Goal: Information Seeking & Learning: Find specific fact

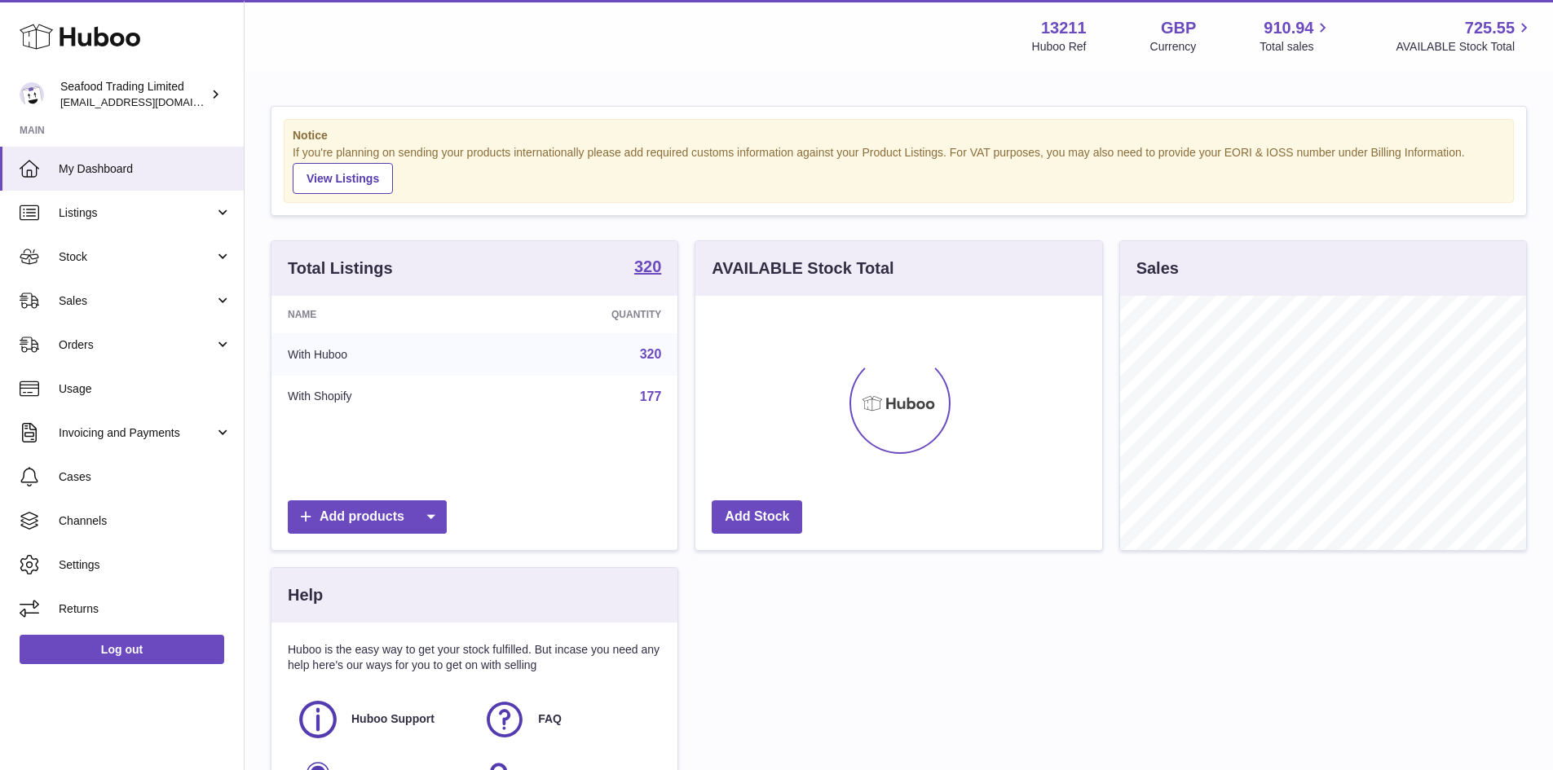
scroll to position [254, 407]
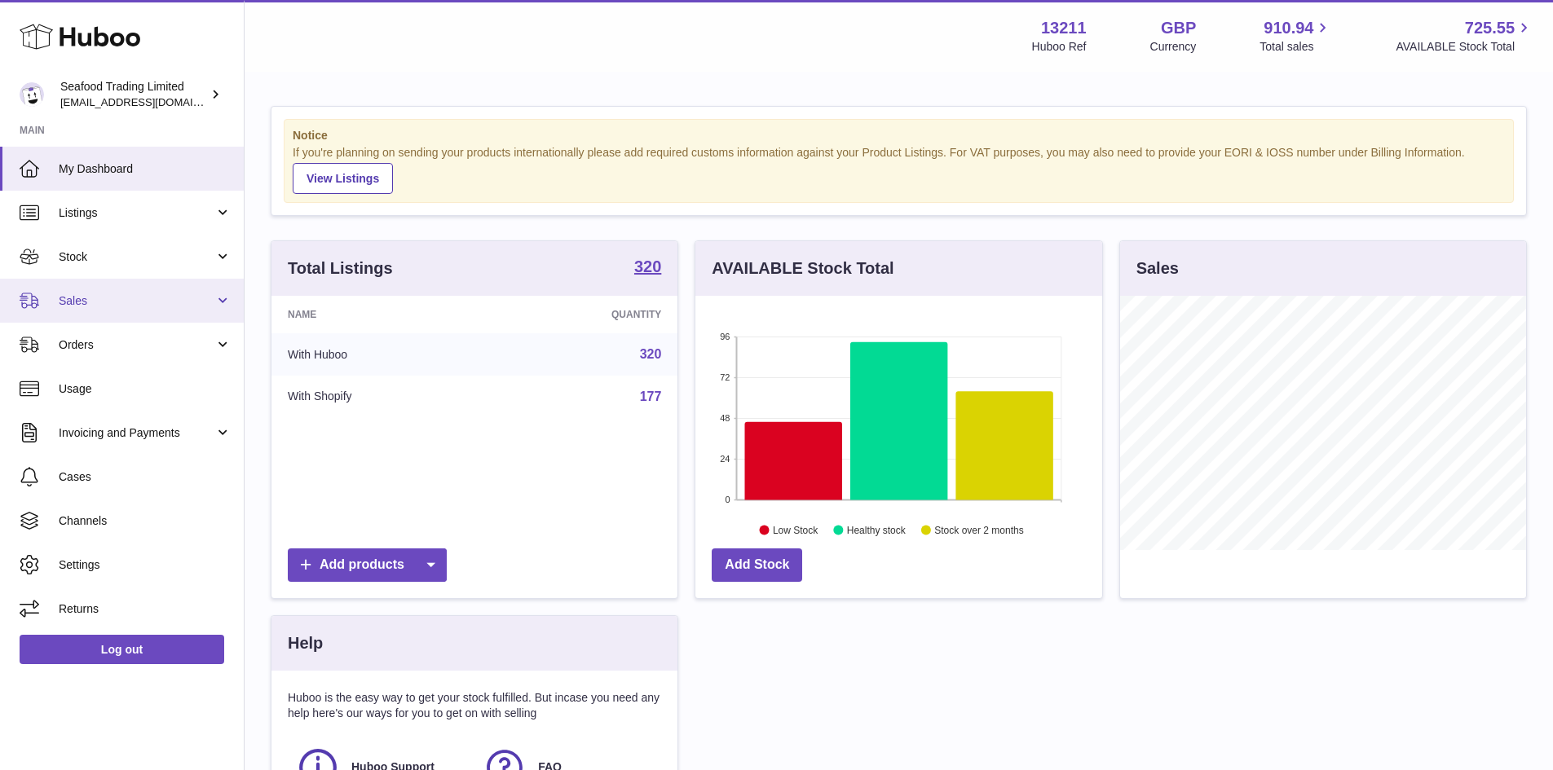
click at [126, 314] on link "Sales" at bounding box center [122, 301] width 244 height 44
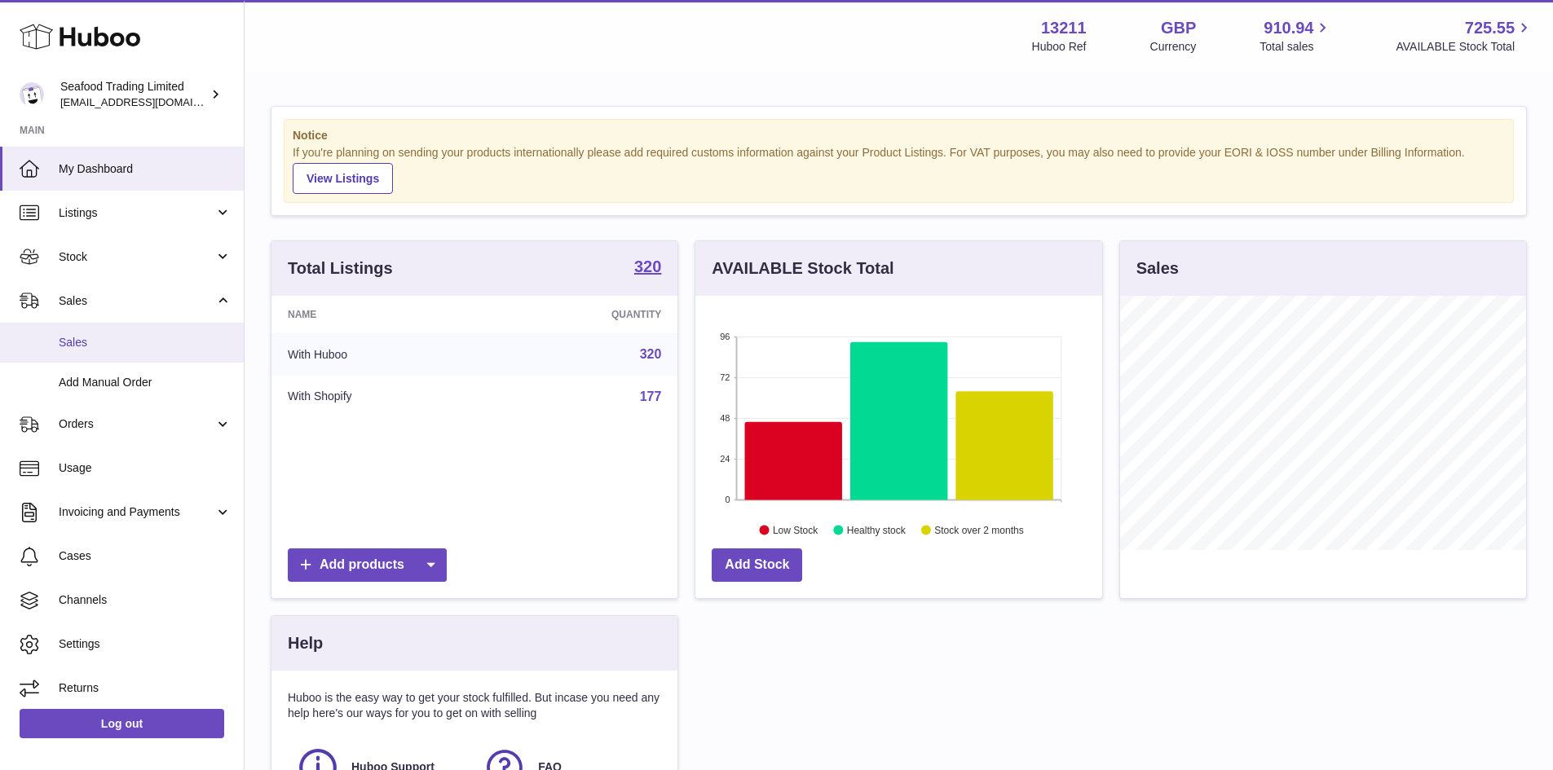
click at [126, 345] on span "Sales" at bounding box center [145, 342] width 173 height 15
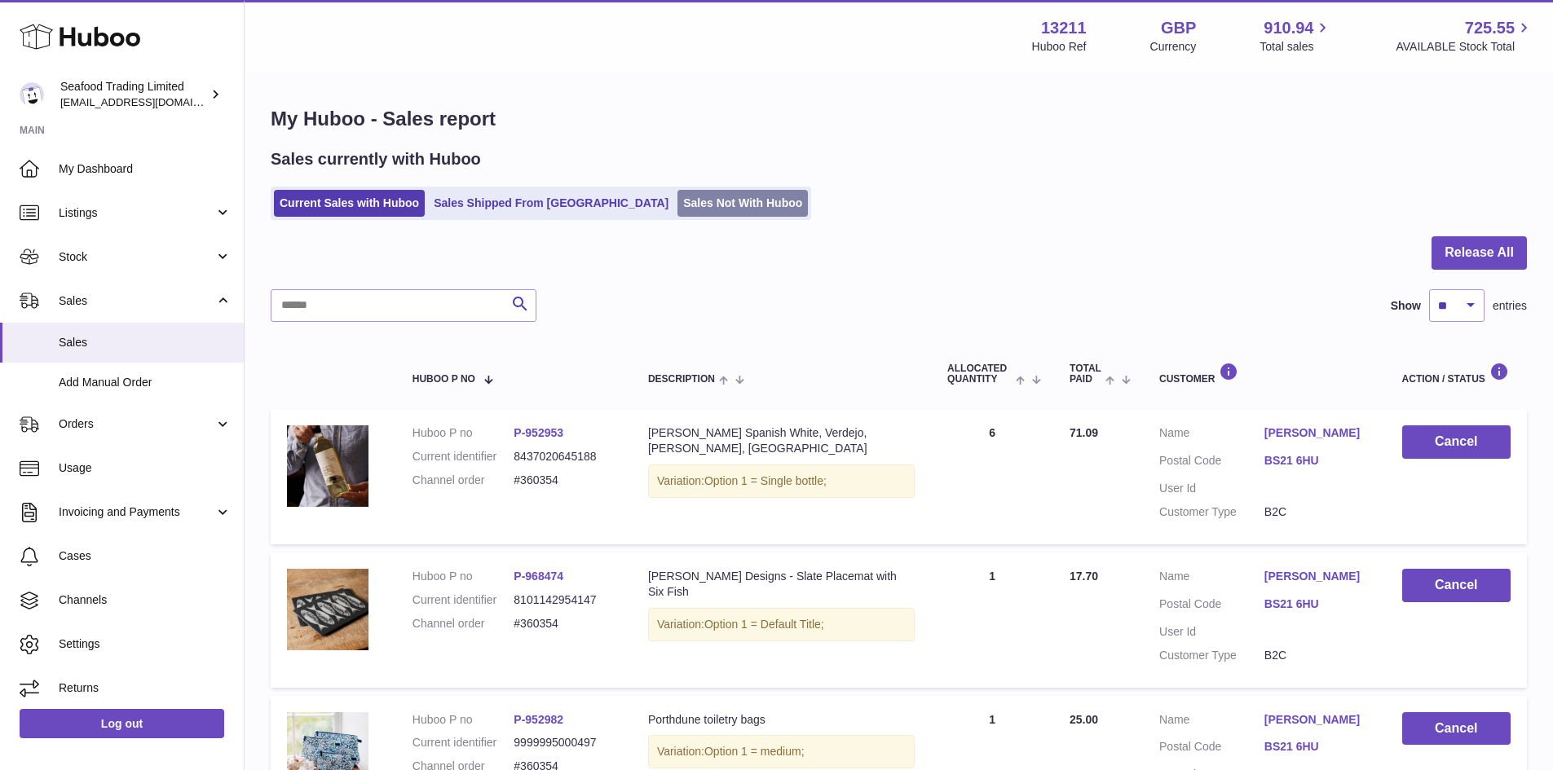
click at [677, 201] on link "Sales Not With Huboo" at bounding box center [742, 203] width 130 height 27
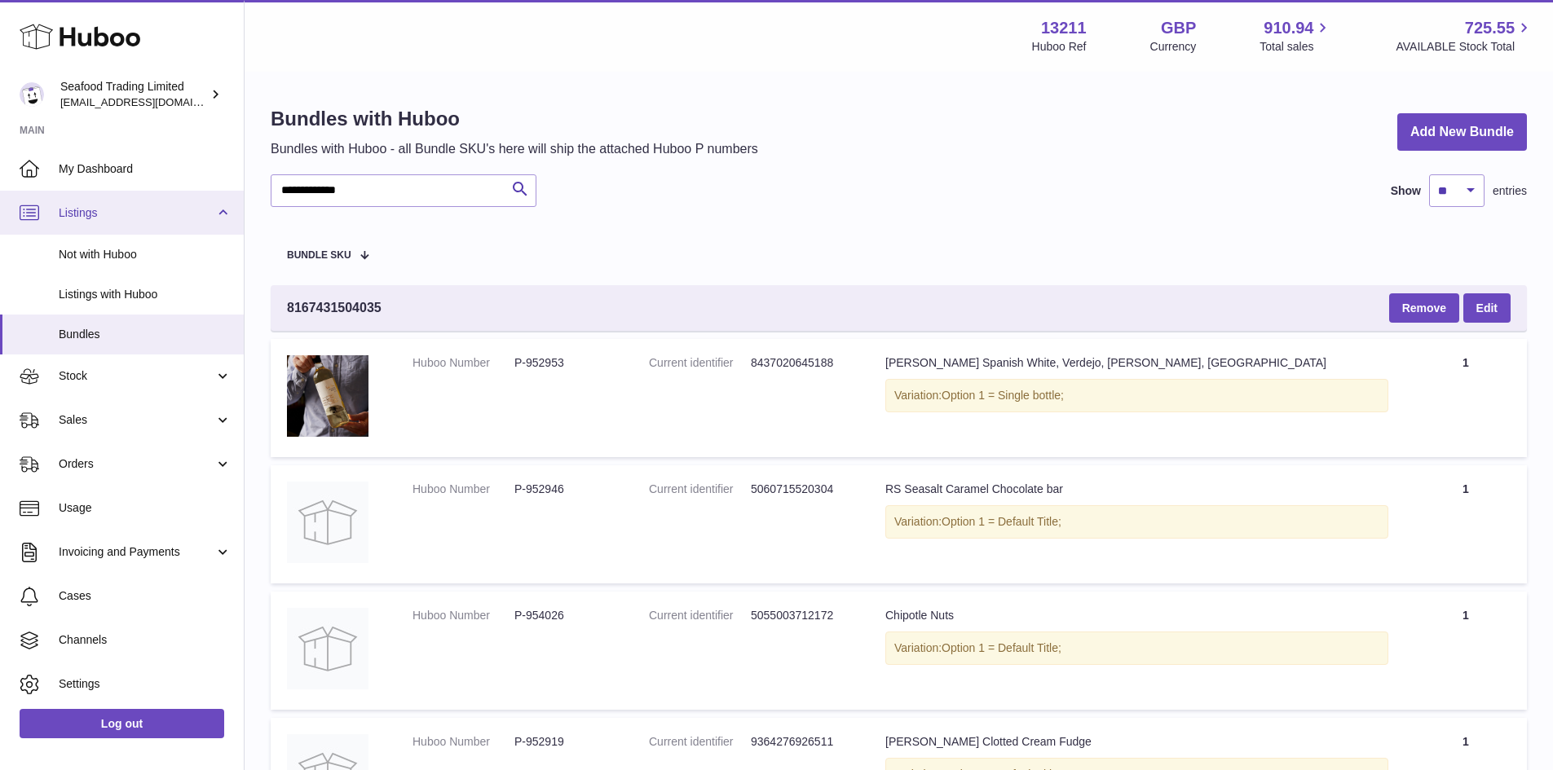
click at [127, 209] on span "Listings" at bounding box center [137, 212] width 156 height 15
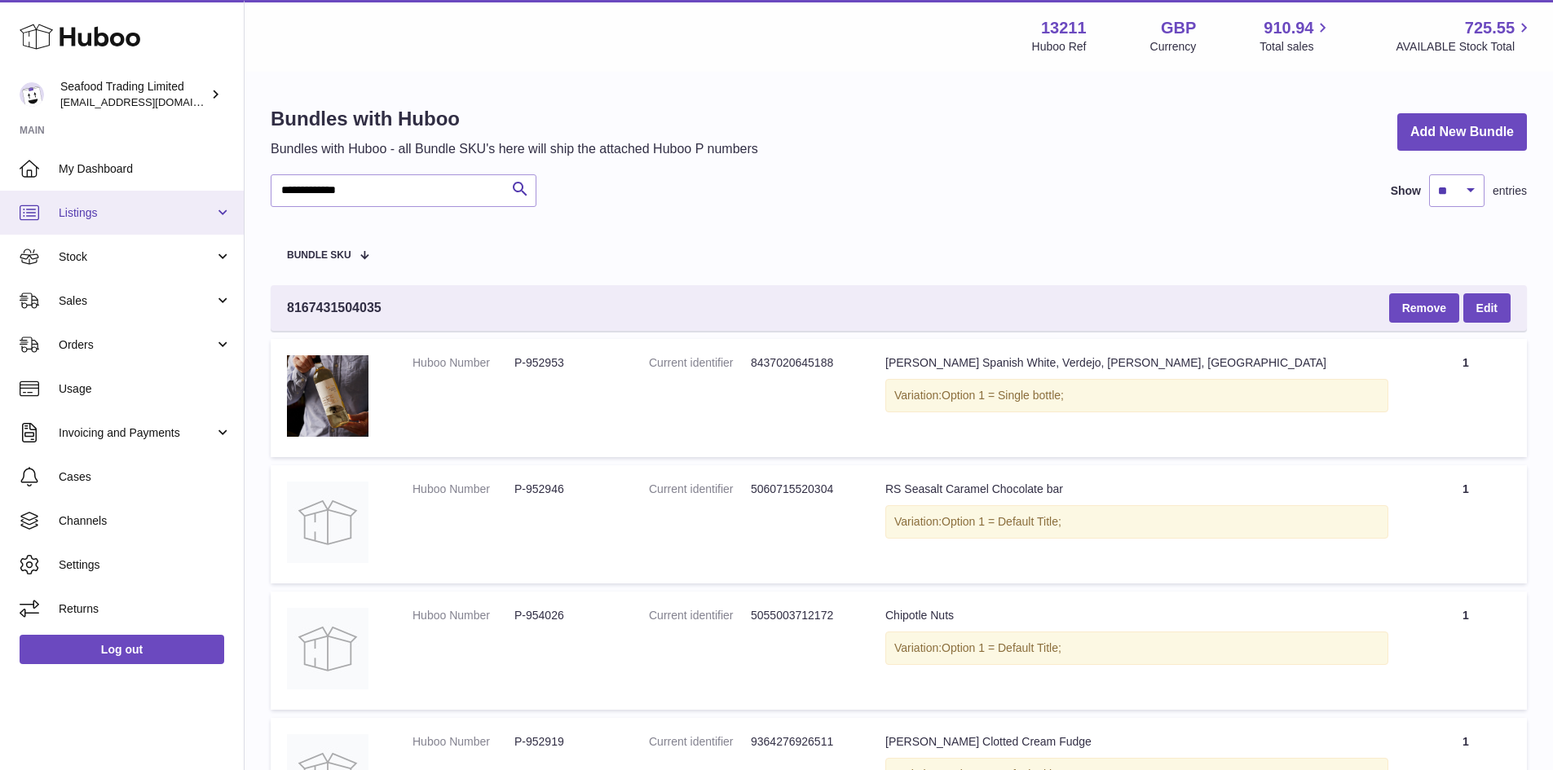
click at [126, 214] on span "Listings" at bounding box center [137, 212] width 156 height 15
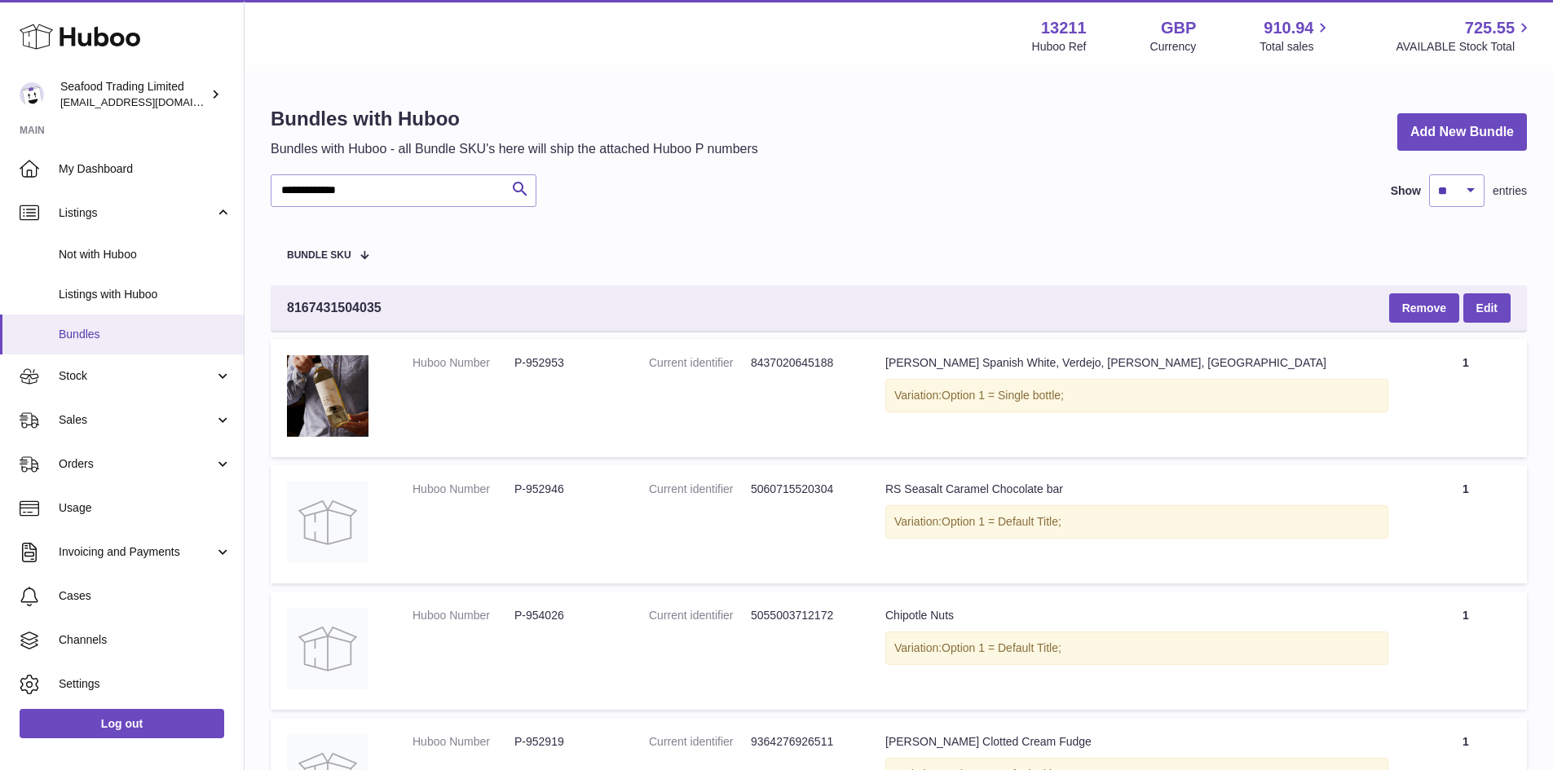
click at [119, 325] on link "Bundles" at bounding box center [122, 335] width 244 height 40
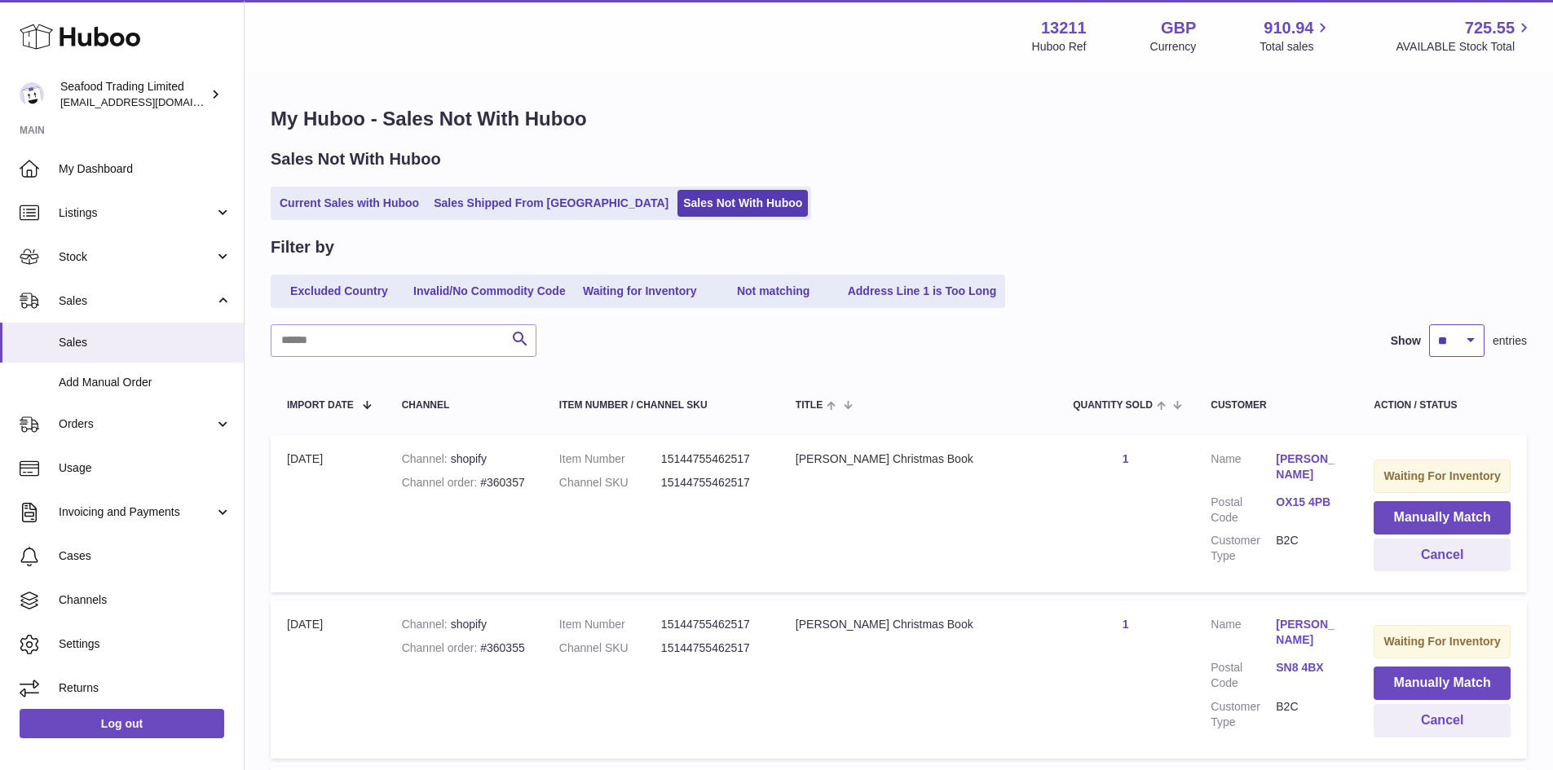
click at [1479, 346] on select "** ** ** ***" at bounding box center [1456, 340] width 55 height 33
select select "**"
click at [1429, 324] on select "** ** ** ***" at bounding box center [1456, 340] width 55 height 33
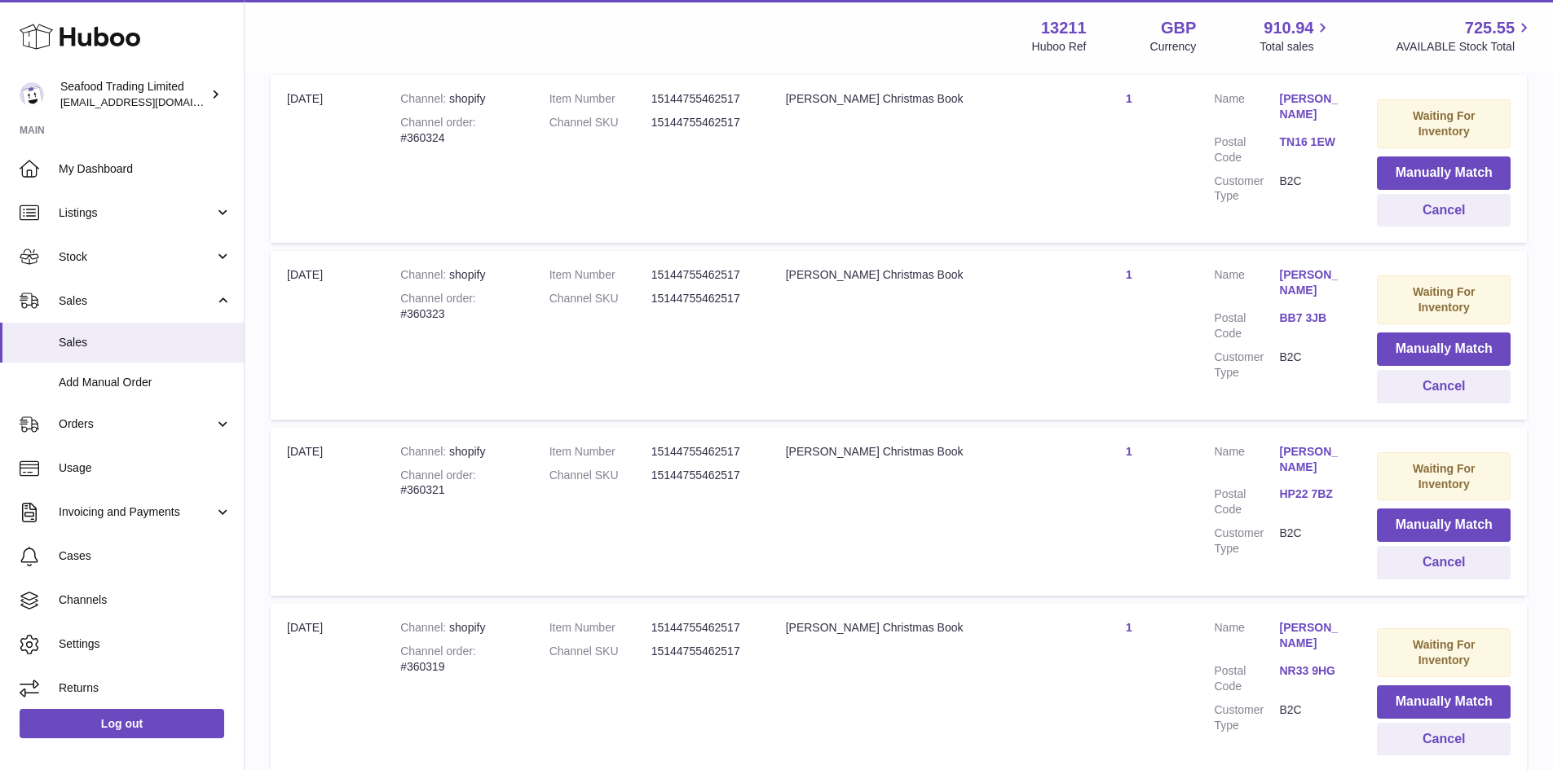
scroll to position [3749, 0]
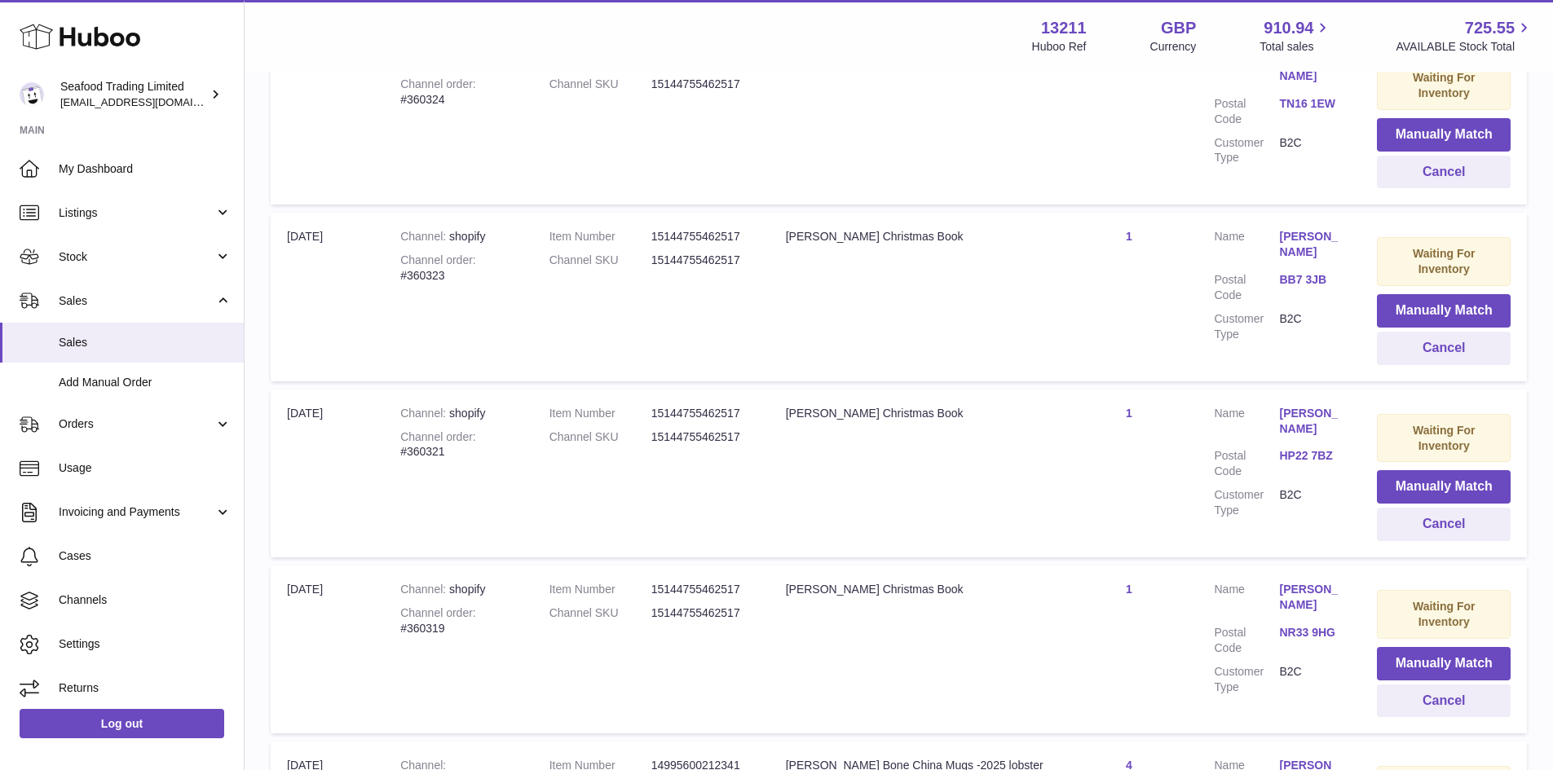
copy div "360318"
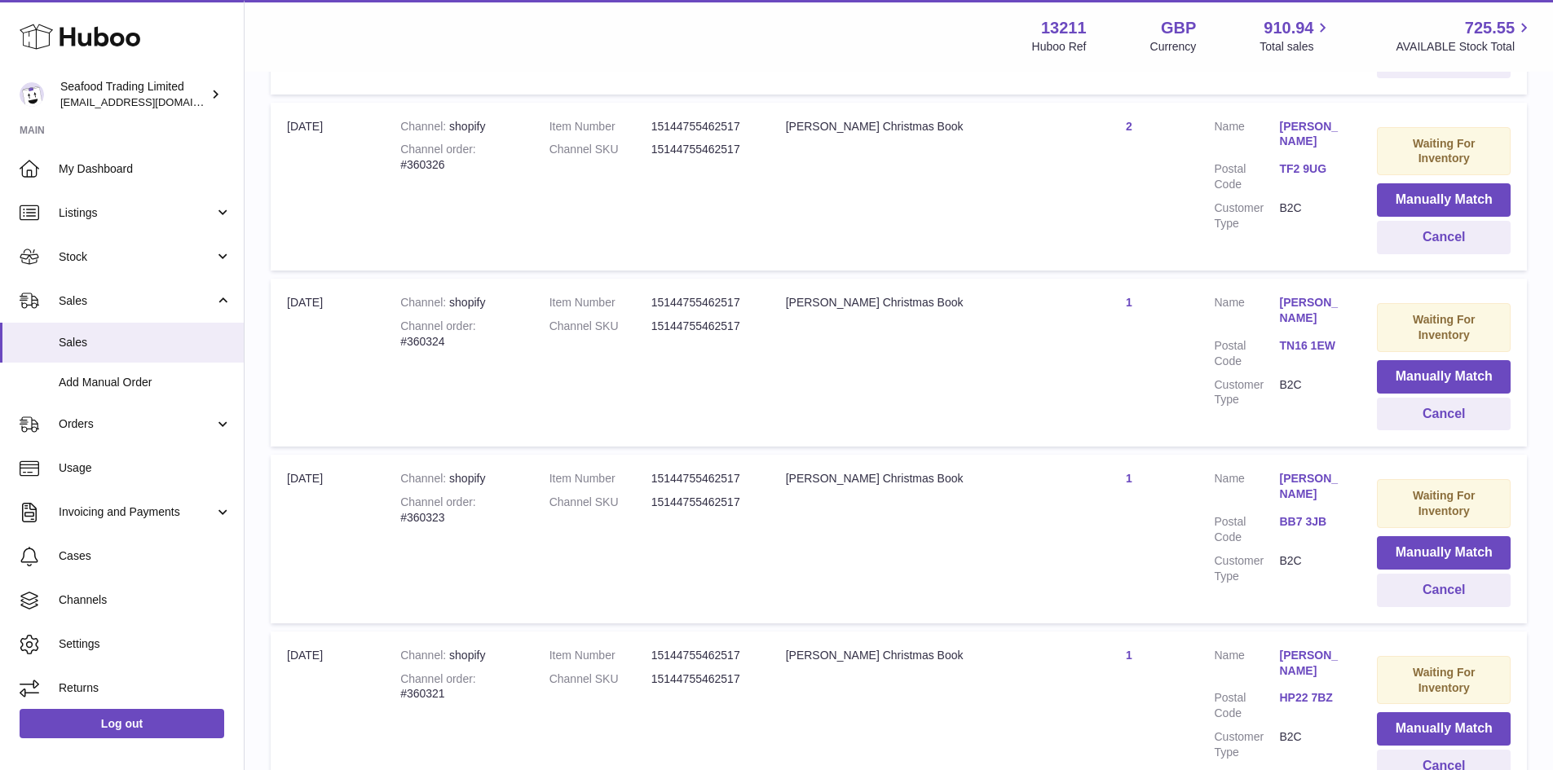
scroll to position [3505, 0]
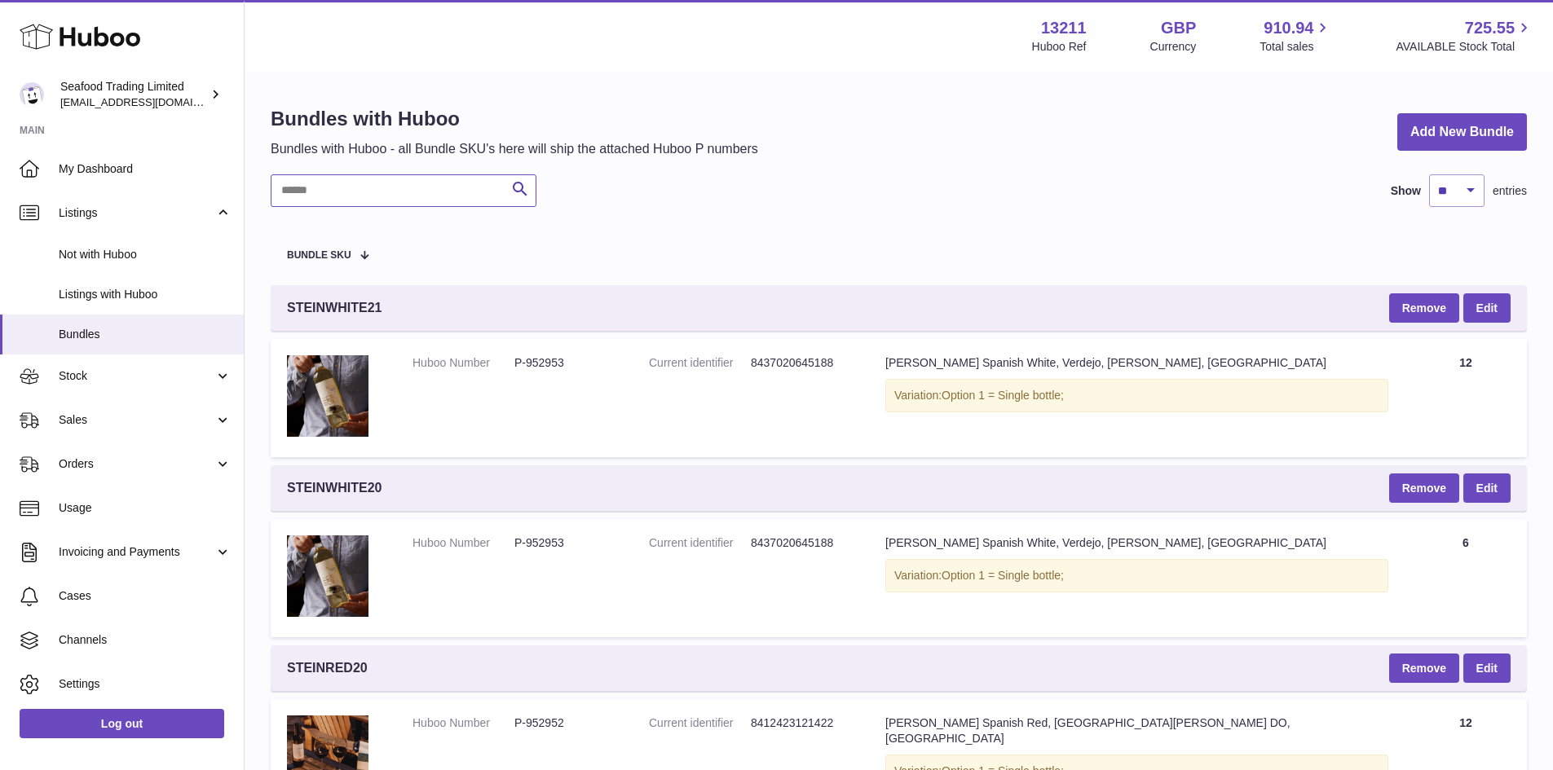
click at [323, 206] on input "text" at bounding box center [404, 190] width 266 height 33
paste input "**********"
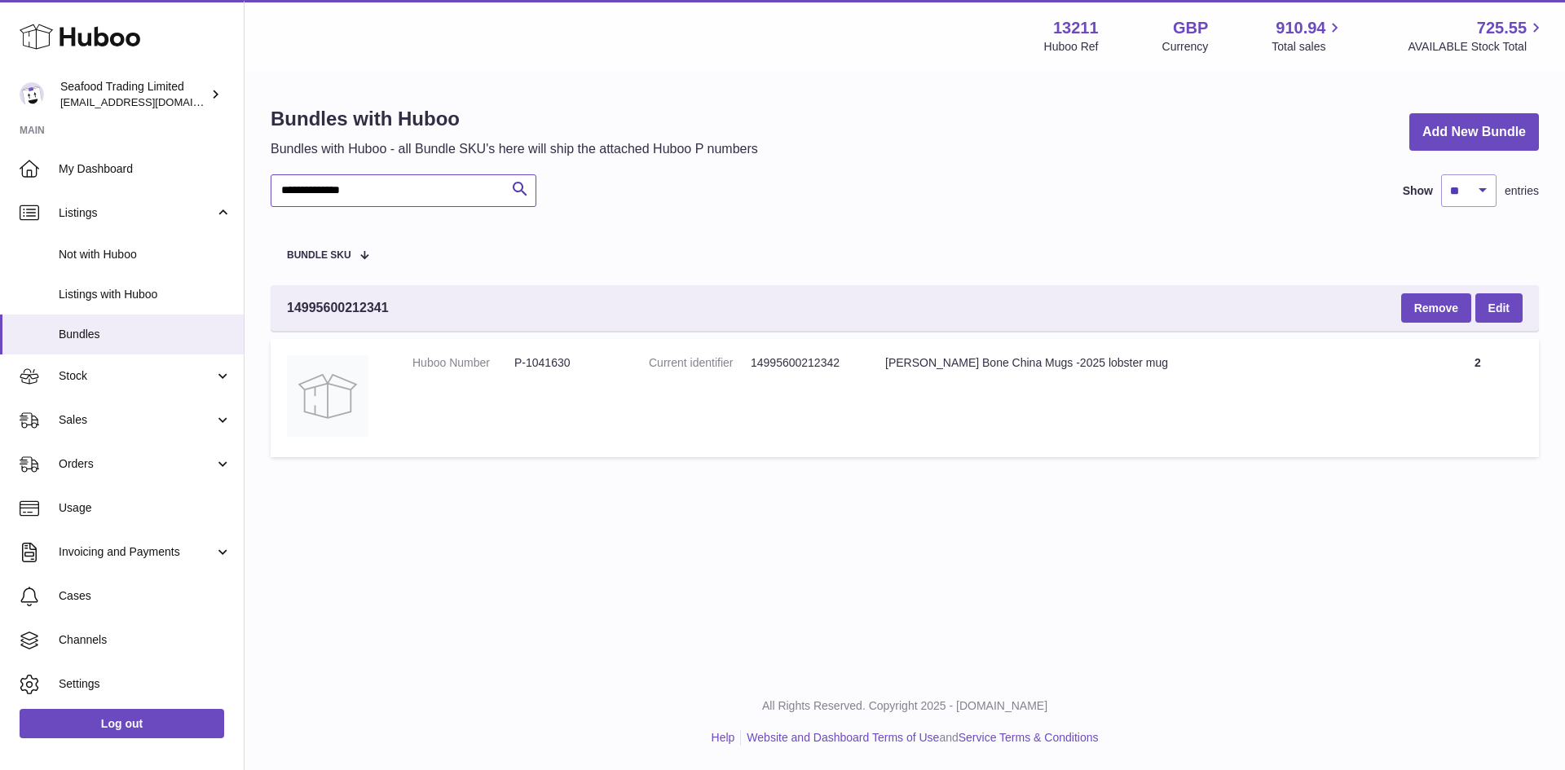
type input "**********"
click at [548, 361] on dd "P-1041630" at bounding box center [565, 362] width 102 height 15
copy dd "1041630"
click at [98, 388] on link "Stock" at bounding box center [122, 377] width 244 height 44
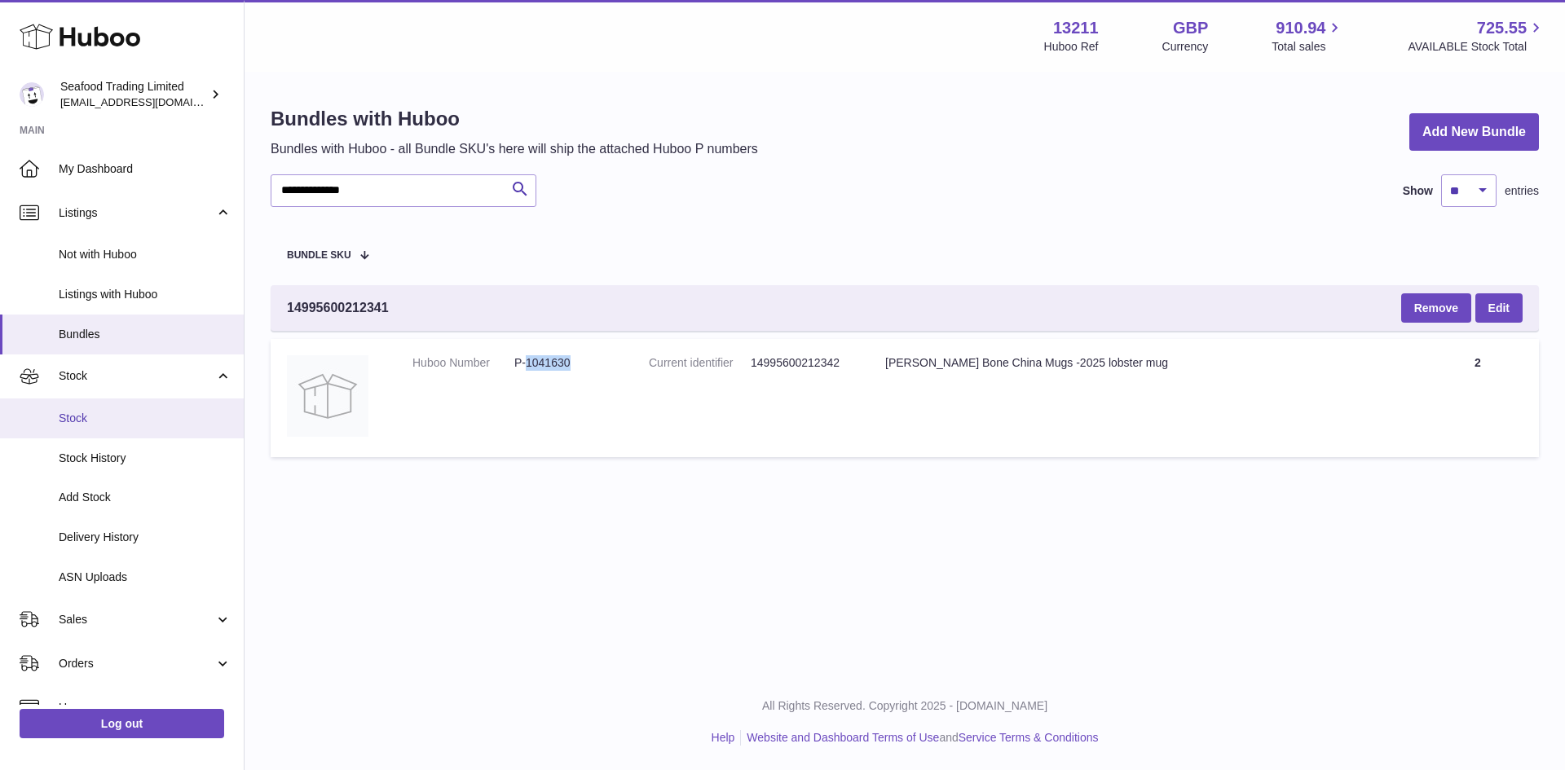
click at [90, 415] on span "Stock" at bounding box center [145, 418] width 173 height 15
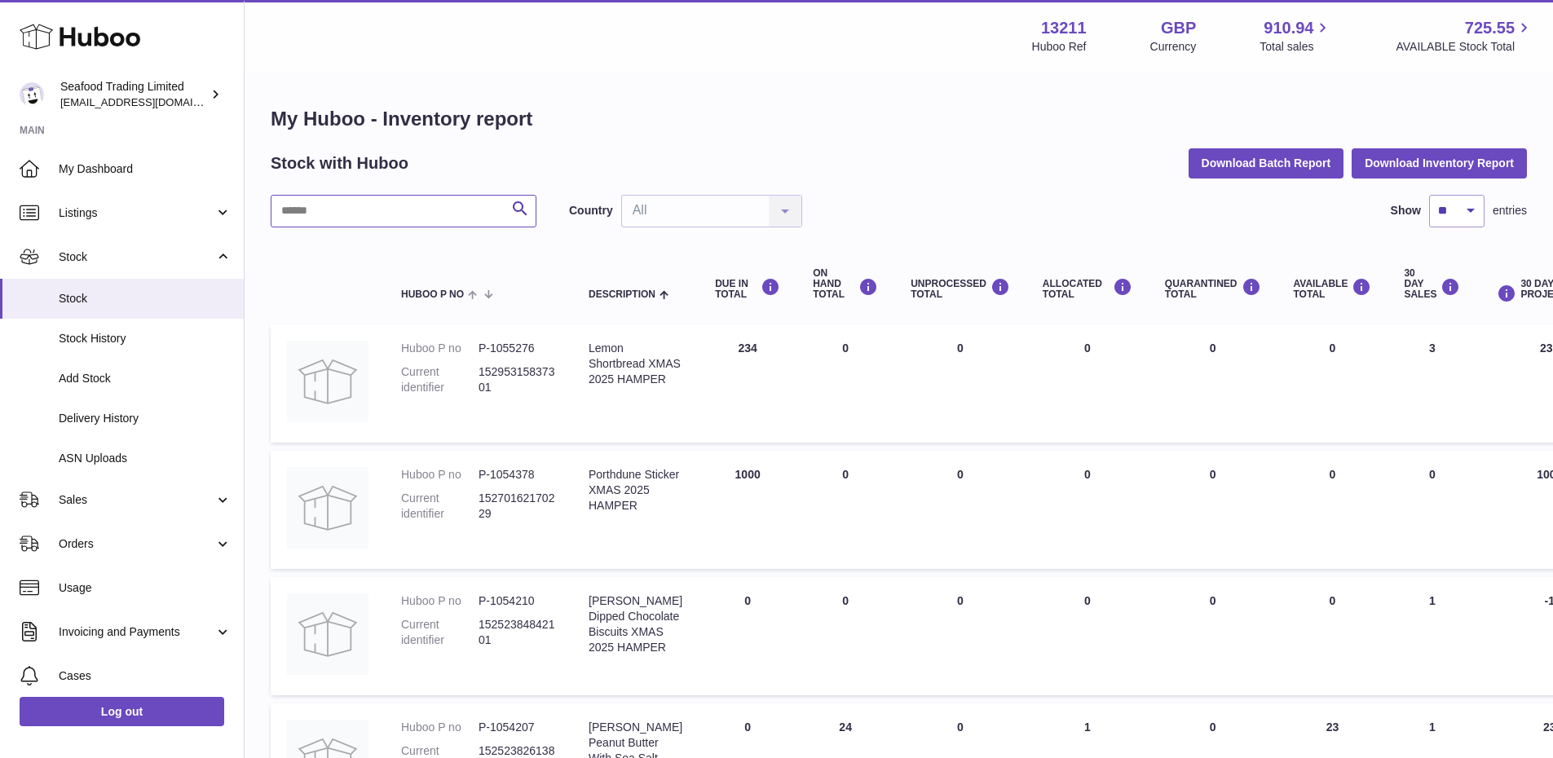
click at [356, 216] on input "text" at bounding box center [404, 211] width 266 height 33
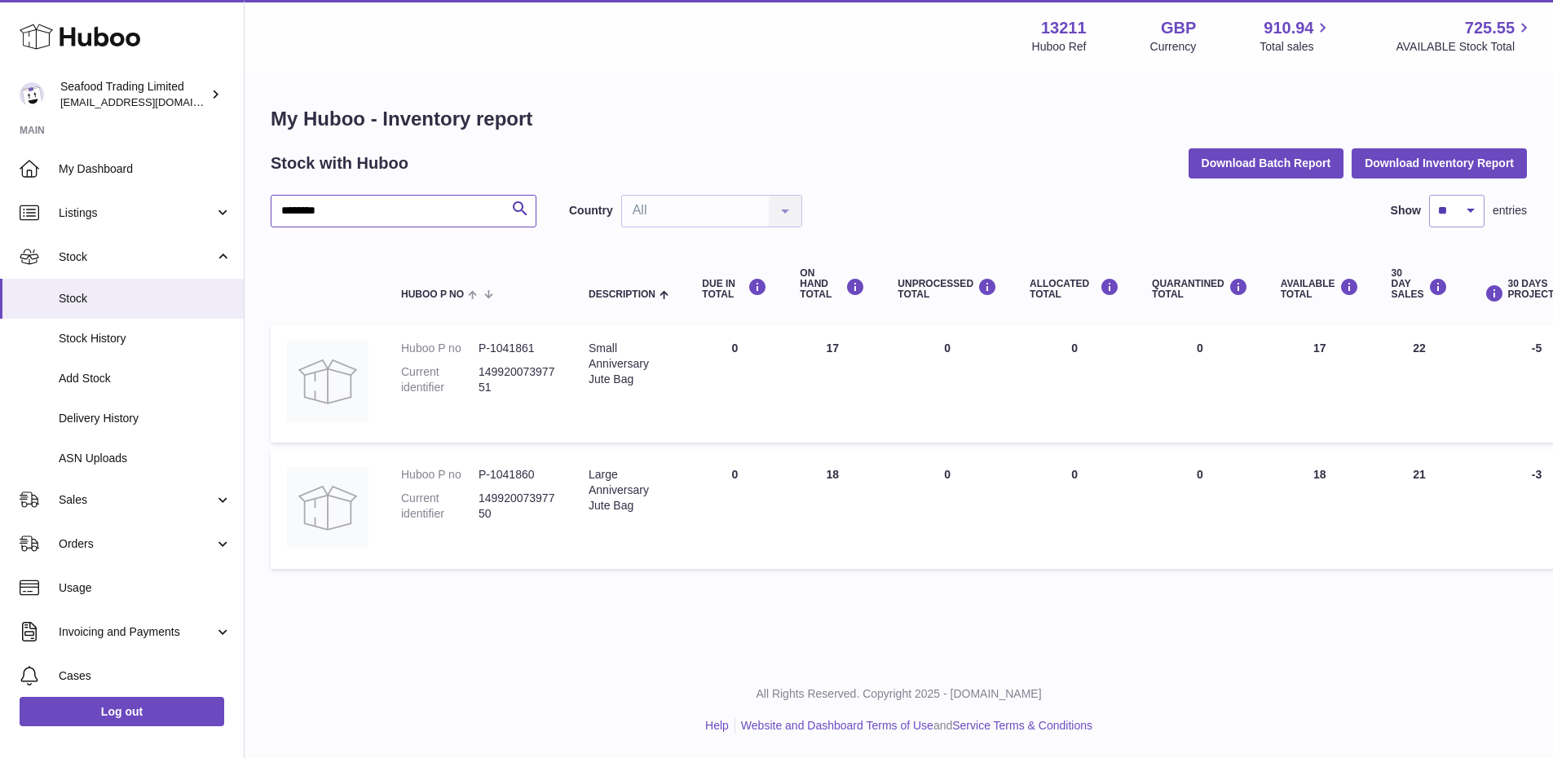
drag, startPoint x: 346, startPoint y: 214, endPoint x: 259, endPoint y: 212, distance: 87.2
click at [259, 212] on div "My Huboo - Inventory report Stock with Huboo Download Batch Report Download Inv…" at bounding box center [899, 341] width 1308 height 536
paste input "**********"
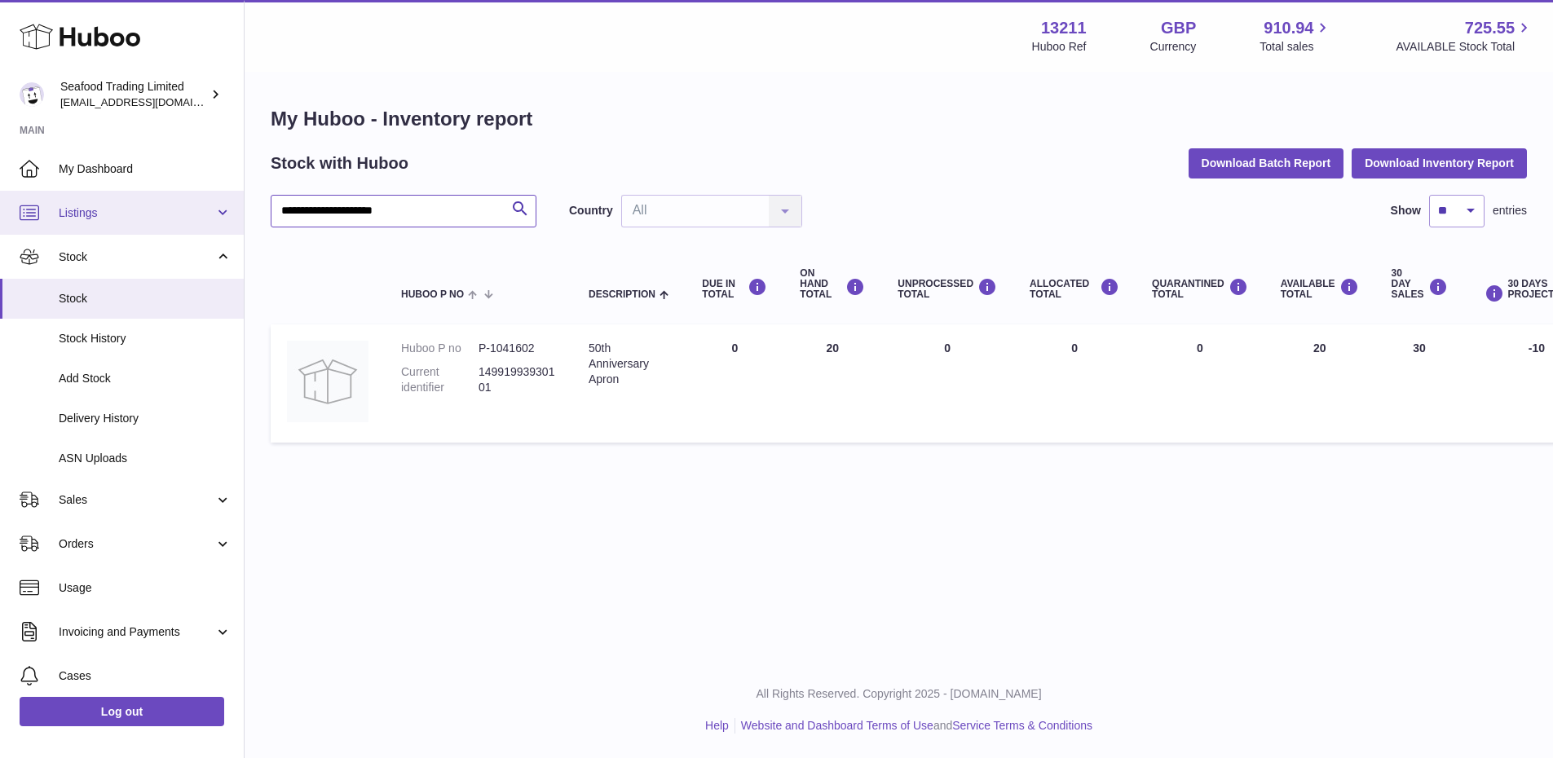
drag, startPoint x: 420, startPoint y: 218, endPoint x: 239, endPoint y: 224, distance: 181.1
click at [239, 224] on div "**********" at bounding box center [776, 379] width 1553 height 758
paste input "text"
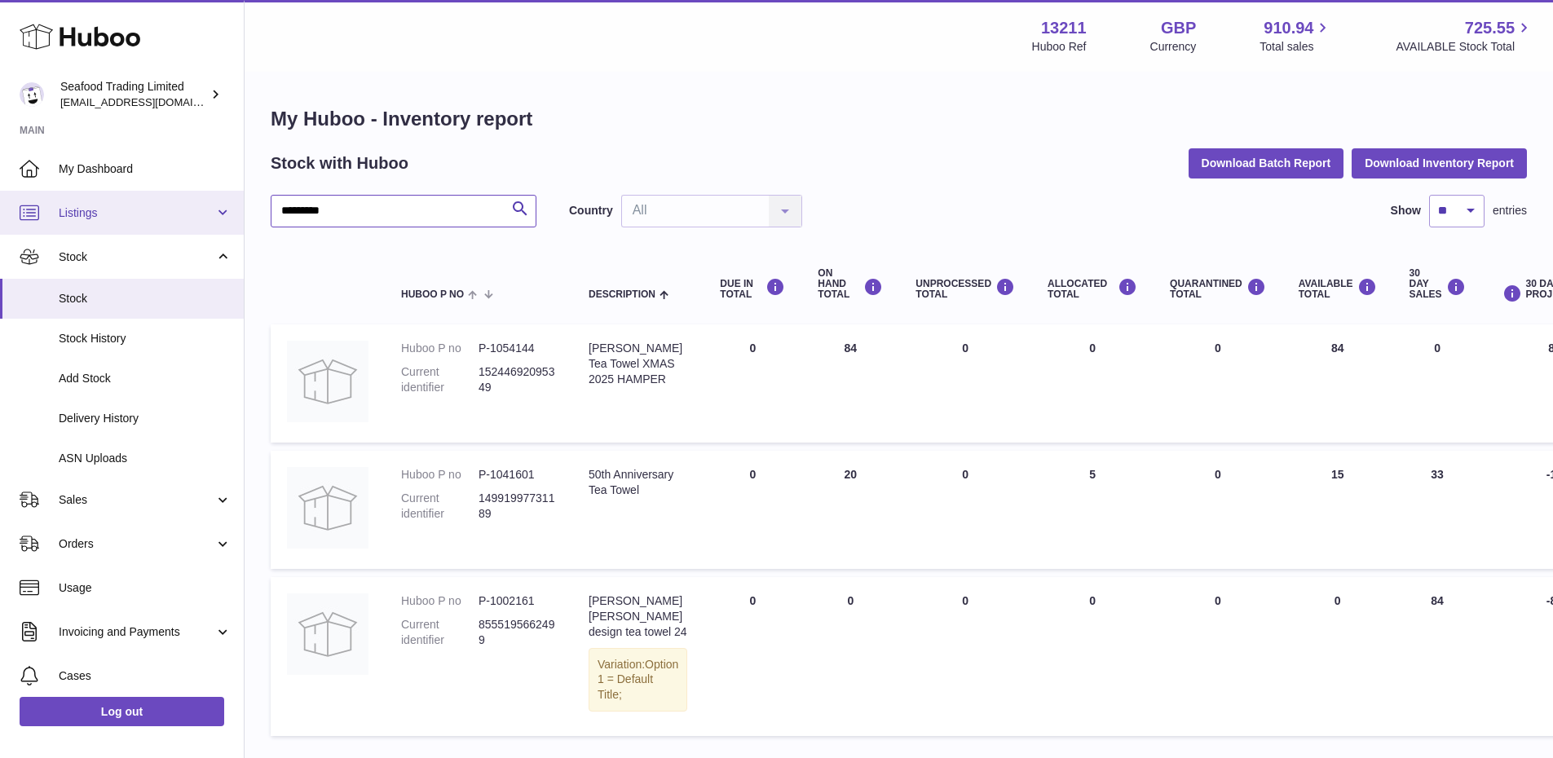
drag, startPoint x: 357, startPoint y: 211, endPoint x: 236, endPoint y: 214, distance: 120.7
click at [236, 214] on div "Huboo Seafood Trading Limited online@rickstein.com Main My Dashboard Listings N…" at bounding box center [776, 436] width 1553 height 873
paste input "**********"
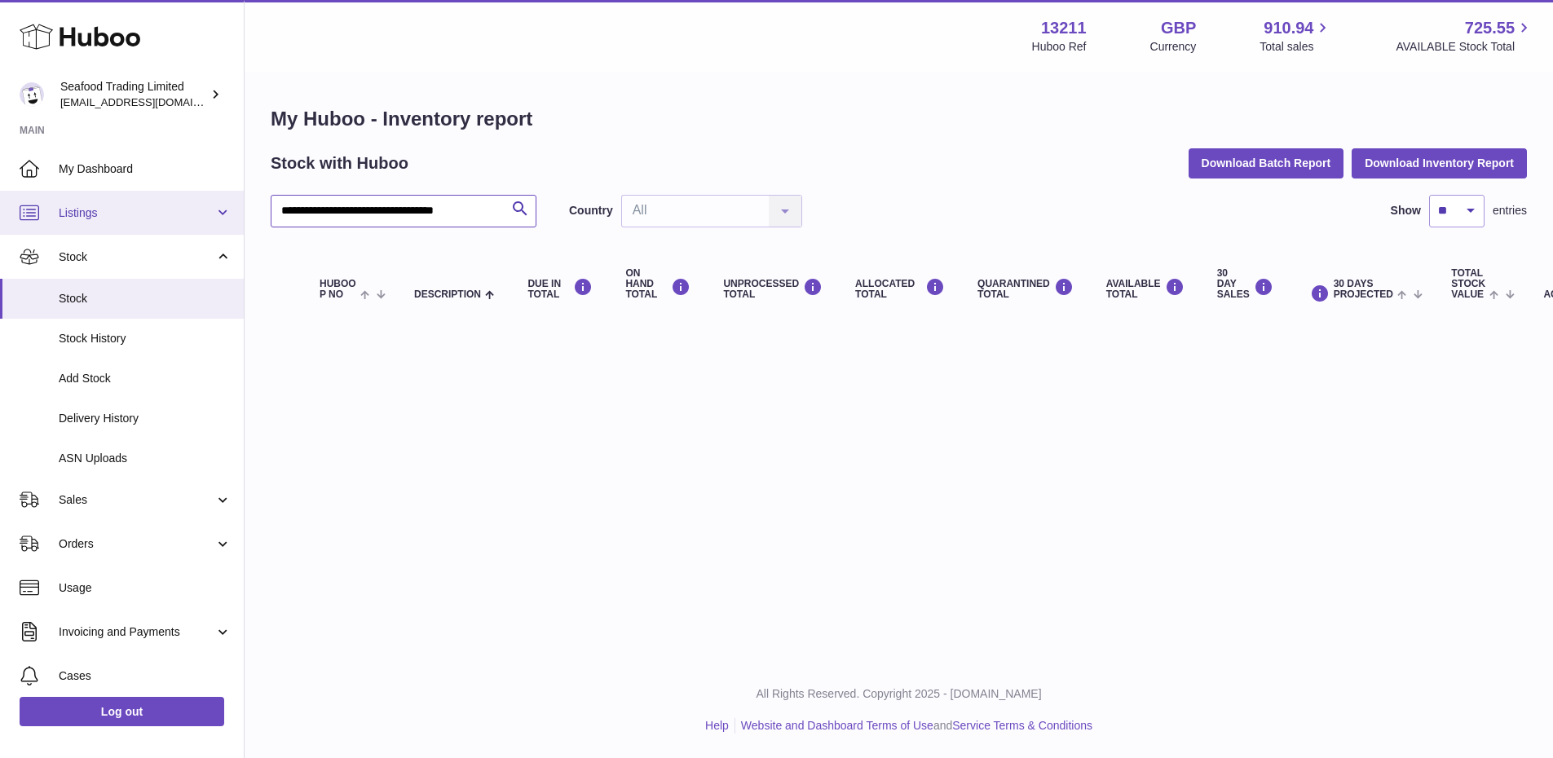
drag, startPoint x: 440, startPoint y: 211, endPoint x: 224, endPoint y: 205, distance: 216.1
click at [224, 205] on div "**********" at bounding box center [776, 379] width 1553 height 758
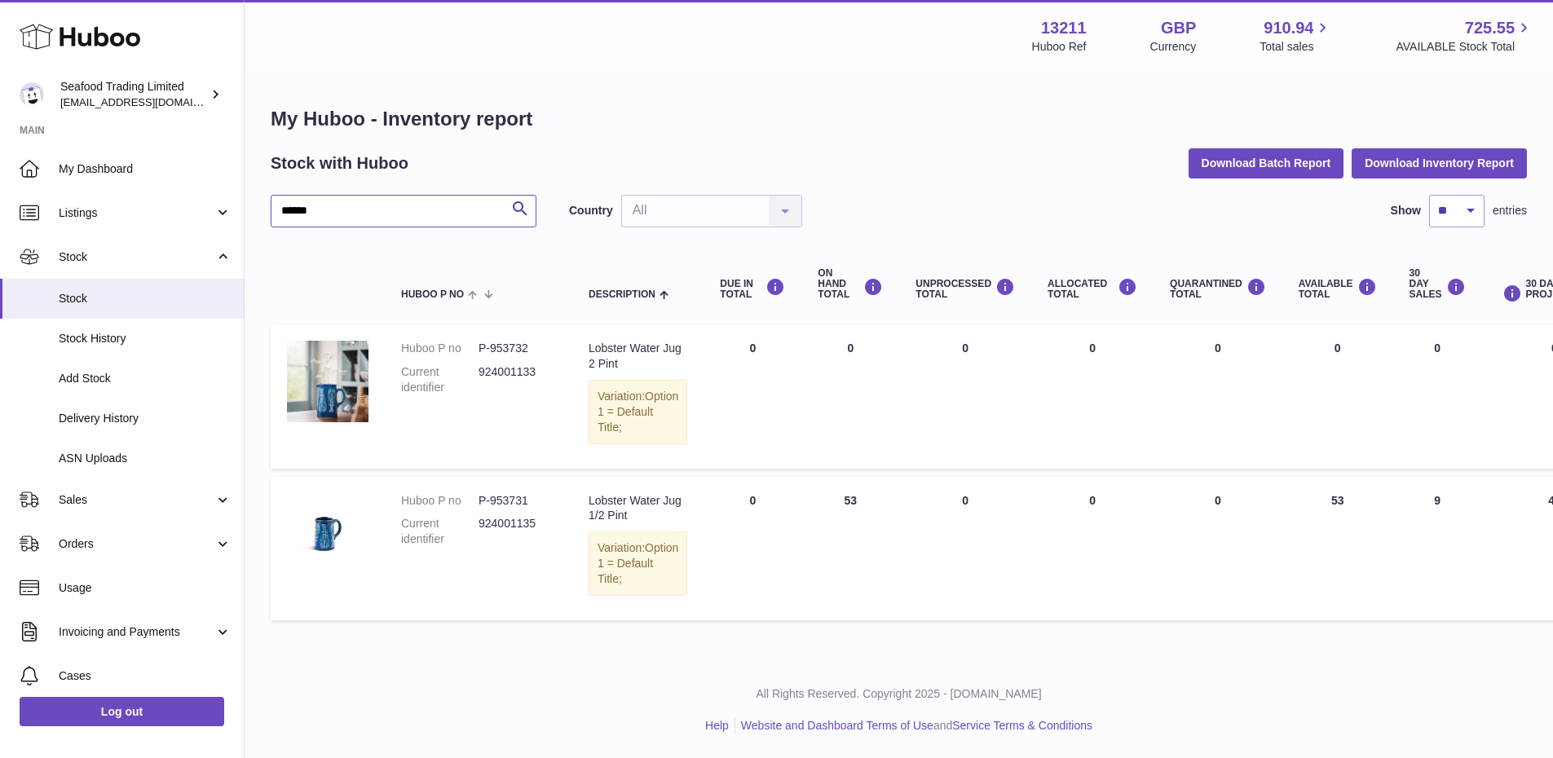
scroll to position [30, 0]
drag, startPoint x: 355, startPoint y: 179, endPoint x: 267, endPoint y: 183, distance: 88.2
click at [267, 183] on div "My Huboo - Inventory report Stock with Huboo Download Batch Report Download Inv…" at bounding box center [899, 367] width 1308 height 588
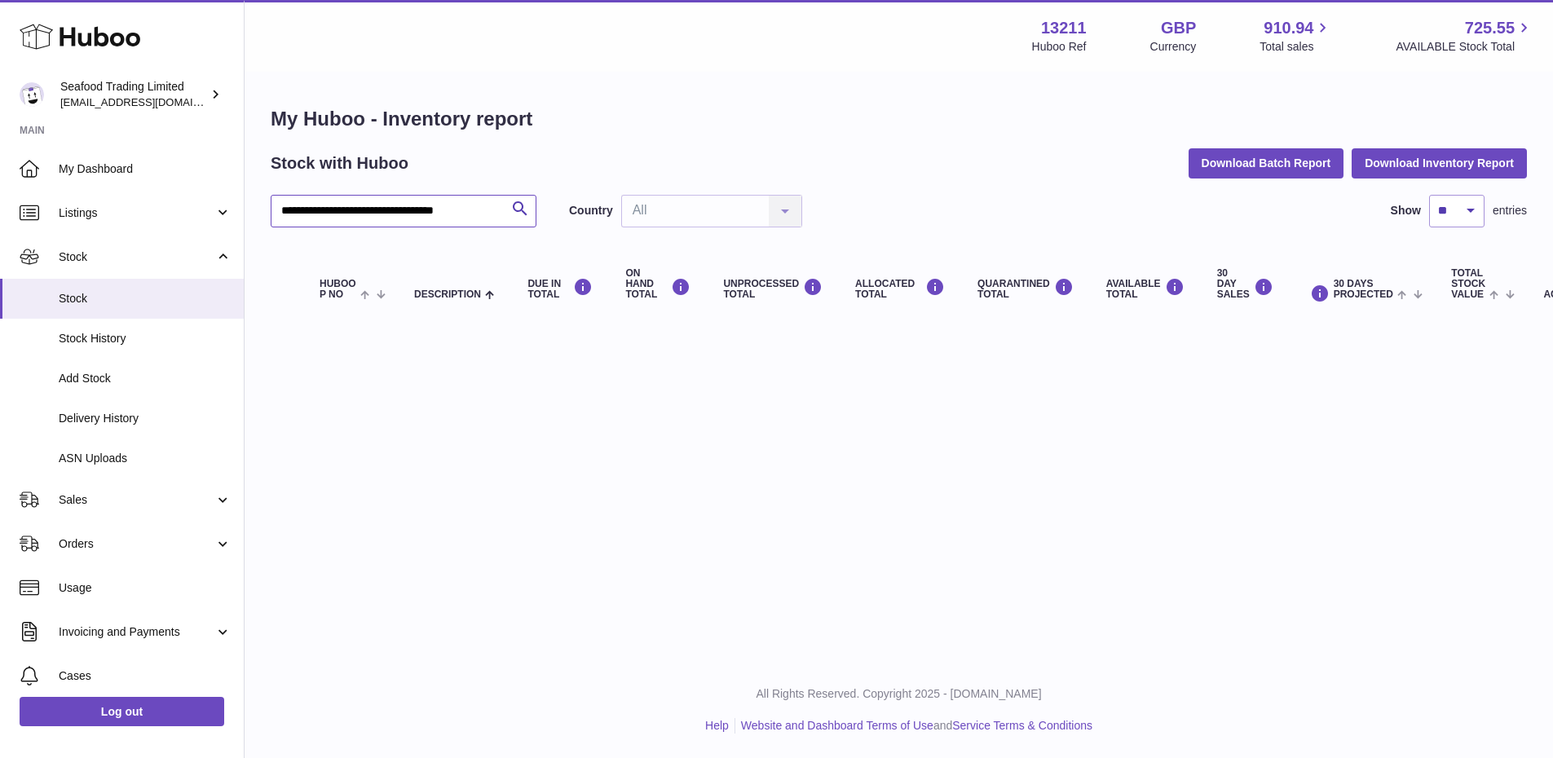
scroll to position [12, 0]
drag, startPoint x: 447, startPoint y: 201, endPoint x: 512, endPoint y: 205, distance: 65.4
click at [512, 205] on div "**********" at bounding box center [404, 211] width 266 height 33
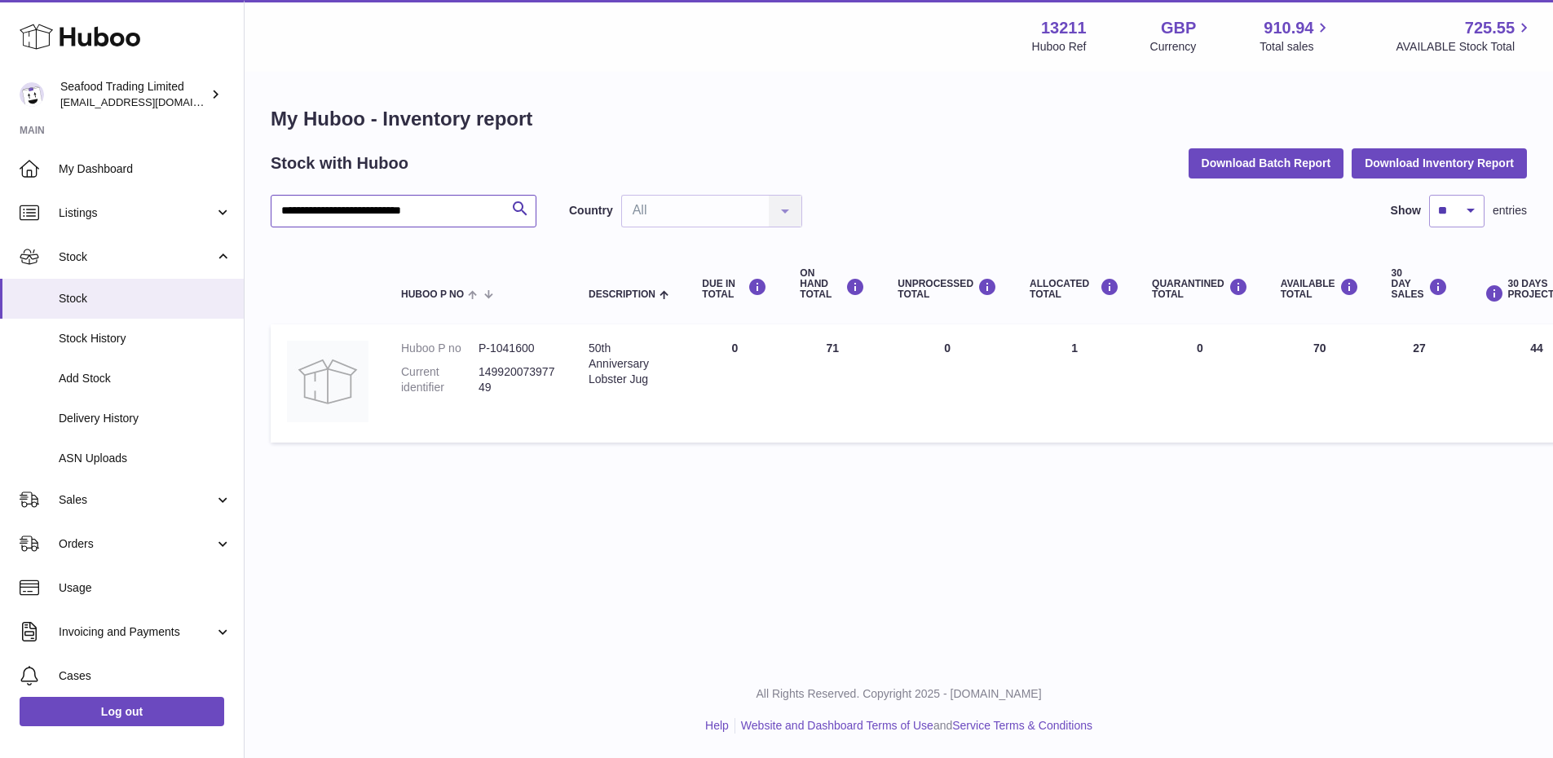
type input "**********"
drag, startPoint x: 497, startPoint y: 375, endPoint x: 478, endPoint y: 357, distance: 25.9
click at [478, 364] on dd "14992007397749" at bounding box center [516, 379] width 77 height 31
click at [377, 197] on input "**********" at bounding box center [404, 211] width 266 height 33
drag, startPoint x: 371, startPoint y: 194, endPoint x: 426, endPoint y: 196, distance: 55.5
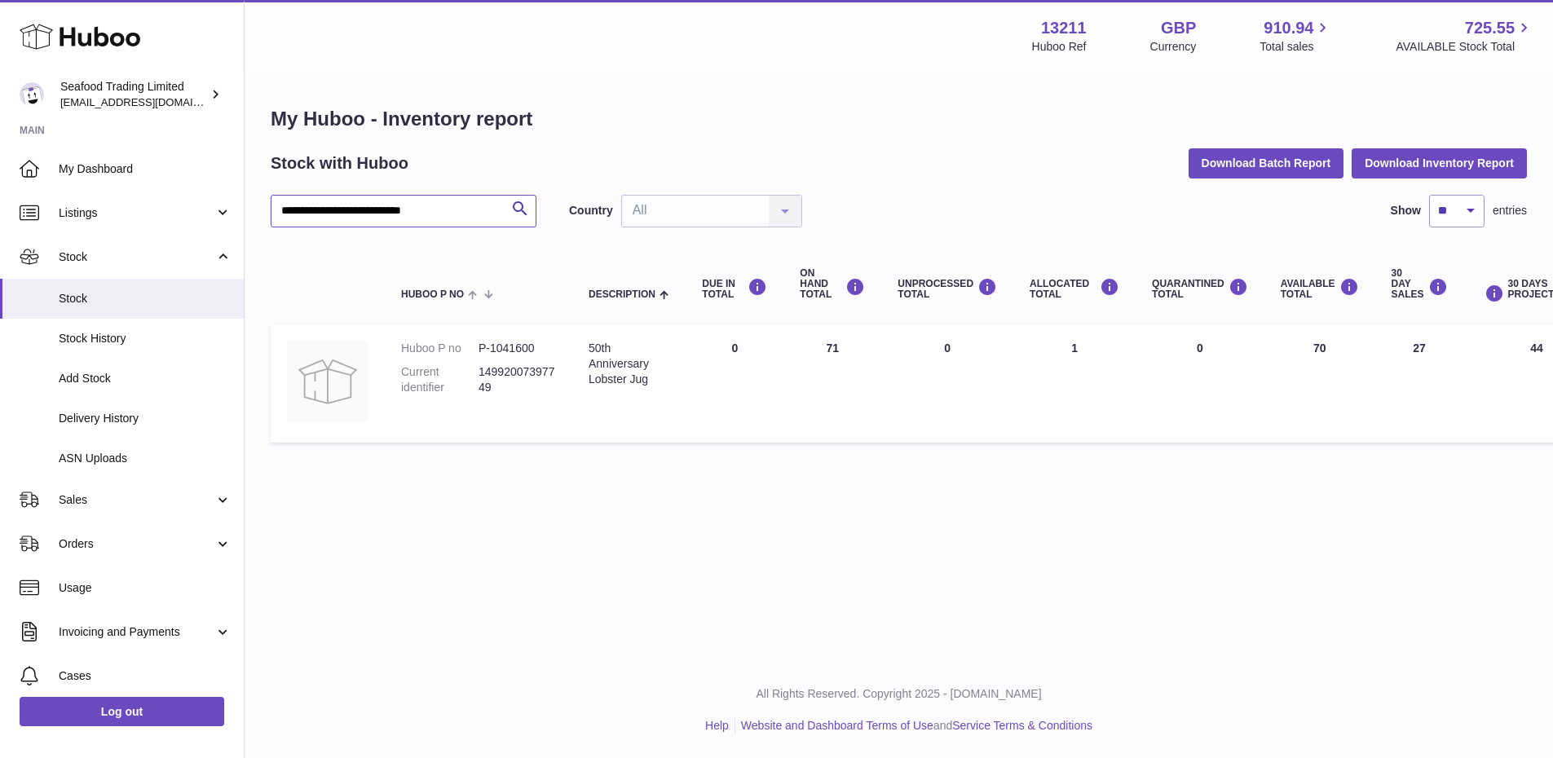
click at [425, 197] on input "**********" at bounding box center [404, 211] width 266 height 33
click at [434, 198] on input "**********" at bounding box center [404, 211] width 266 height 33
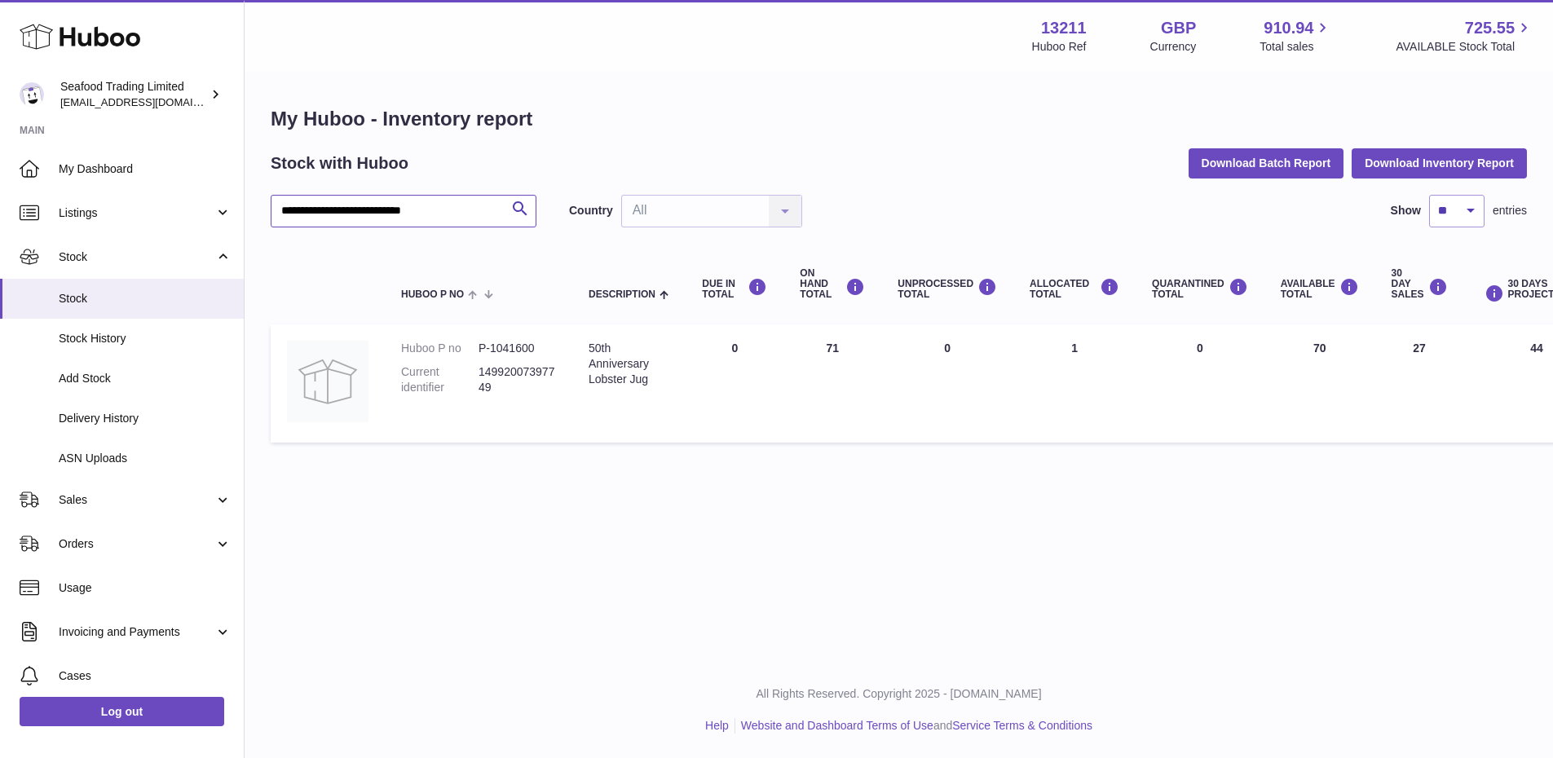
click at [434, 198] on input "**********" at bounding box center [404, 211] width 266 height 33
click at [426, 196] on input "text" at bounding box center [404, 211] width 266 height 33
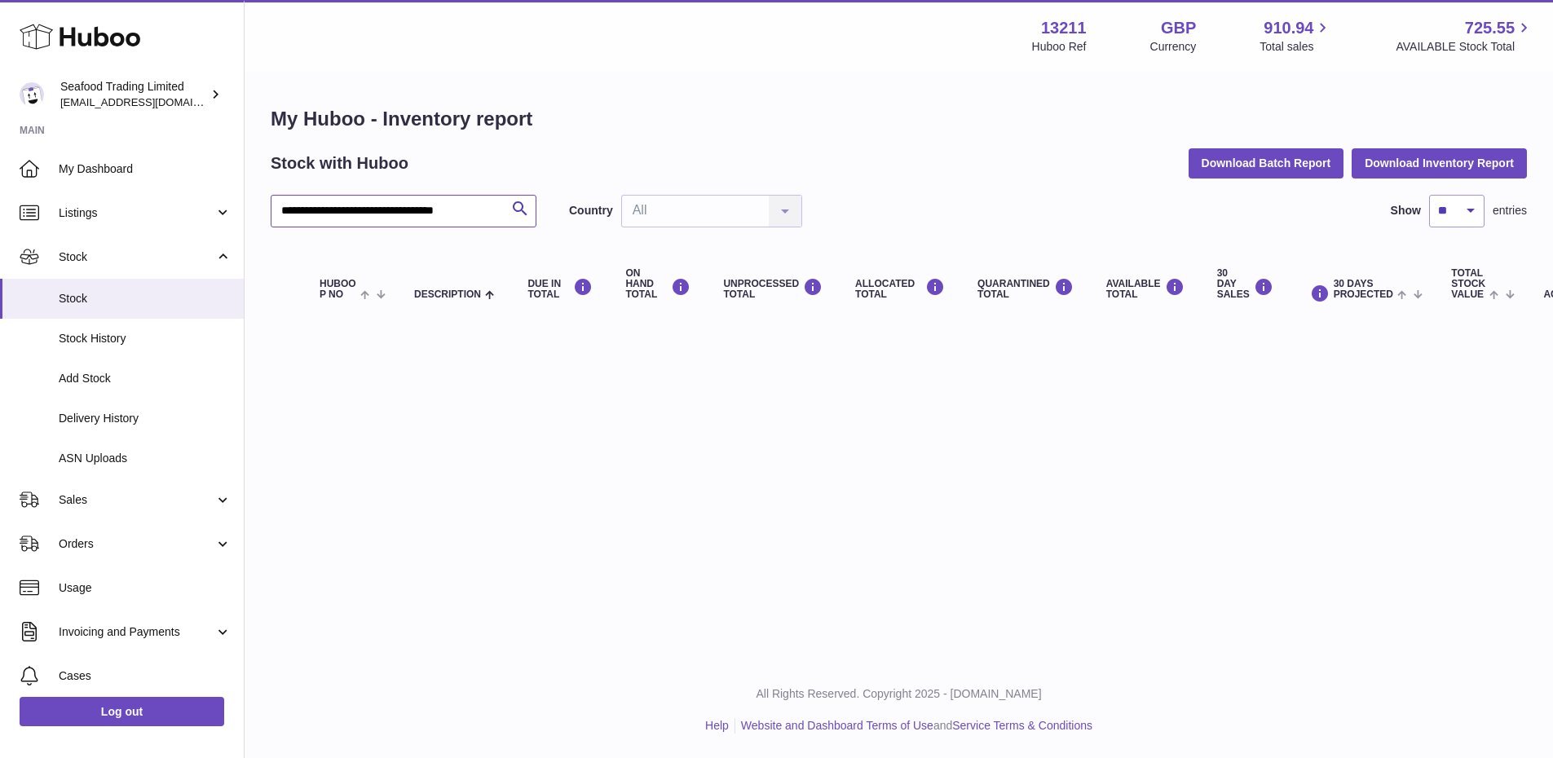
drag, startPoint x: 470, startPoint y: 196, endPoint x: 371, endPoint y: 201, distance: 98.7
click at [371, 201] on input "**********" at bounding box center [404, 211] width 266 height 33
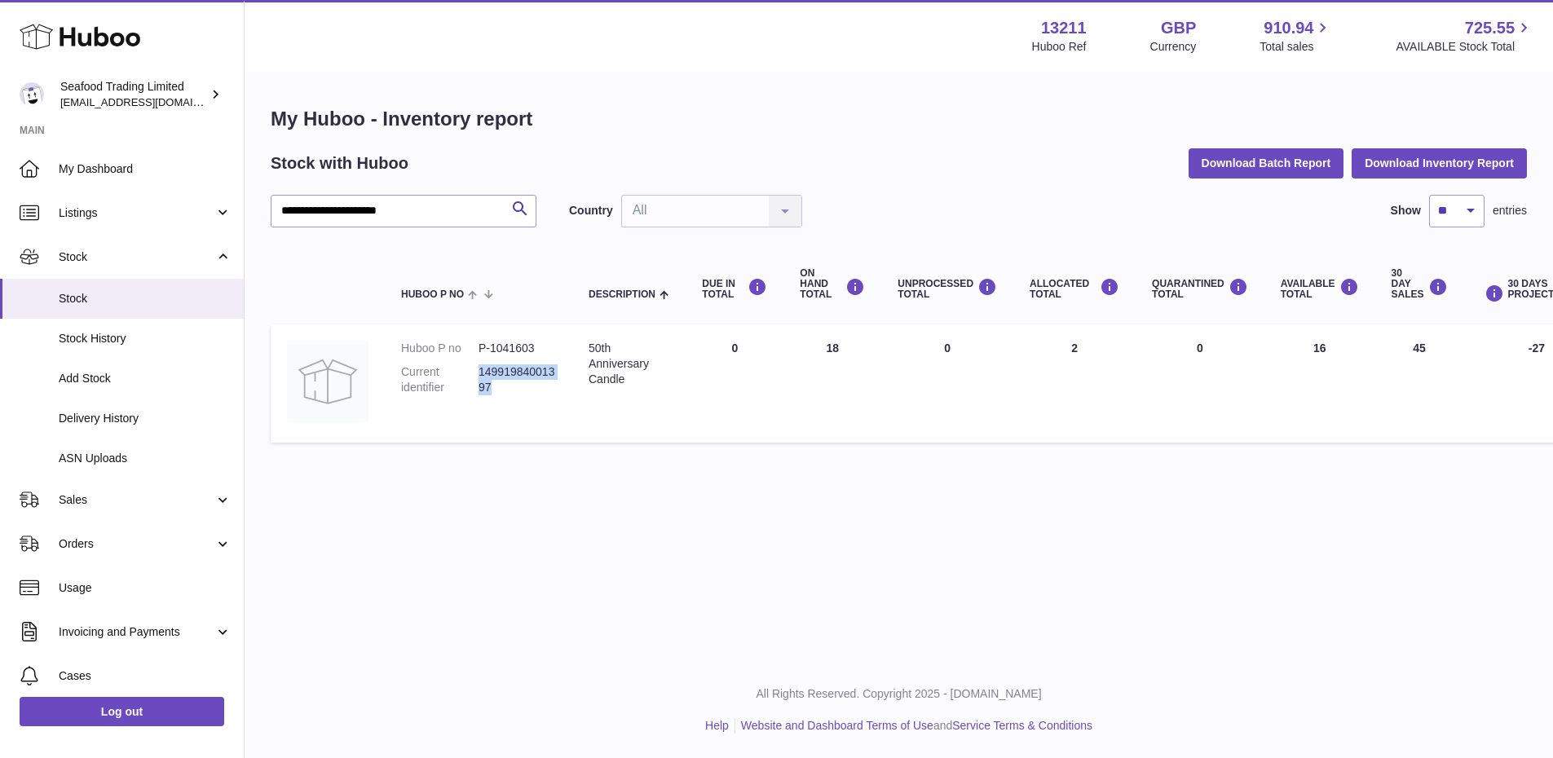
drag, startPoint x: 491, startPoint y: 377, endPoint x: 480, endPoint y: 356, distance: 23.0
click at [480, 364] on dd "14991984001397" at bounding box center [516, 379] width 77 height 31
copy dd "14991984001397"
drag, startPoint x: 430, startPoint y: 201, endPoint x: 218, endPoint y: 197, distance: 212.0
click at [218, 197] on div "**********" at bounding box center [776, 379] width 1553 height 758
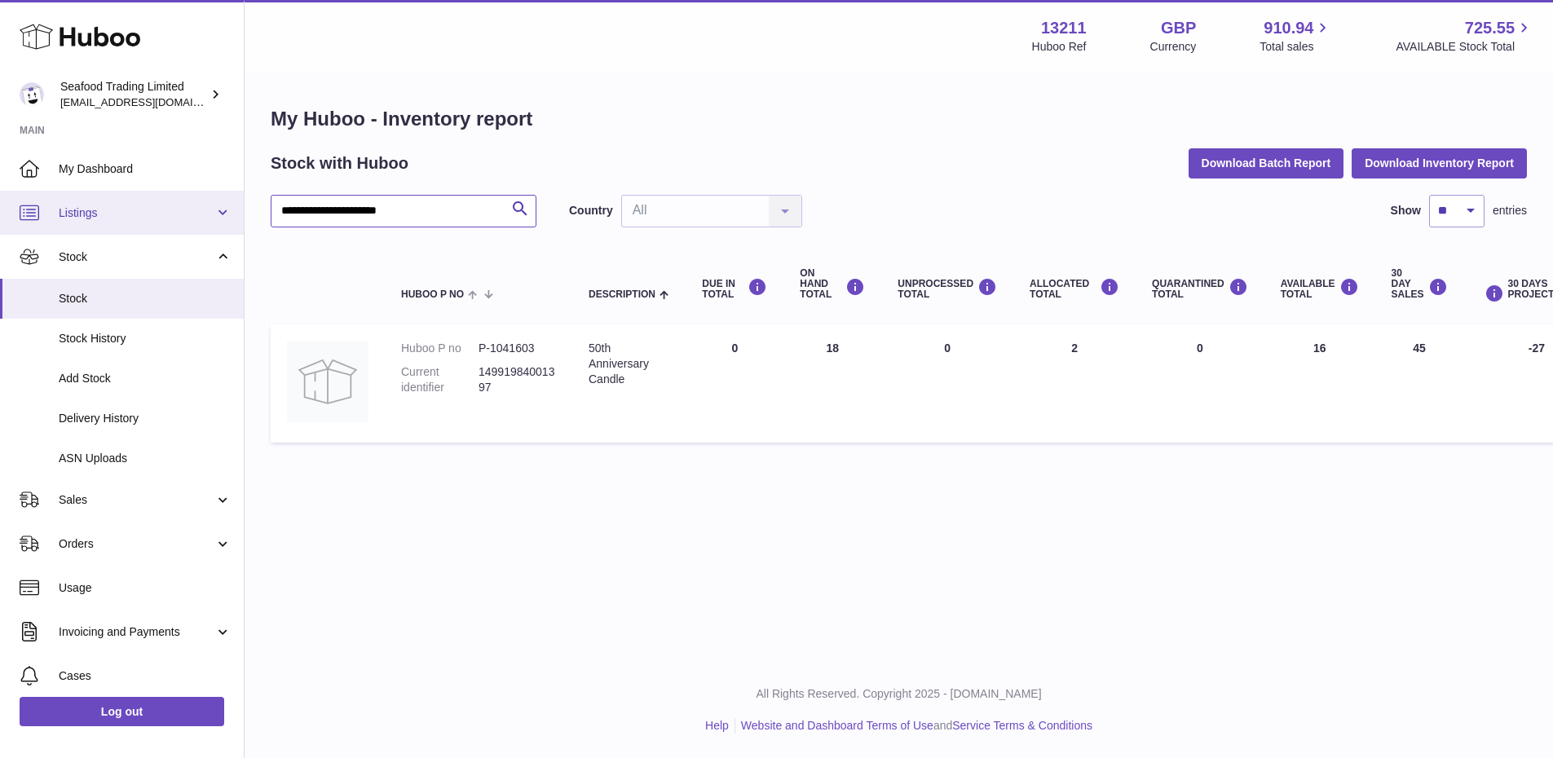
paste input "text"
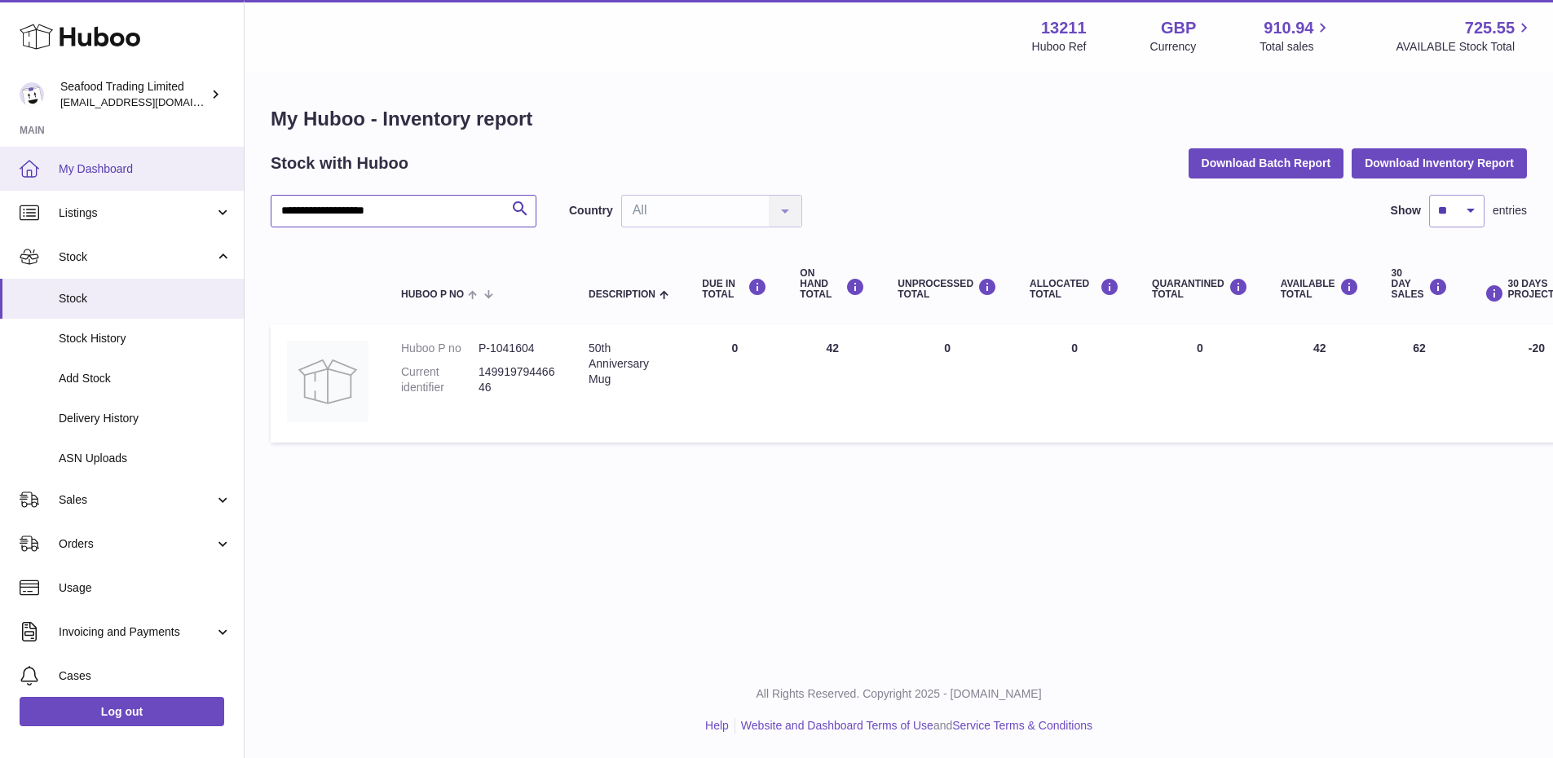
drag, startPoint x: 453, startPoint y: 196, endPoint x: 224, endPoint y: 178, distance: 229.7
click at [224, 178] on div "**********" at bounding box center [776, 379] width 1553 height 758
paste input "text"
drag, startPoint x: 349, startPoint y: 203, endPoint x: 227, endPoint y: 188, distance: 122.3
click at [227, 188] on div "Huboo Seafood Trading Limited online@rickstein.com Main My Dashboard Listings N…" at bounding box center [776, 379] width 1553 height 758
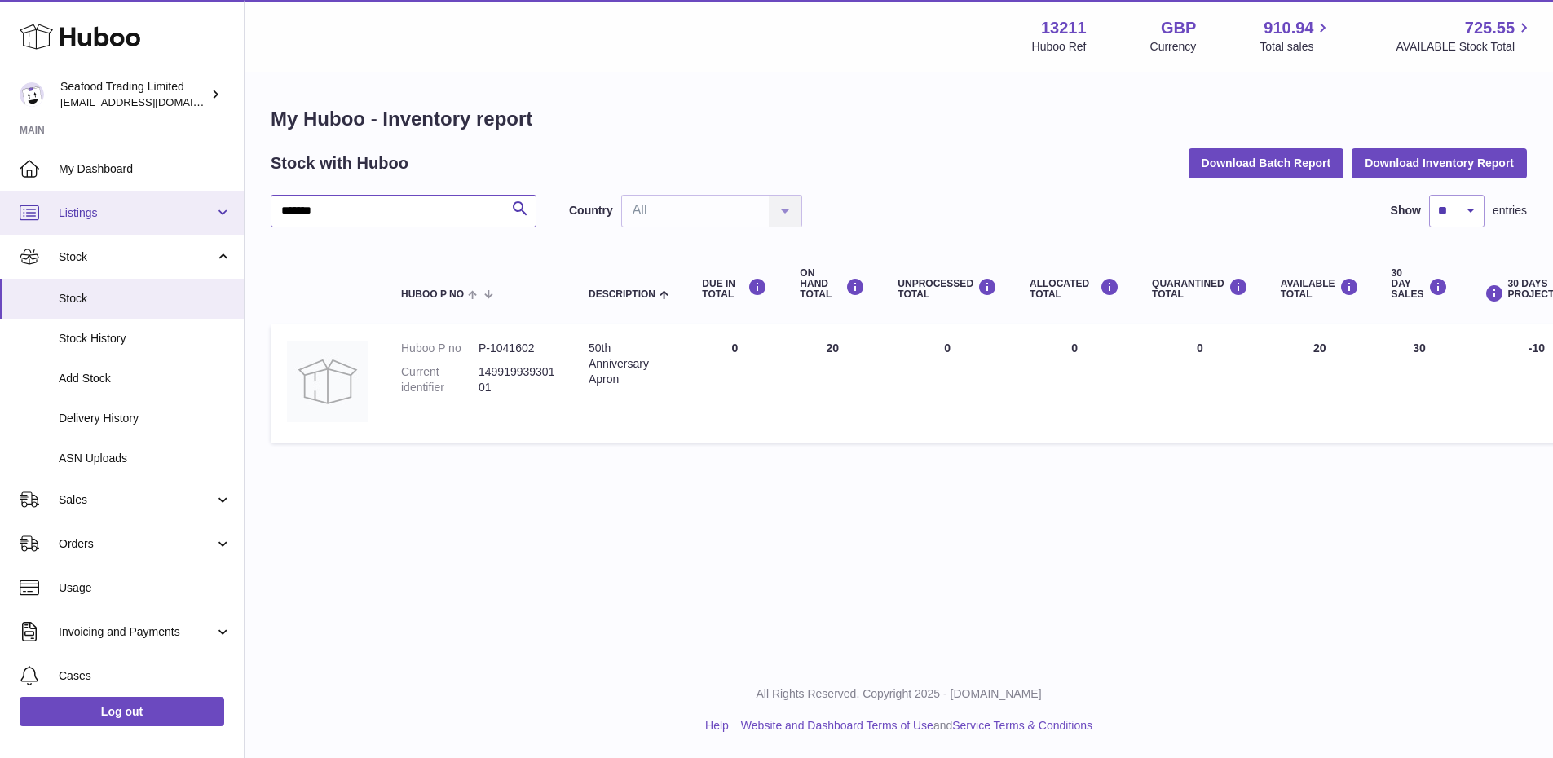
paste input "text"
drag, startPoint x: 348, startPoint y: 201, endPoint x: 229, endPoint y: 205, distance: 119.1
click at [229, 205] on div "Huboo Seafood Trading Limited online@rickstein.com Main My Dashboard Listings N…" at bounding box center [776, 379] width 1553 height 758
paste input "text"
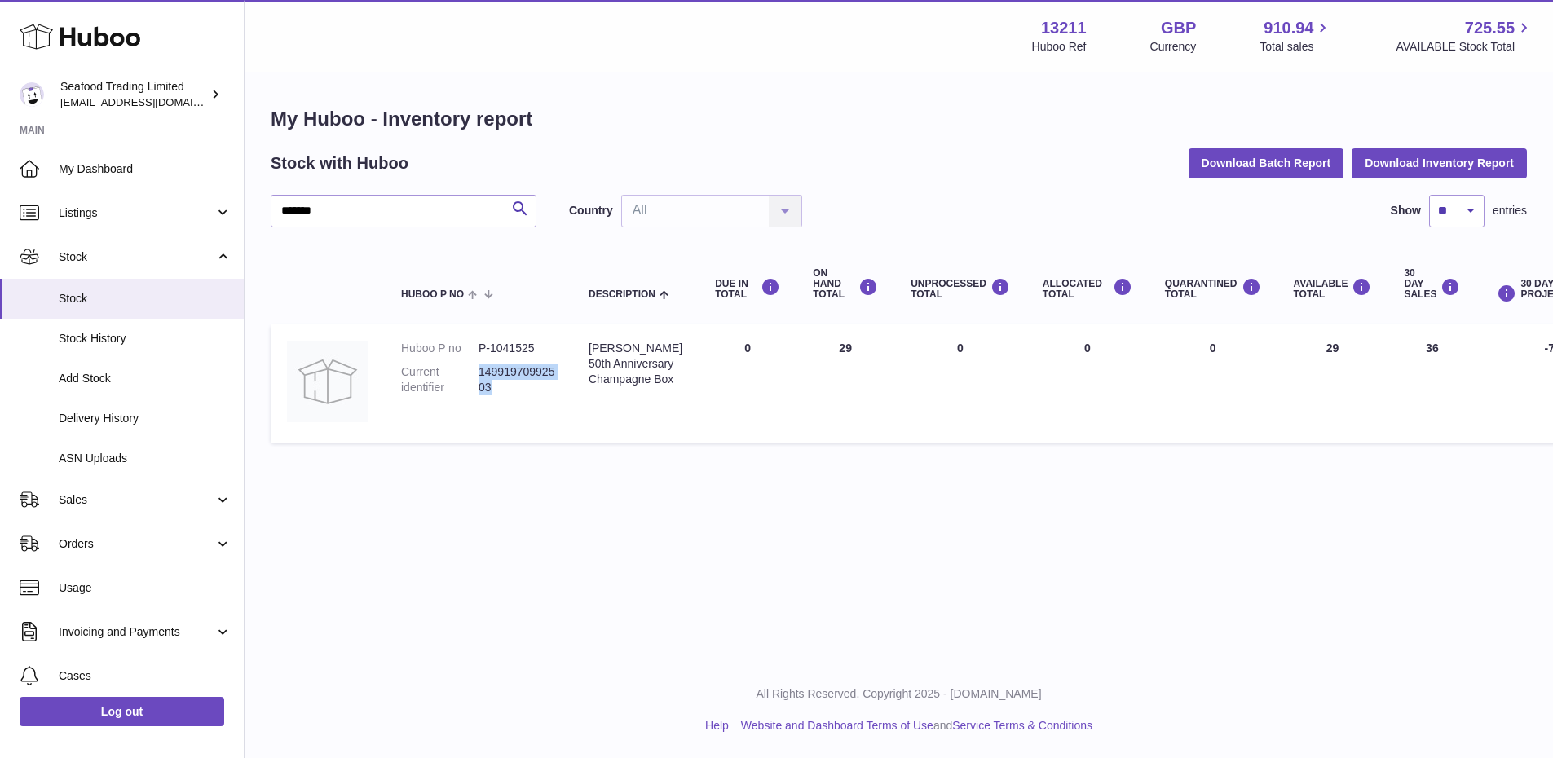
drag, startPoint x: 496, startPoint y: 377, endPoint x: 481, endPoint y: 357, distance: 24.5
click at [481, 364] on dd "14991970992503" at bounding box center [516, 379] width 77 height 31
copy dd "14991970992503"
drag, startPoint x: 531, startPoint y: 474, endPoint x: 537, endPoint y: 437, distance: 38.1
click at [531, 474] on div "Menu Huboo 13211 Huboo Ref GBP Currency 910.94 Total sales 725.55 AVAILABLE Sto…" at bounding box center [899, 331] width 1308 height 662
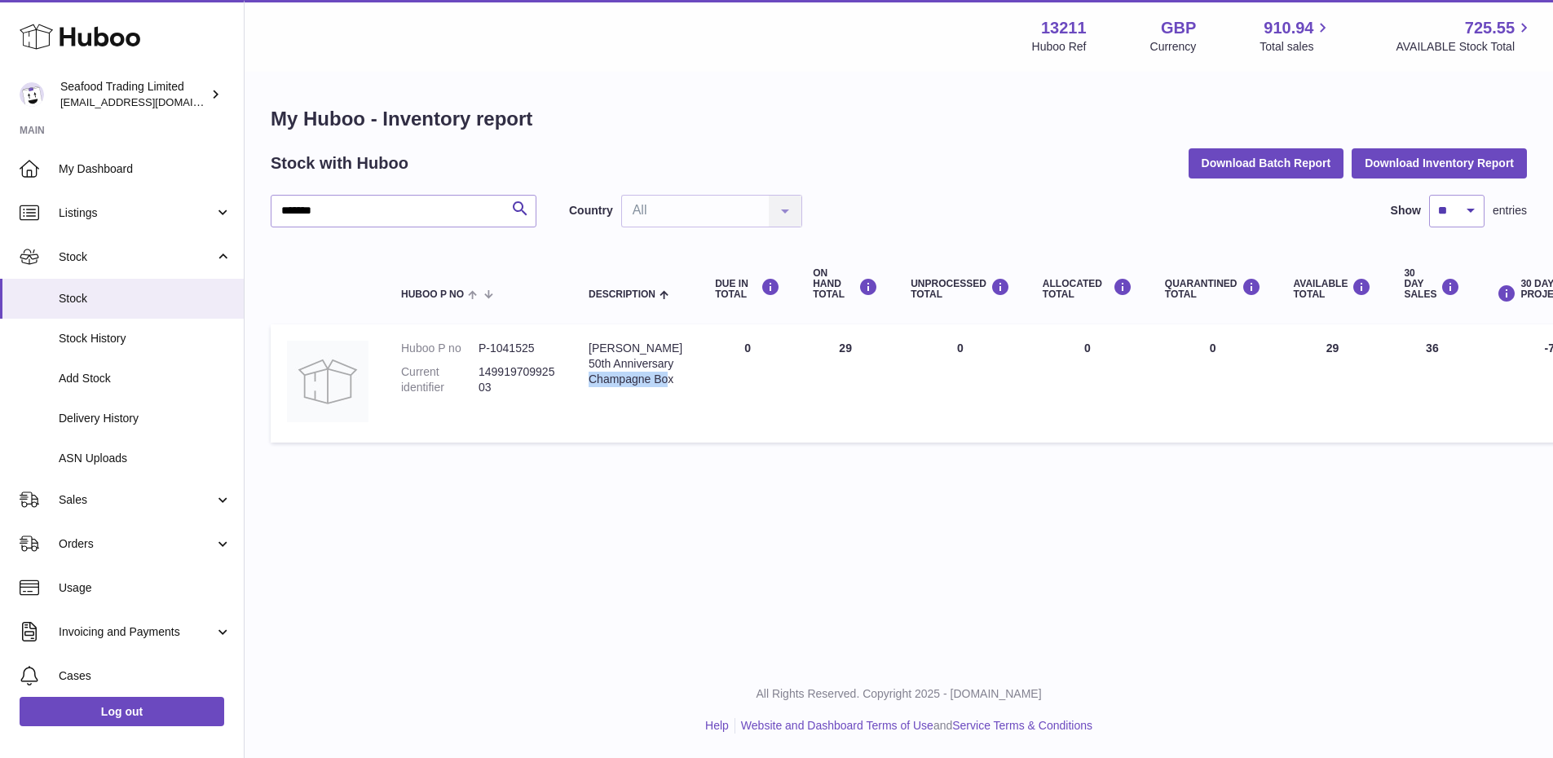
drag, startPoint x: 615, startPoint y: 396, endPoint x: 589, endPoint y: 383, distance: 29.9
click at [589, 383] on div "Rick Stein's 50th Anniversary Champagne Box" at bounding box center [636, 364] width 94 height 46
copy div "Champagne Box"
drag, startPoint x: 879, startPoint y: 610, endPoint x: 758, endPoint y: 555, distance: 132.4
click at [879, 610] on div "Menu Huboo 13211 Huboo Ref GBP Currency 910.94 Total sales 725.55 AVAILABLE Sto…" at bounding box center [899, 331] width 1308 height 662
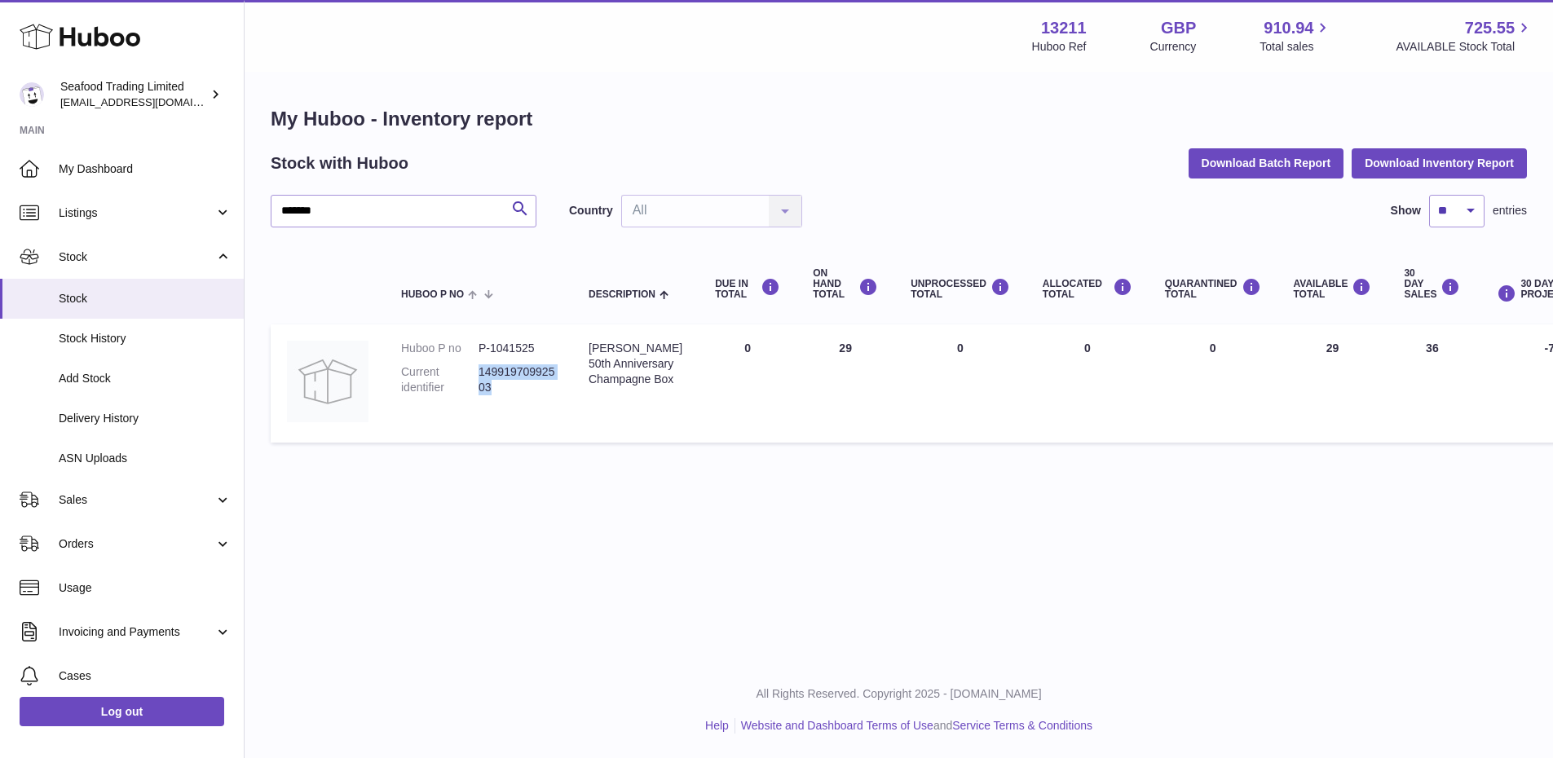
copy dd "14991970992503"
drag, startPoint x: 496, startPoint y: 373, endPoint x: 478, endPoint y: 358, distance: 23.2
click at [478, 364] on dd "14991970992503" at bounding box center [516, 379] width 77 height 31
drag, startPoint x: 650, startPoint y: 380, endPoint x: 589, endPoint y: 328, distance: 81.0
click at [595, 370] on div "Rick Stein's 50th Anniversary Champagne Box" at bounding box center [636, 364] width 94 height 46
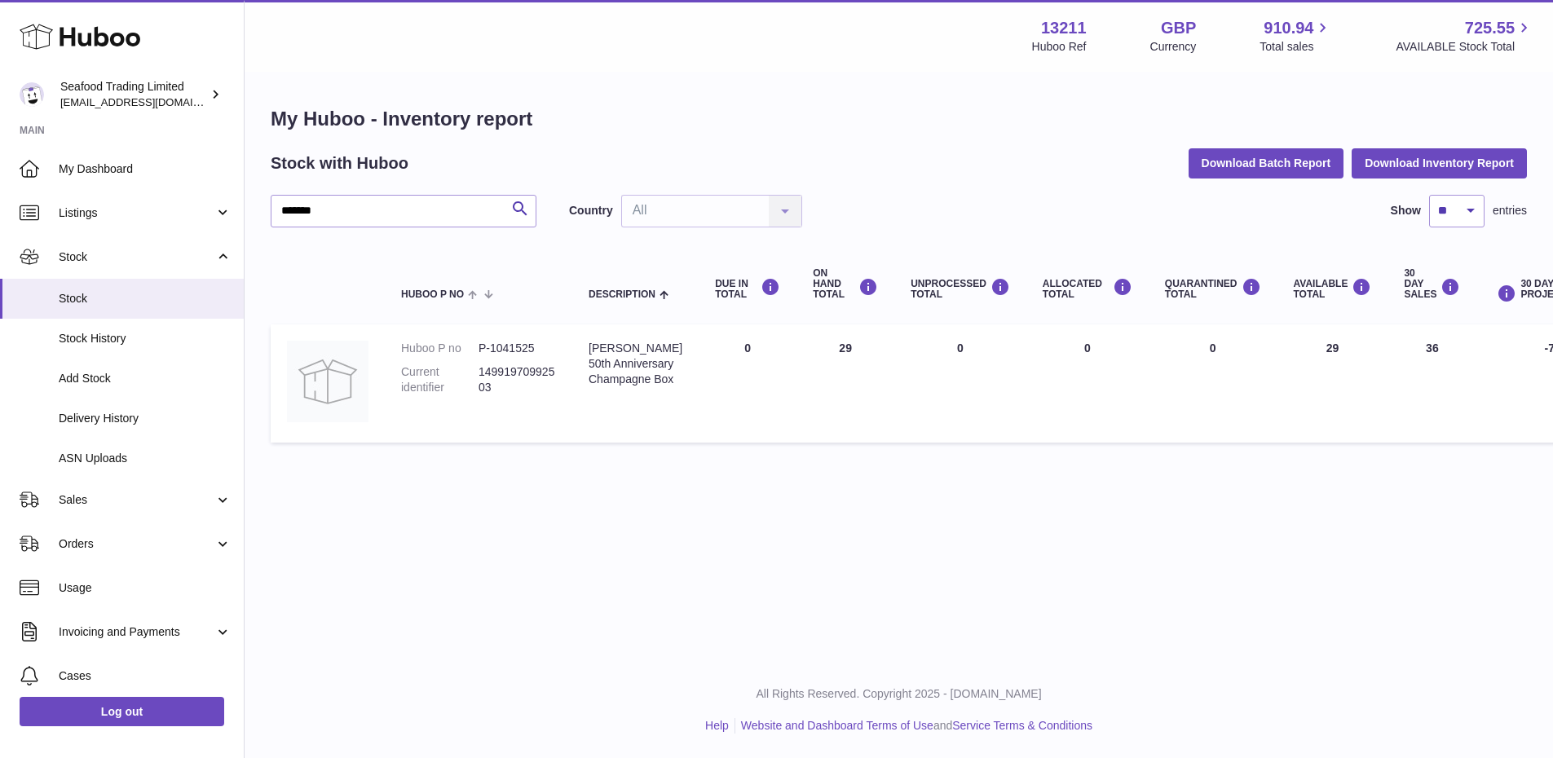
drag, startPoint x: 589, startPoint y: 328, endPoint x: 509, endPoint y: 434, distance: 132.2
click at [632, 395] on td "Description Rick Stein's 50th Anniversary Champagne Box" at bounding box center [635, 383] width 126 height 118
click at [624, 374] on div "Rick Stein's 50th Anniversary Champagne Box" at bounding box center [636, 364] width 94 height 46
click at [600, 407] on td "Description Rick Stein's 50th Anniversary Champagne Box" at bounding box center [635, 383] width 126 height 118
click at [584, 407] on td "Description Rick Stein's 50th Anniversary Champagne Box" at bounding box center [635, 383] width 126 height 118
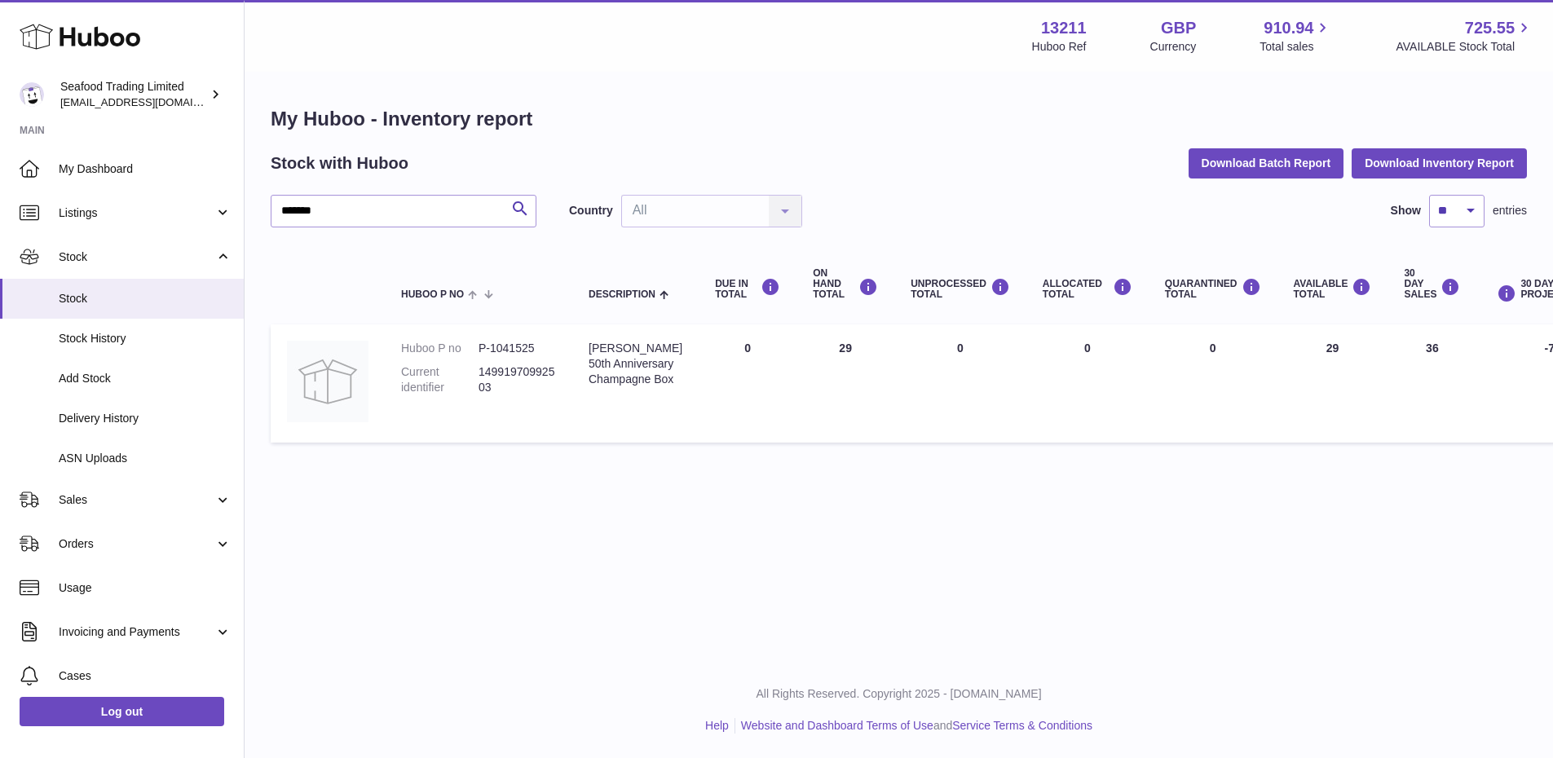
click at [584, 407] on td "Description Rick Stein's 50th Anniversary Champagne Box" at bounding box center [635, 383] width 126 height 118
click at [603, 353] on div "Rick Stein's 50th Anniversary Champagne Box" at bounding box center [636, 364] width 94 height 46
click at [647, 379] on div "Rick Stein's 50th Anniversary Champagne Box" at bounding box center [636, 364] width 94 height 46
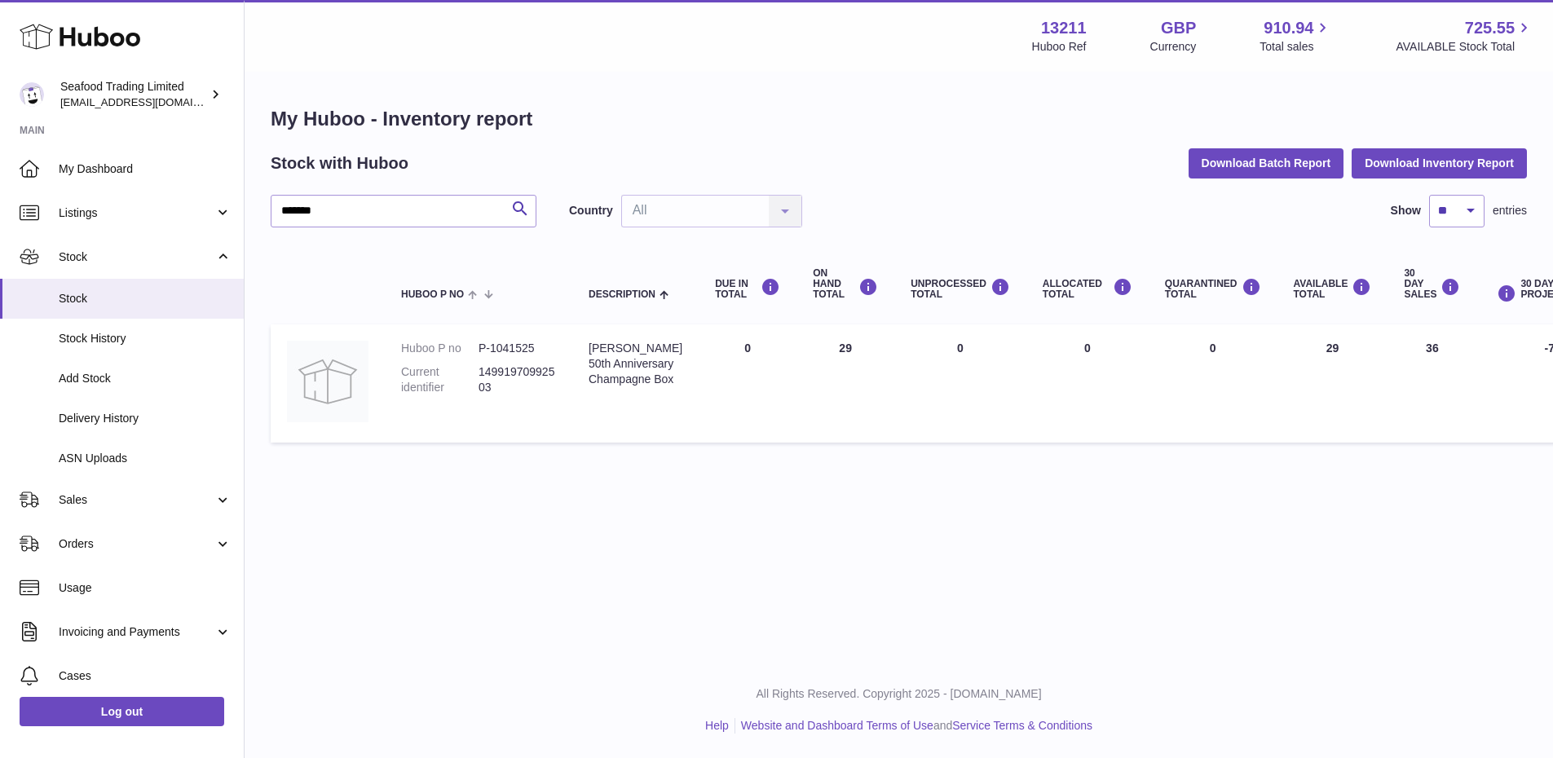
click at [628, 387] on div "Rick Stein's 50th Anniversary Champagne Box" at bounding box center [636, 364] width 94 height 46
click at [511, 437] on table "Huboo P no Description DUE IN TOTAL ON HAND Total UNPROCESSED Total ALLOCATED T…" at bounding box center [1028, 347] width 1514 height 207
click at [509, 434] on table "Huboo P no Description DUE IN TOTAL ON HAND Total UNPROCESSED Total ALLOCATED T…" at bounding box center [1028, 347] width 1514 height 207
drag, startPoint x: 649, startPoint y: 376, endPoint x: 588, endPoint y: 374, distance: 61.2
click at [588, 374] on td "Description Rick Stein's 50th Anniversary Champagne Box" at bounding box center [635, 383] width 126 height 118
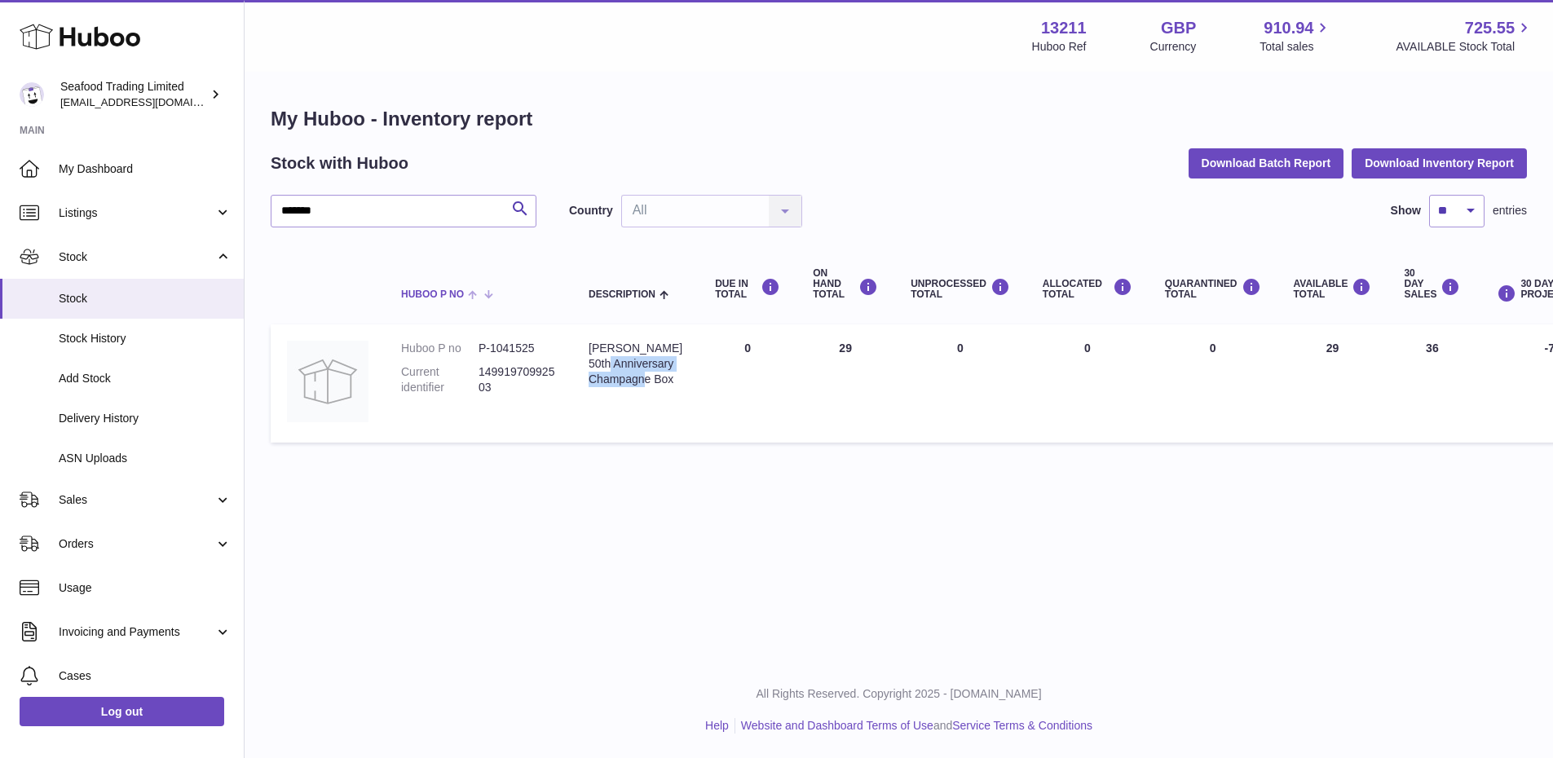
copy div "Anniversary Champagne"
drag, startPoint x: 355, startPoint y: 208, endPoint x: 234, endPoint y: 207, distance: 121.5
click at [234, 207] on div "Huboo Seafood Trading Limited online@rickstein.com Main My Dashboard Listings N…" at bounding box center [776, 379] width 1553 height 758
paste input "**********"
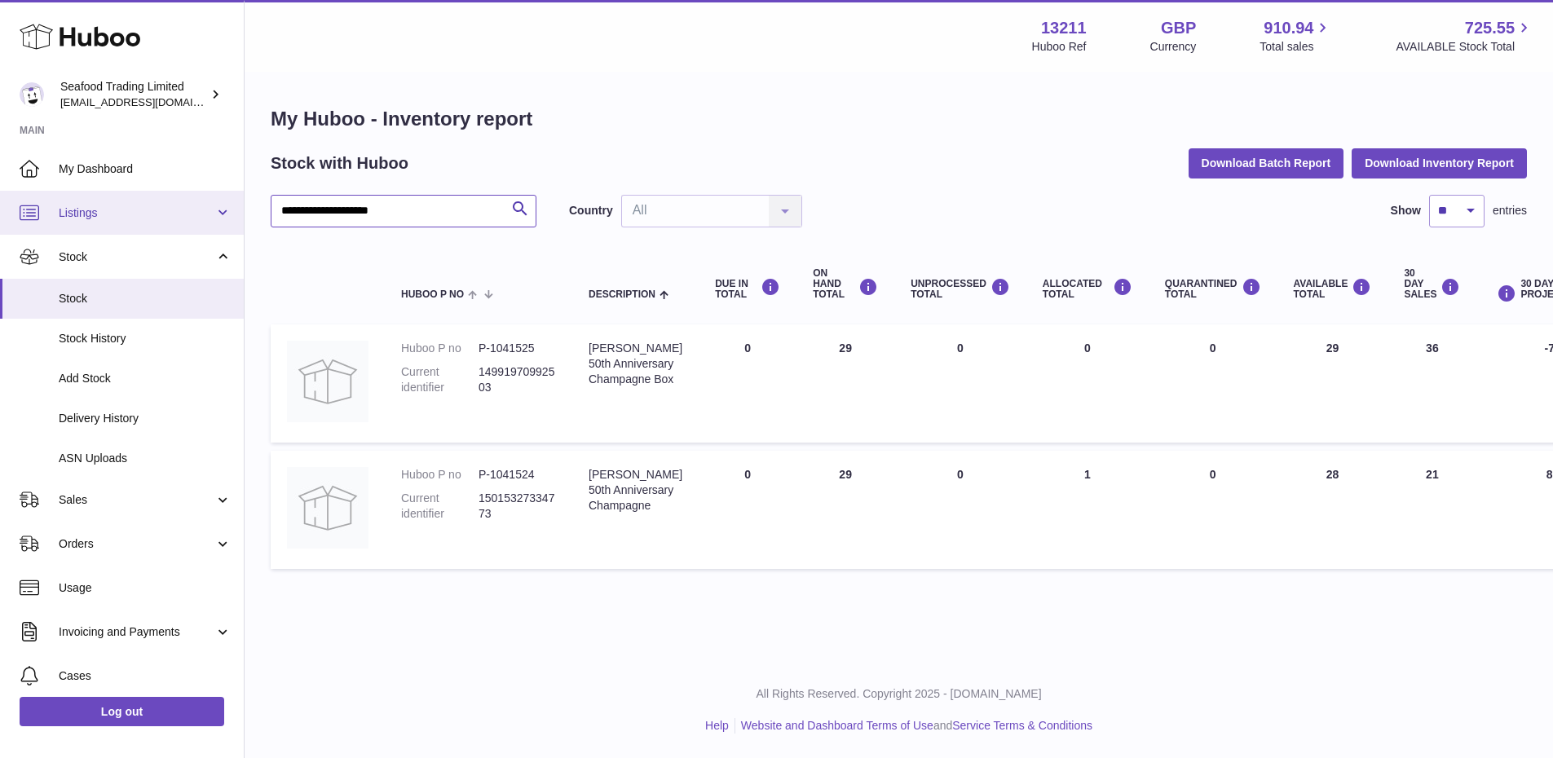
drag, startPoint x: 435, startPoint y: 198, endPoint x: 230, endPoint y: 201, distance: 205.4
click at [230, 201] on div "**********" at bounding box center [776, 379] width 1553 height 758
paste input "text"
drag, startPoint x: 430, startPoint y: 200, endPoint x: 271, endPoint y: 204, distance: 159.8
click at [271, 204] on input "*******" at bounding box center [404, 211] width 266 height 33
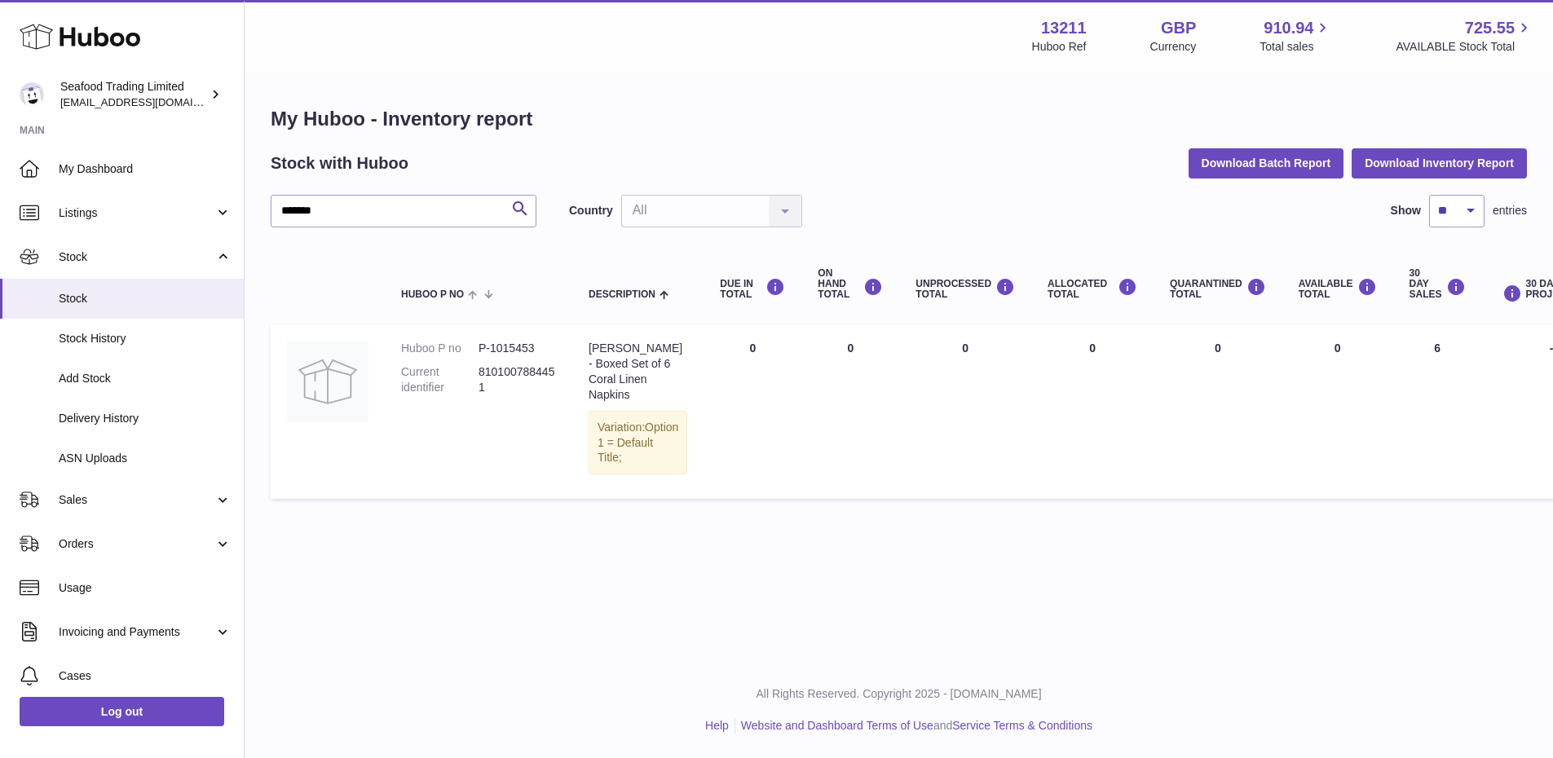
click at [489, 373] on dd "8101007884451" at bounding box center [516, 379] width 77 height 31
drag, startPoint x: 487, startPoint y: 372, endPoint x: 478, endPoint y: 360, distance: 15.0
click at [478, 360] on dl "Huboo P no P-1015453 Current identifier 8101007884451" at bounding box center [478, 372] width 155 height 63
copy dl "identifier 8101007884451"
drag, startPoint x: 492, startPoint y: 439, endPoint x: 514, endPoint y: 398, distance: 46.7
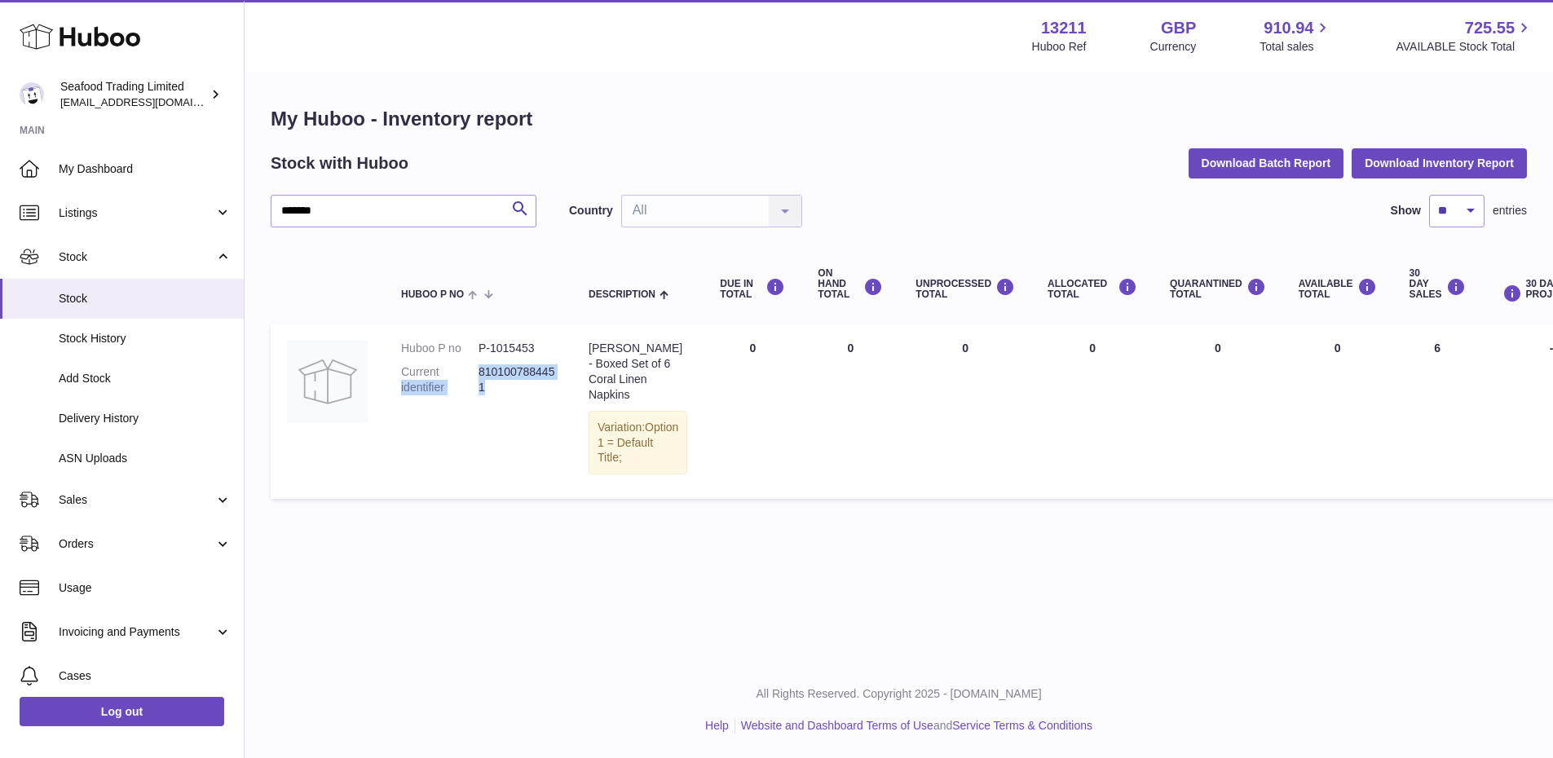
click at [492, 439] on td "Huboo P no P-1015453 Current identifier 8101007884451" at bounding box center [478, 411] width 187 height 174
click at [485, 379] on dd "8101007884451" at bounding box center [516, 379] width 77 height 31
drag, startPoint x: 487, startPoint y: 373, endPoint x: 478, endPoint y: 364, distance: 12.1
click at [478, 364] on dd "8101007884451" at bounding box center [516, 379] width 77 height 31
copy dd "8101007884451"
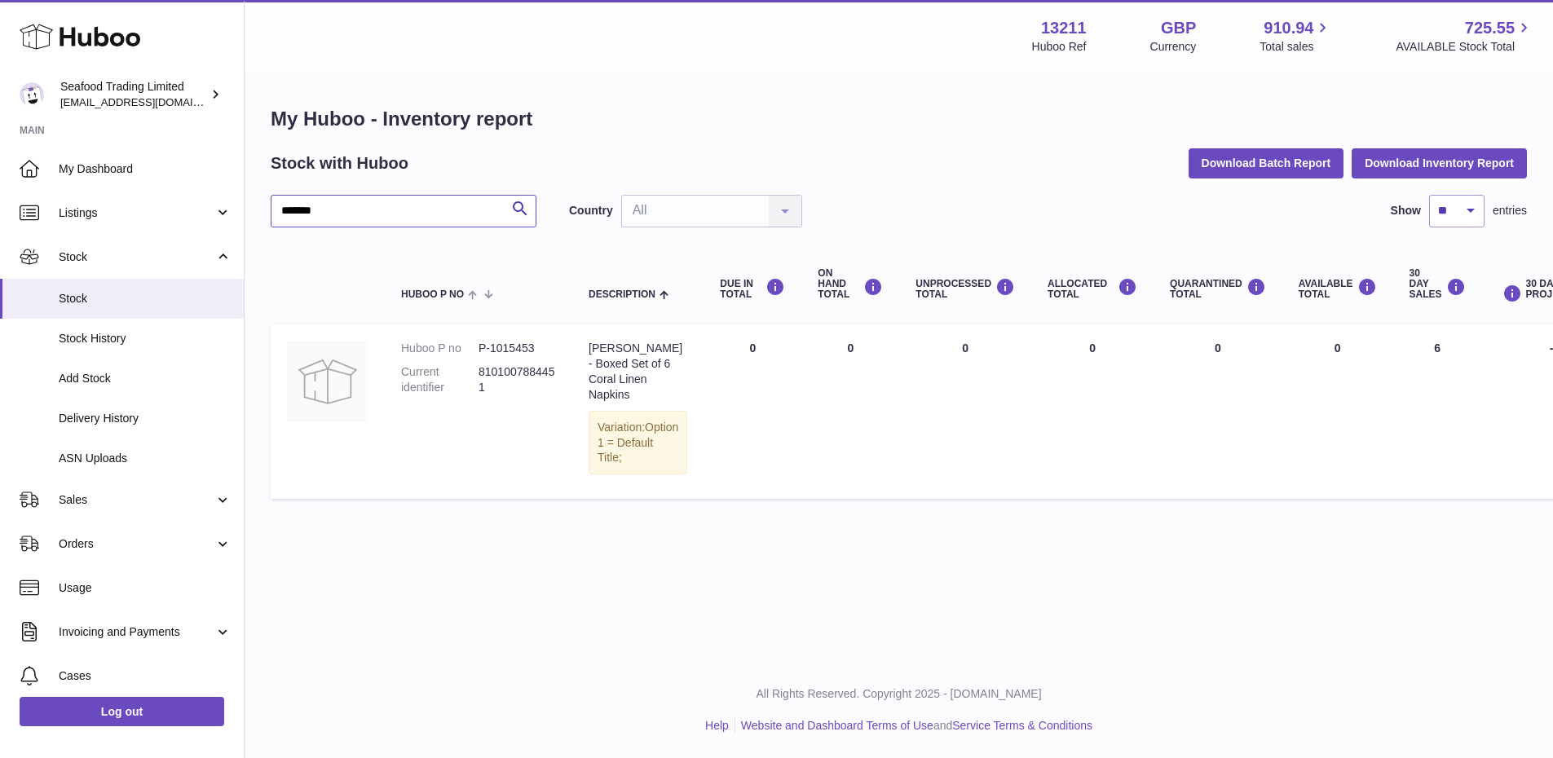
drag, startPoint x: 359, startPoint y: 196, endPoint x: 279, endPoint y: 194, distance: 80.7
click at [279, 195] on input "*******" at bounding box center [404, 211] width 266 height 33
paste input "**********"
drag, startPoint x: 408, startPoint y: 196, endPoint x: 243, endPoint y: 191, distance: 165.5
click at [243, 191] on div "**********" at bounding box center [776, 379] width 1553 height 758
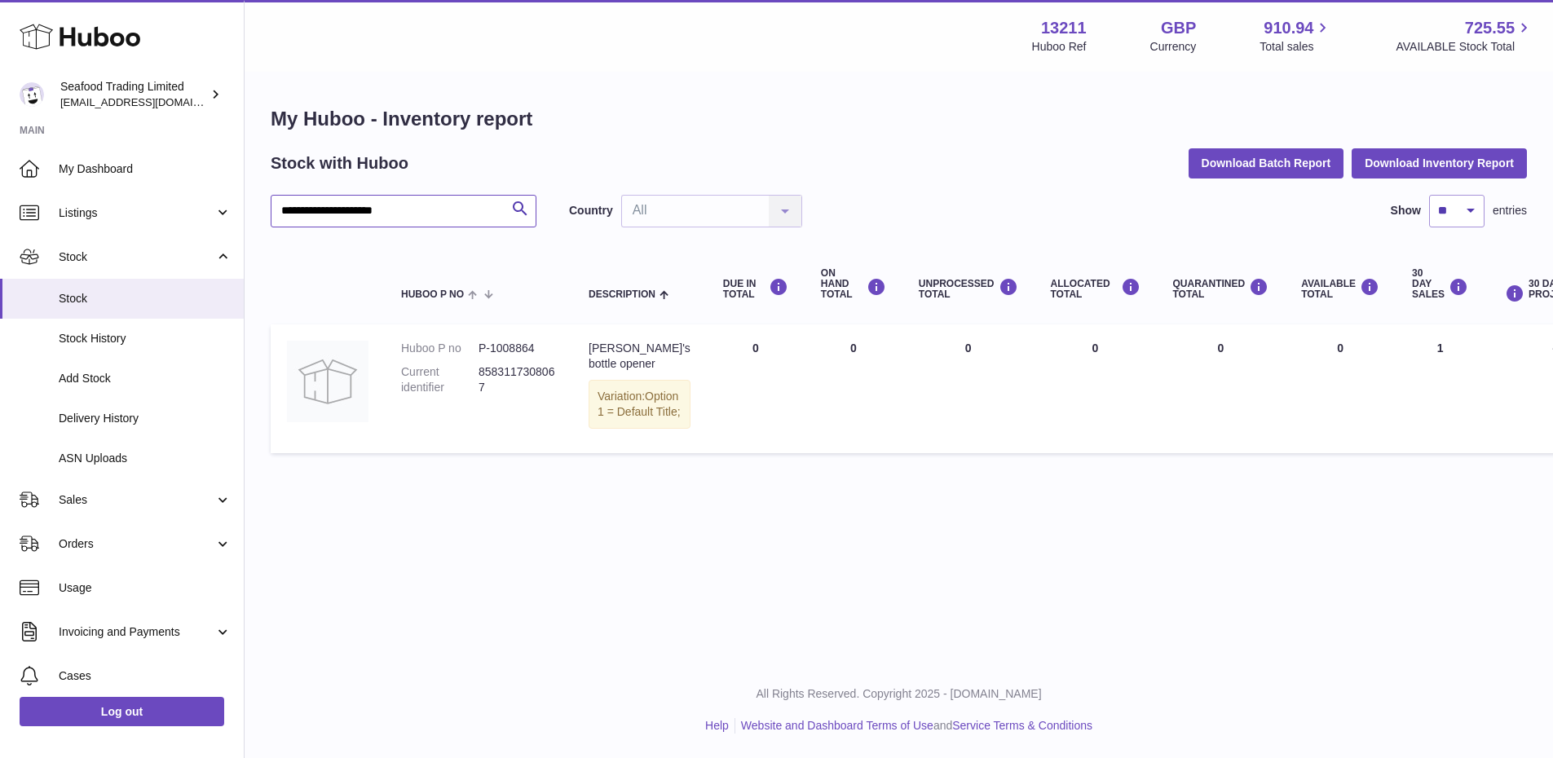
paste input "**********"
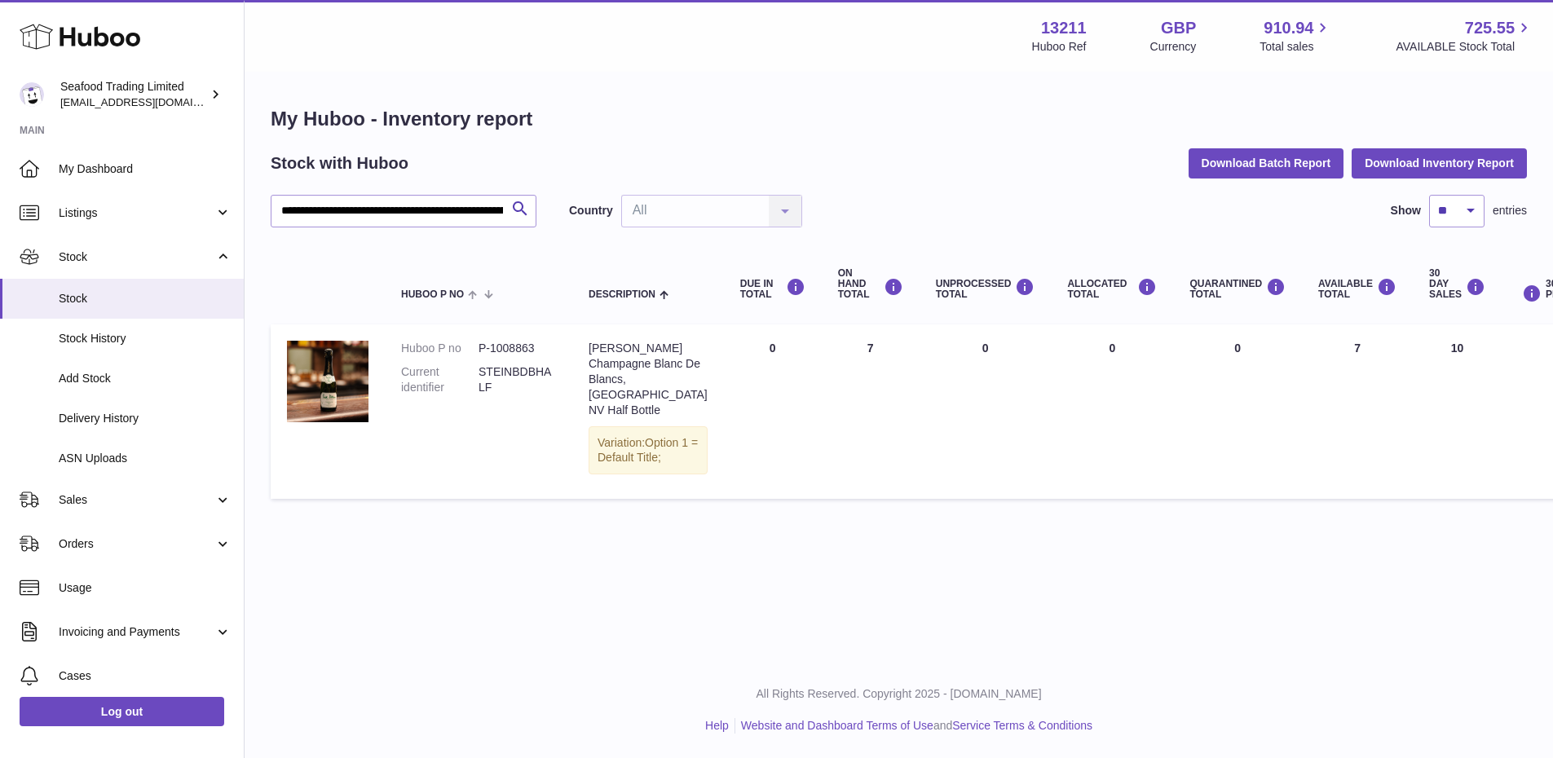
click at [498, 369] on dd "STEINBDBHALF" at bounding box center [516, 379] width 77 height 31
drag, startPoint x: 496, startPoint y: 370, endPoint x: 478, endPoint y: 361, distance: 19.3
click at [478, 364] on dd "STEINBDBHALF" at bounding box center [516, 379] width 77 height 31
copy dd "STEINBDBHALF"
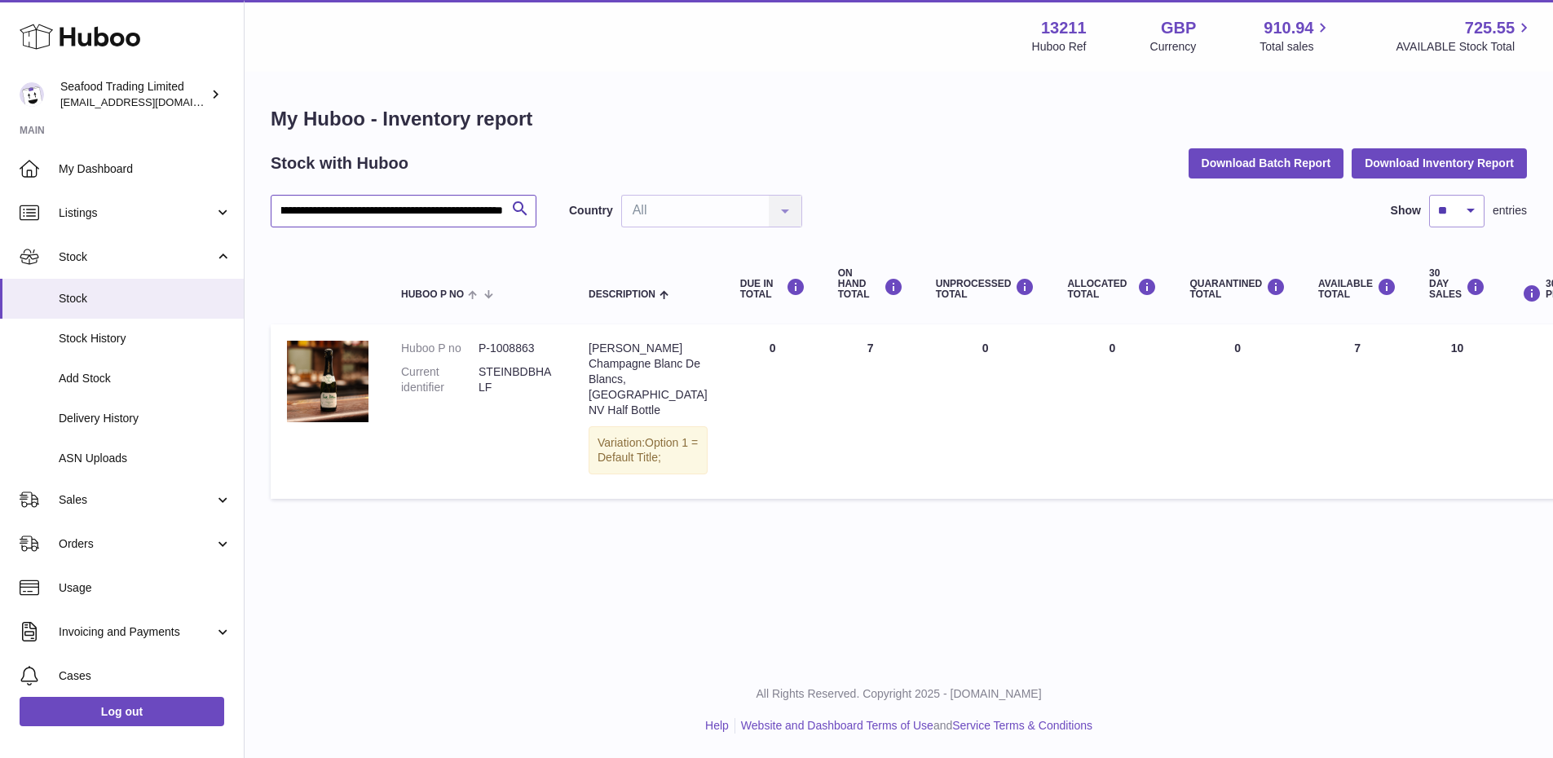
drag, startPoint x: 284, startPoint y: 195, endPoint x: 577, endPoint y: 195, distance: 292.6
click at [577, 195] on div "**********" at bounding box center [899, 211] width 1256 height 33
paste input "text"
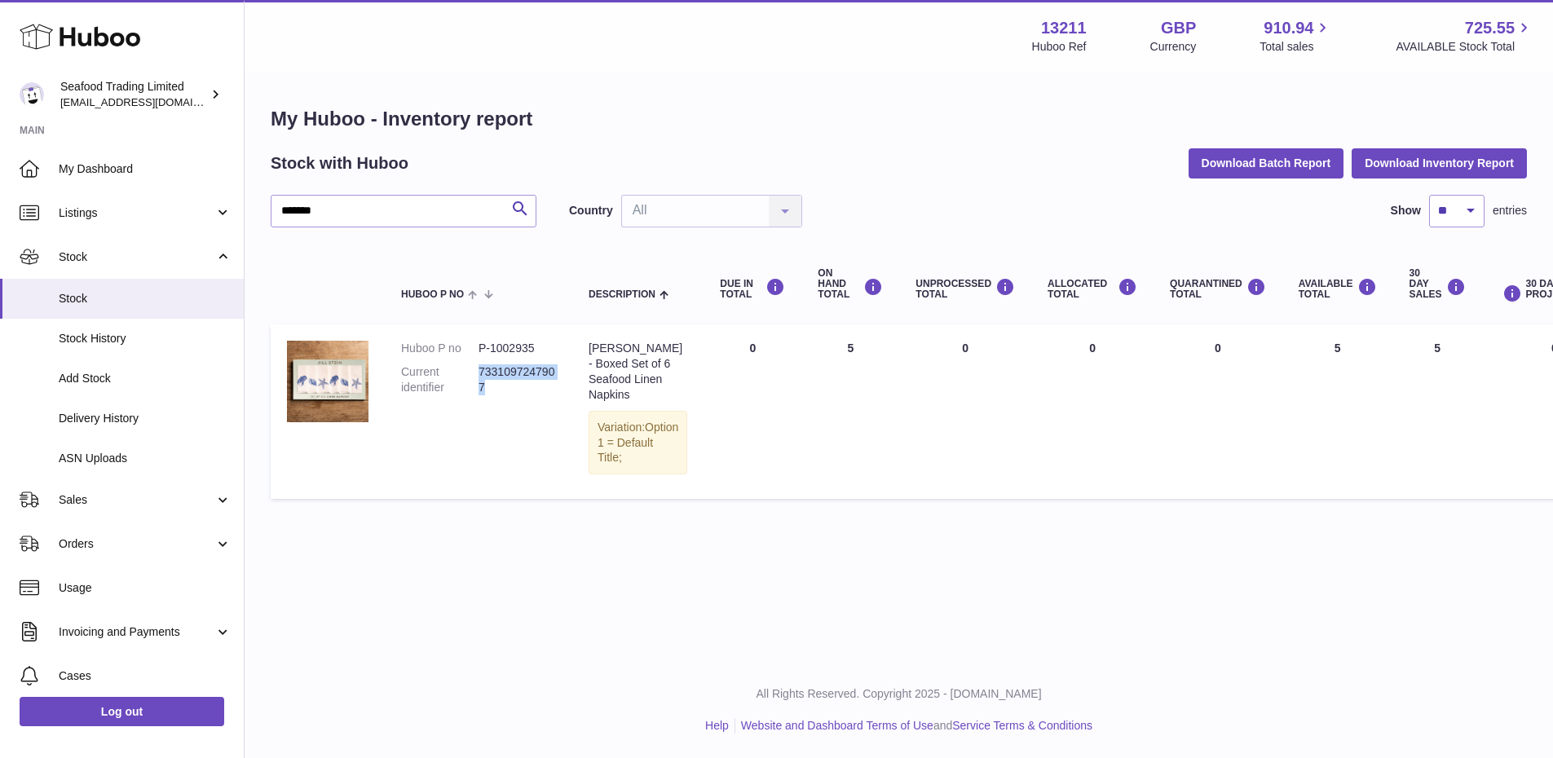
drag, startPoint x: 488, startPoint y: 373, endPoint x: 481, endPoint y: 356, distance: 18.6
click at [481, 364] on dd "7331097247907" at bounding box center [516, 379] width 77 height 31
copy dd "7331097247907"
drag, startPoint x: 342, startPoint y: 196, endPoint x: 274, endPoint y: 198, distance: 68.5
click at [274, 198] on input "*******" at bounding box center [404, 211] width 266 height 33
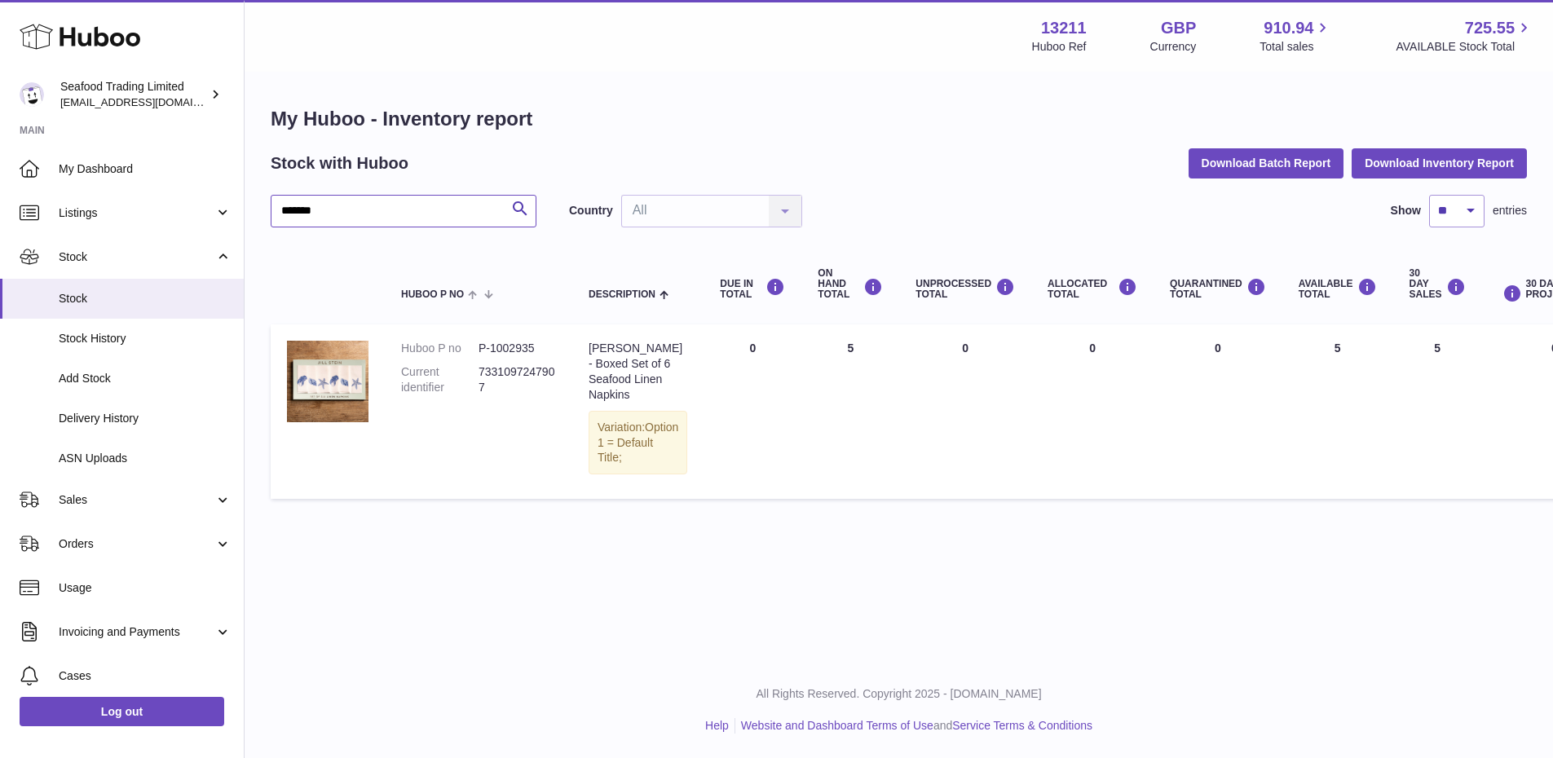
paste input "text"
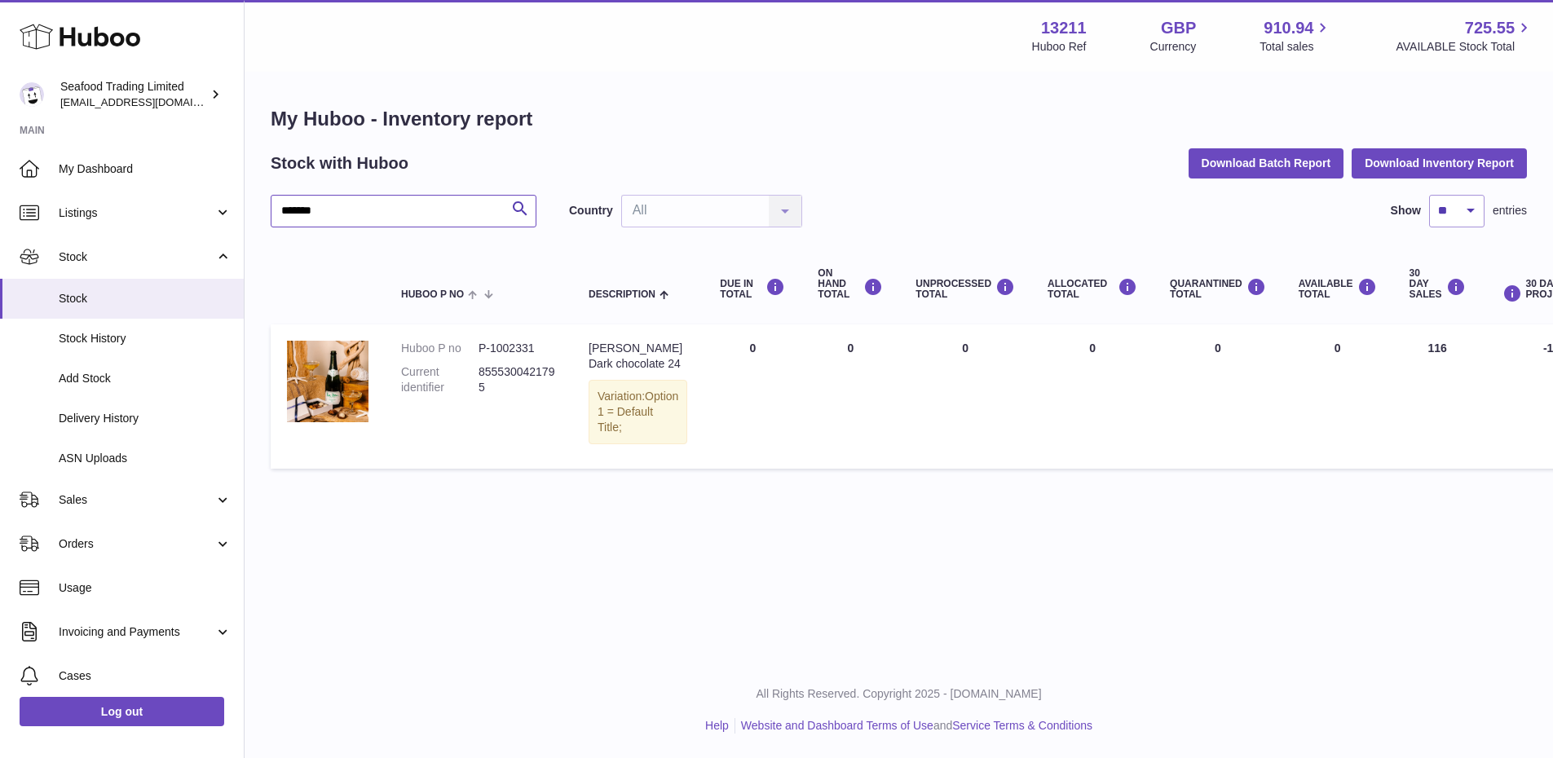
type input "*******"
drag, startPoint x: 332, startPoint y: 197, endPoint x: 272, endPoint y: 202, distance: 59.7
click at [272, 202] on input "*******" at bounding box center [404, 211] width 266 height 33
click at [128, 185] on link "My Dashboard" at bounding box center [122, 169] width 244 height 44
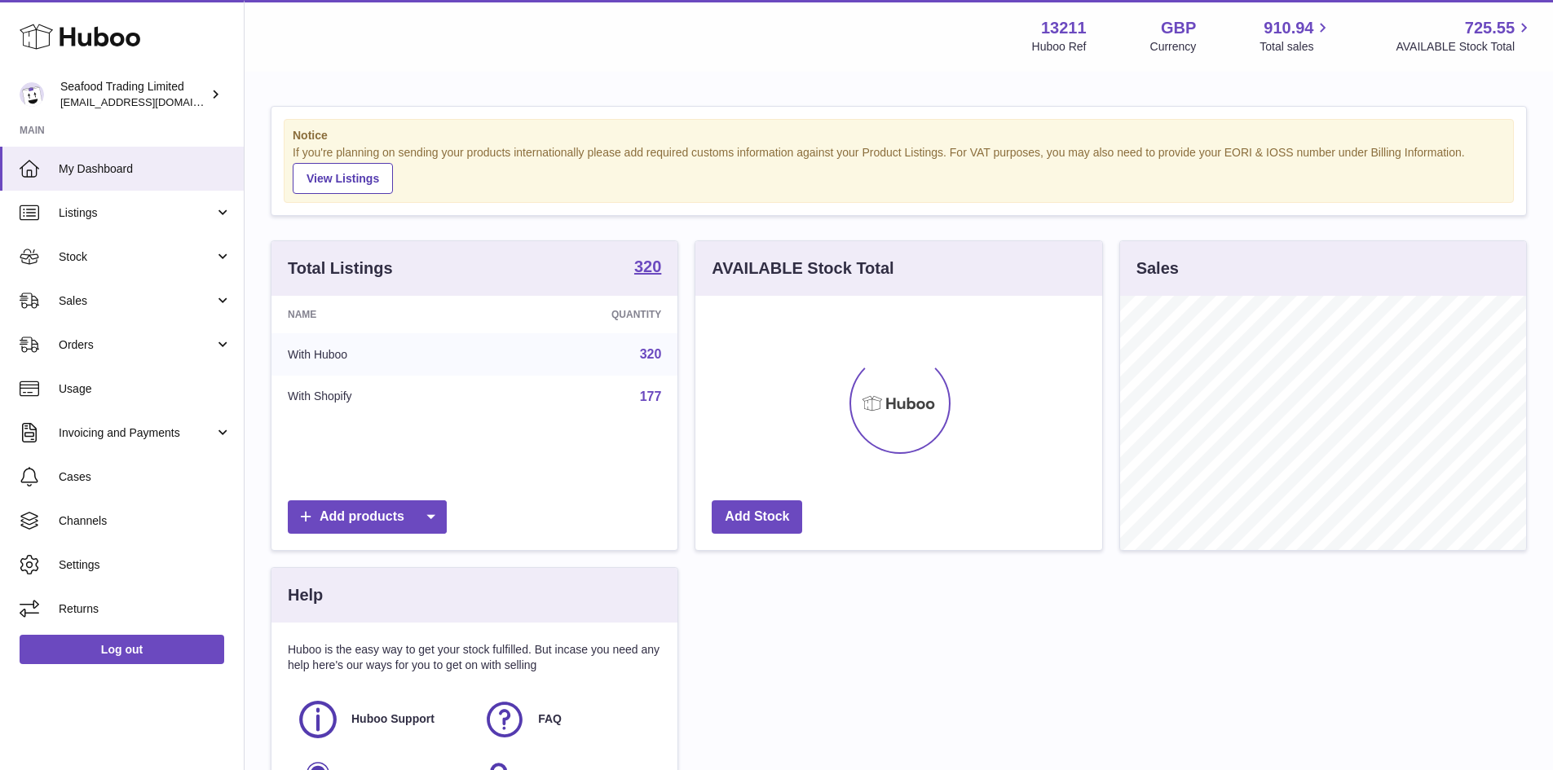
scroll to position [254, 407]
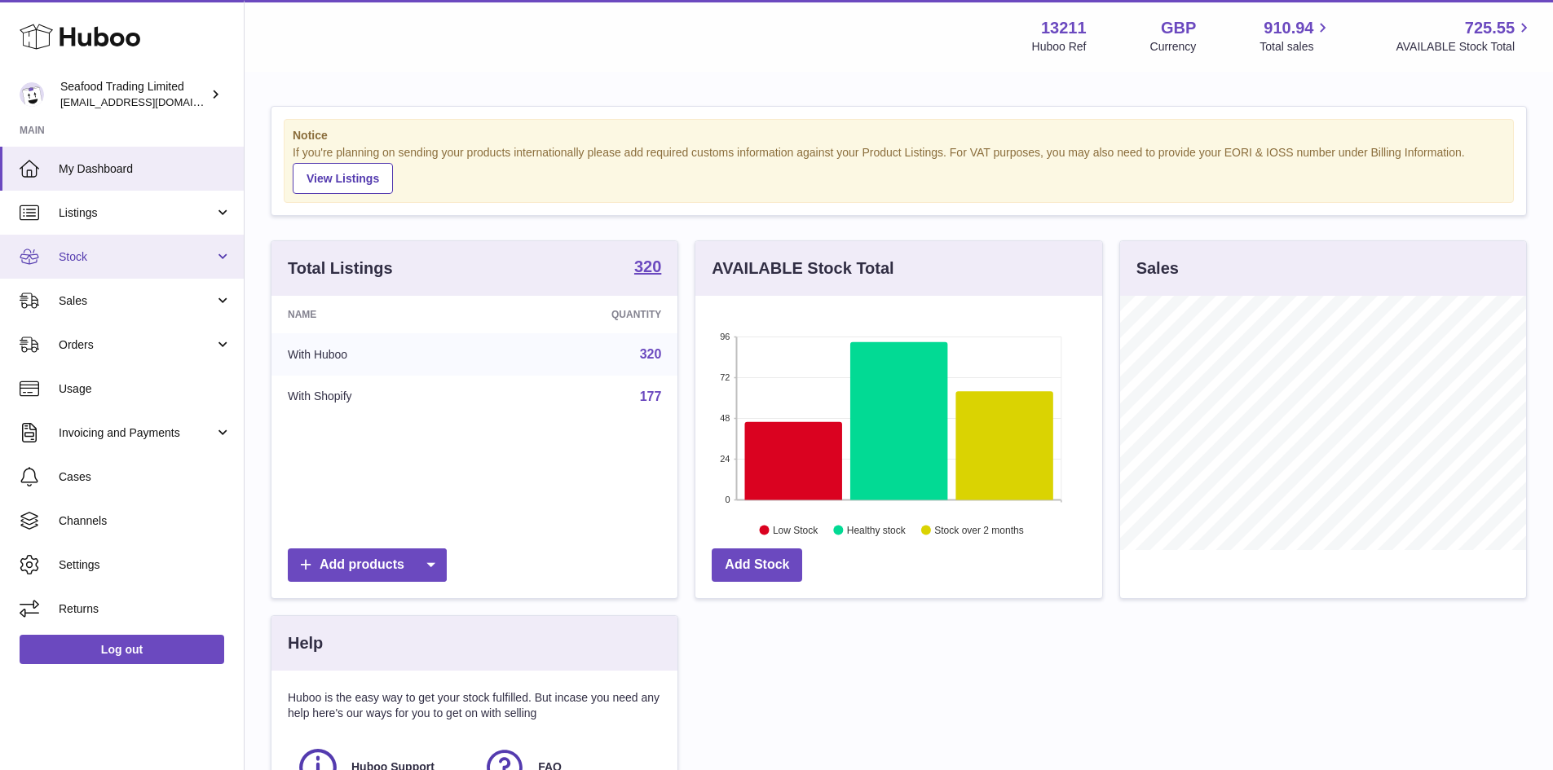
click at [102, 267] on link "Stock" at bounding box center [122, 257] width 244 height 44
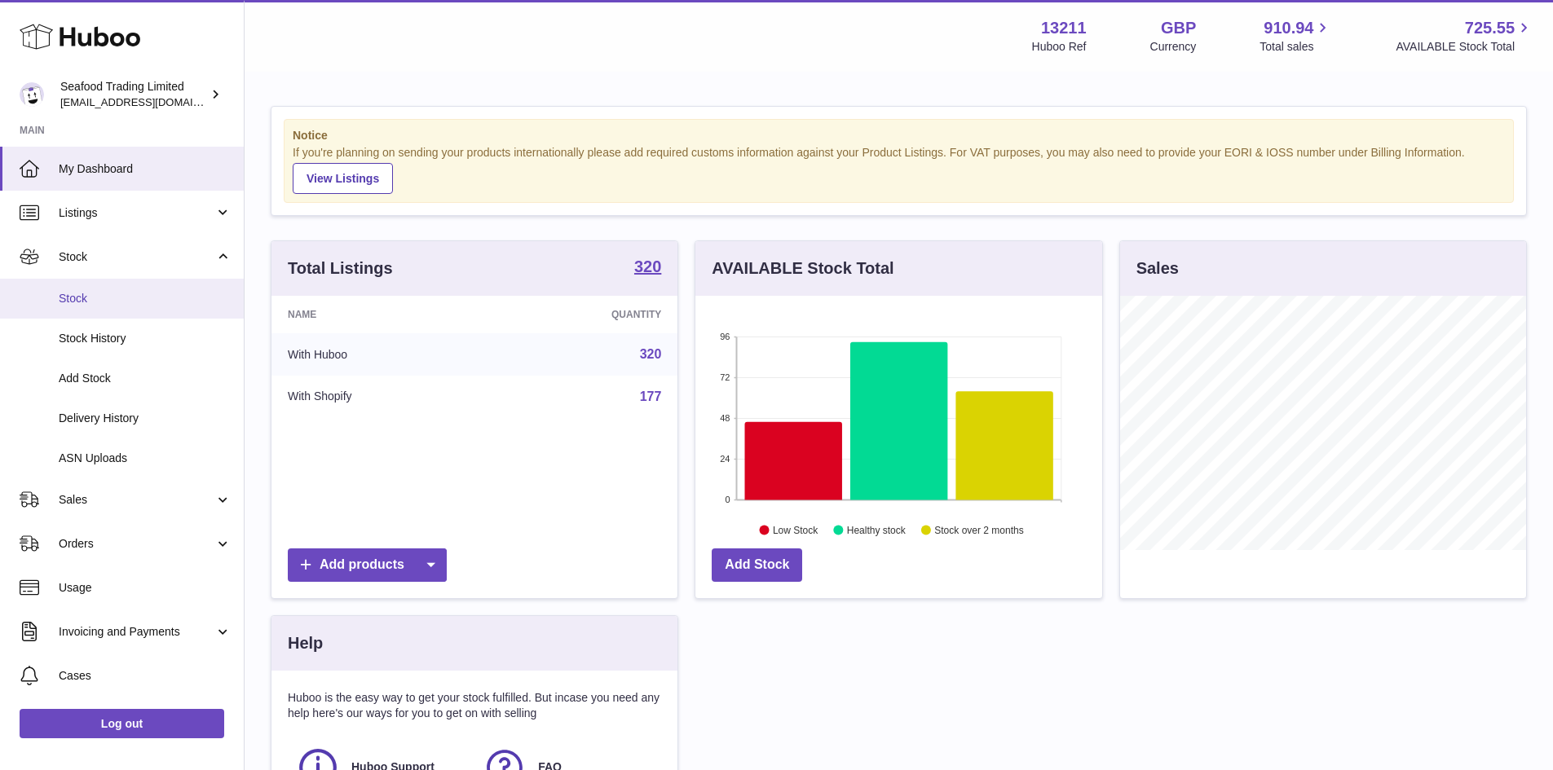
click at [95, 302] on span "Stock" at bounding box center [145, 298] width 173 height 15
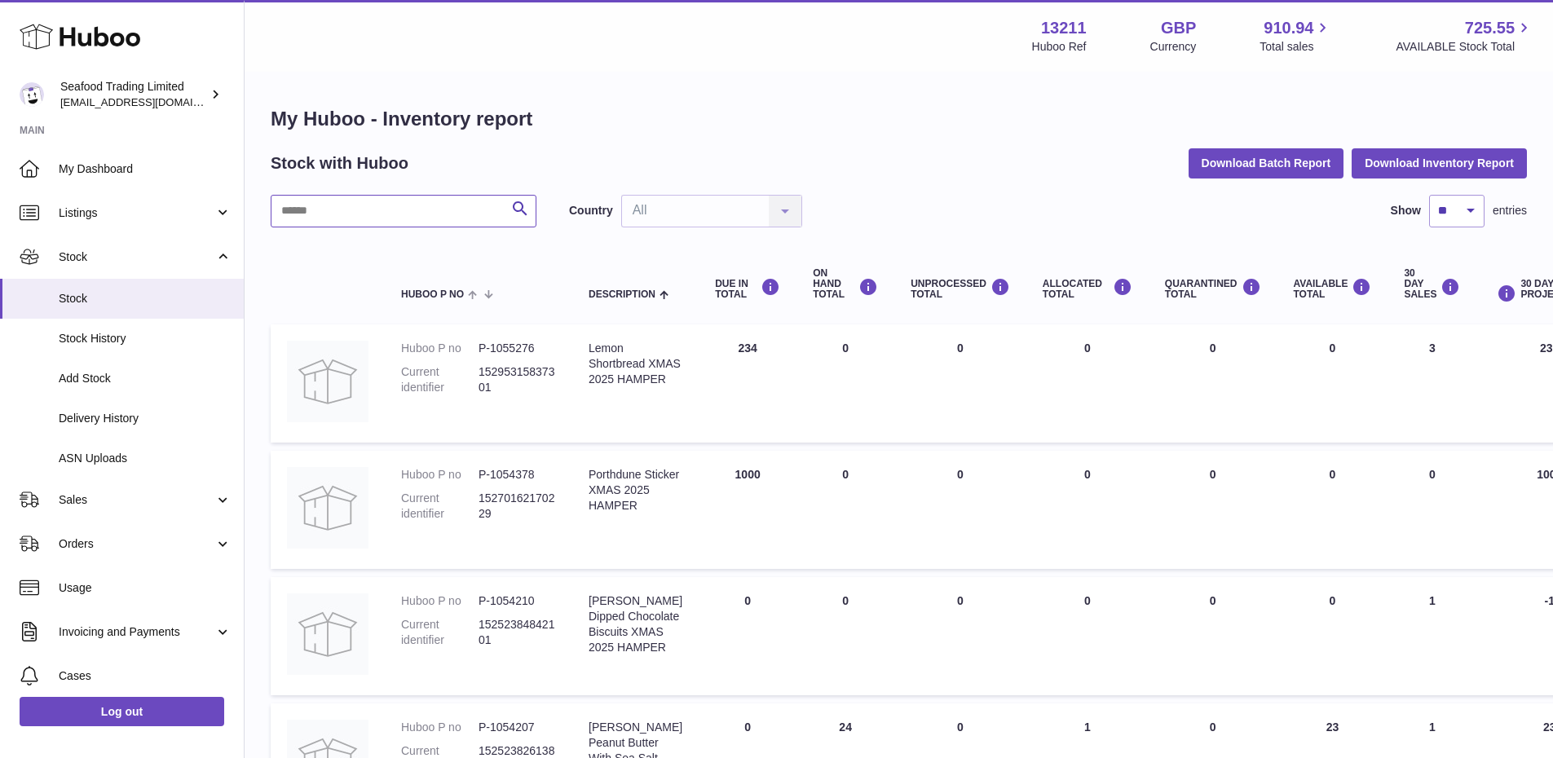
click at [309, 203] on input "text" at bounding box center [404, 211] width 266 height 33
paste input "*******"
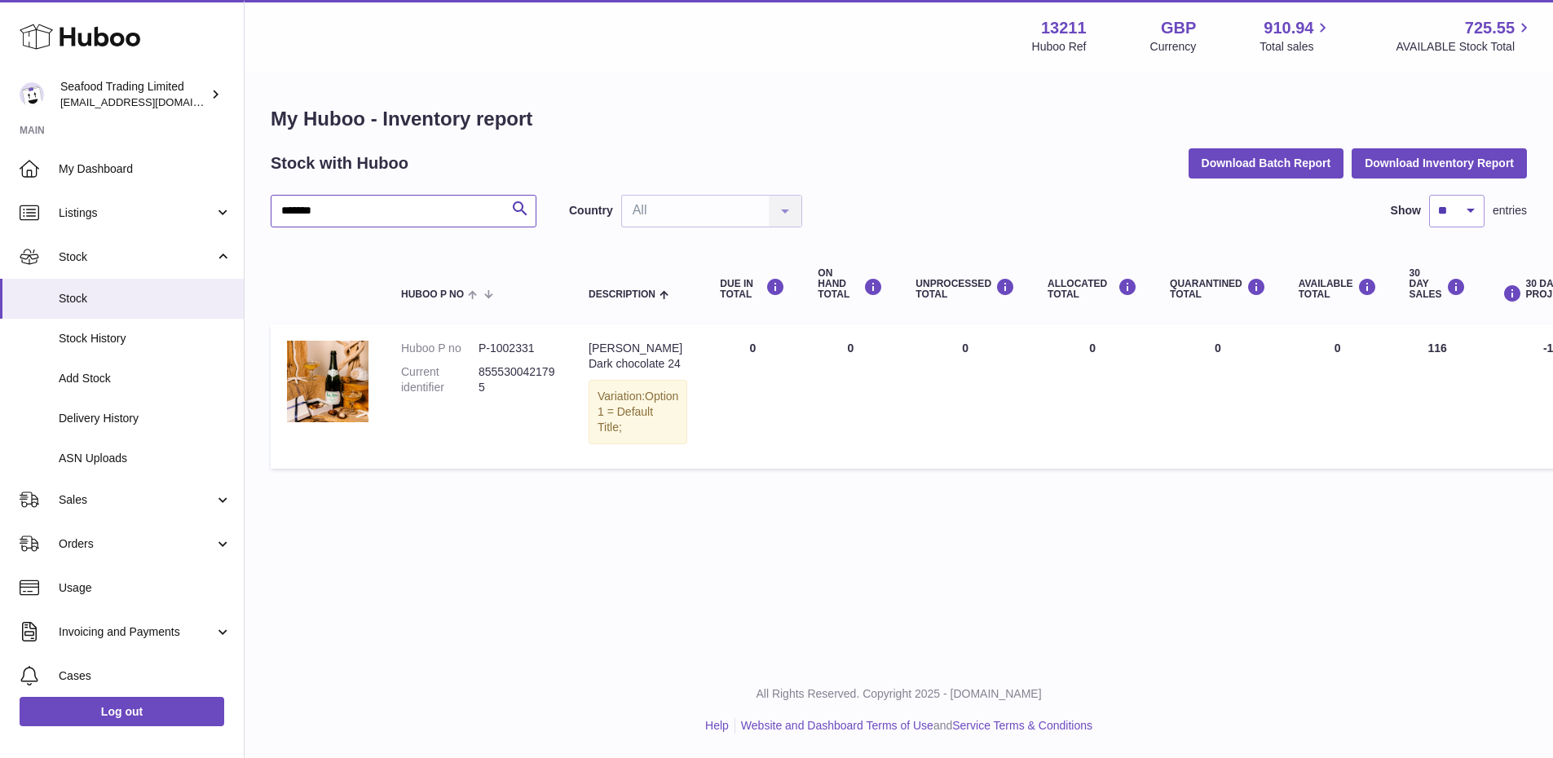
drag, startPoint x: 358, startPoint y: 207, endPoint x: 245, endPoint y: 209, distance: 112.5
click at [245, 209] on div "My Huboo - Inventory report Stock with Huboo Download Batch Report Download Inv…" at bounding box center [899, 291] width 1308 height 436
paste input "text"
drag, startPoint x: 336, startPoint y: 213, endPoint x: 257, endPoint y: 208, distance: 79.2
click at [257, 208] on div "My Huboo - Inventory report Stock with Huboo Download Batch Report Download Inv…" at bounding box center [899, 298] width 1308 height 451
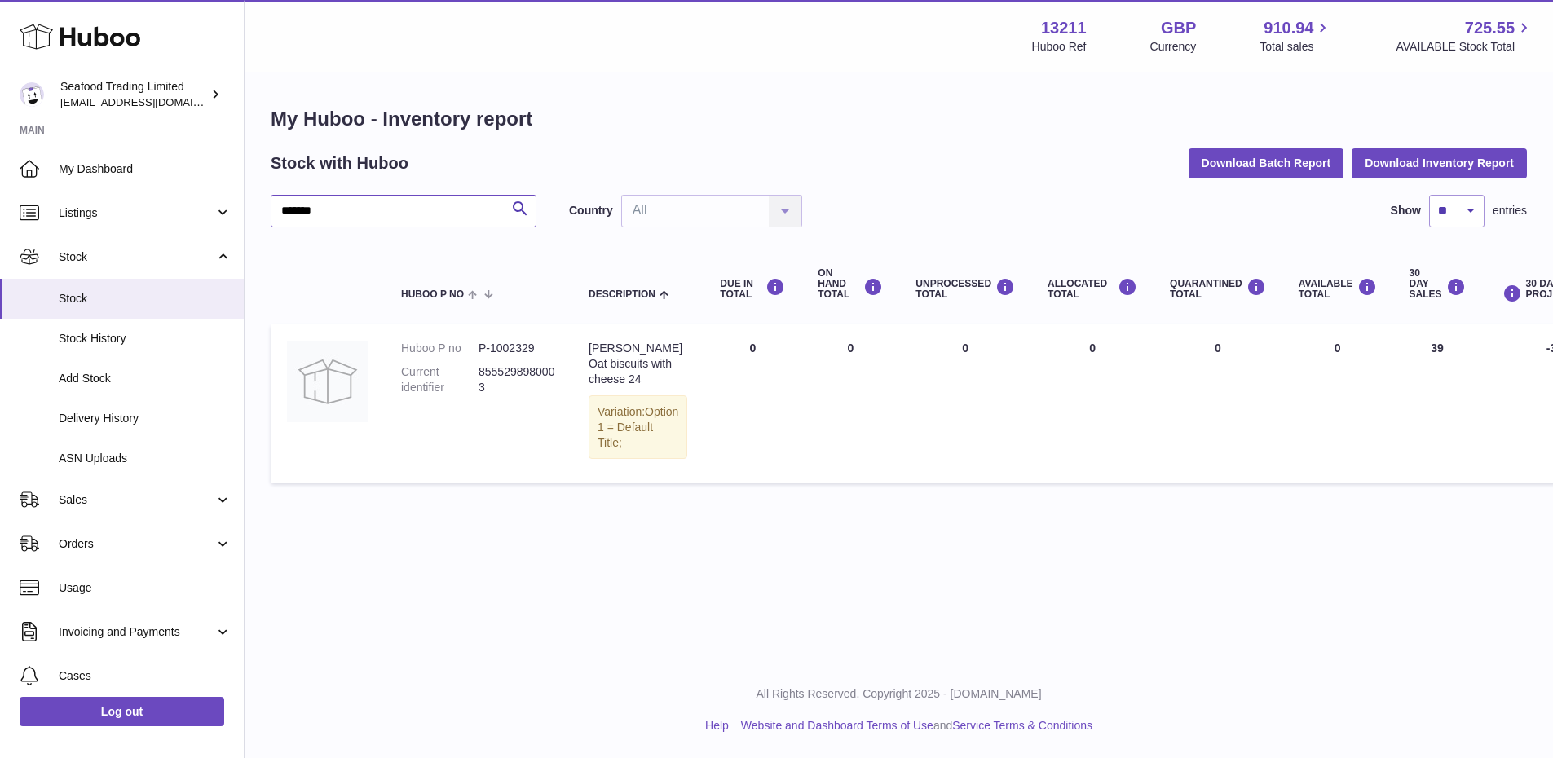
paste input "text"
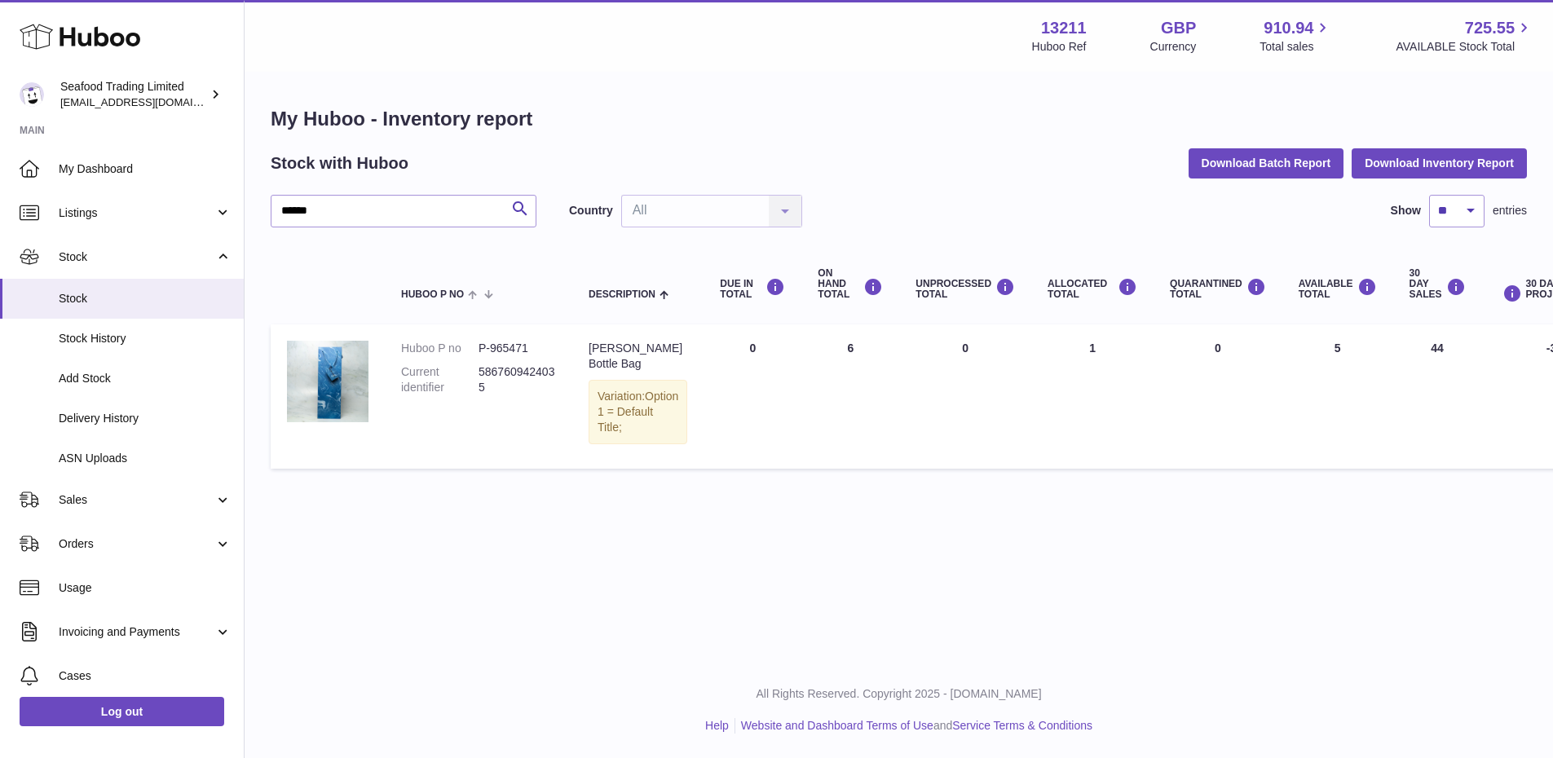
click at [495, 386] on dd "5867609424035" at bounding box center [516, 379] width 77 height 31
copy dd "5867609424035"
drag, startPoint x: 487, startPoint y: 382, endPoint x: 481, endPoint y: 368, distance: 15.0
click at [481, 368] on dd "5867609424035" at bounding box center [516, 379] width 77 height 31
drag, startPoint x: 347, startPoint y: 221, endPoint x: 259, endPoint y: 213, distance: 88.4
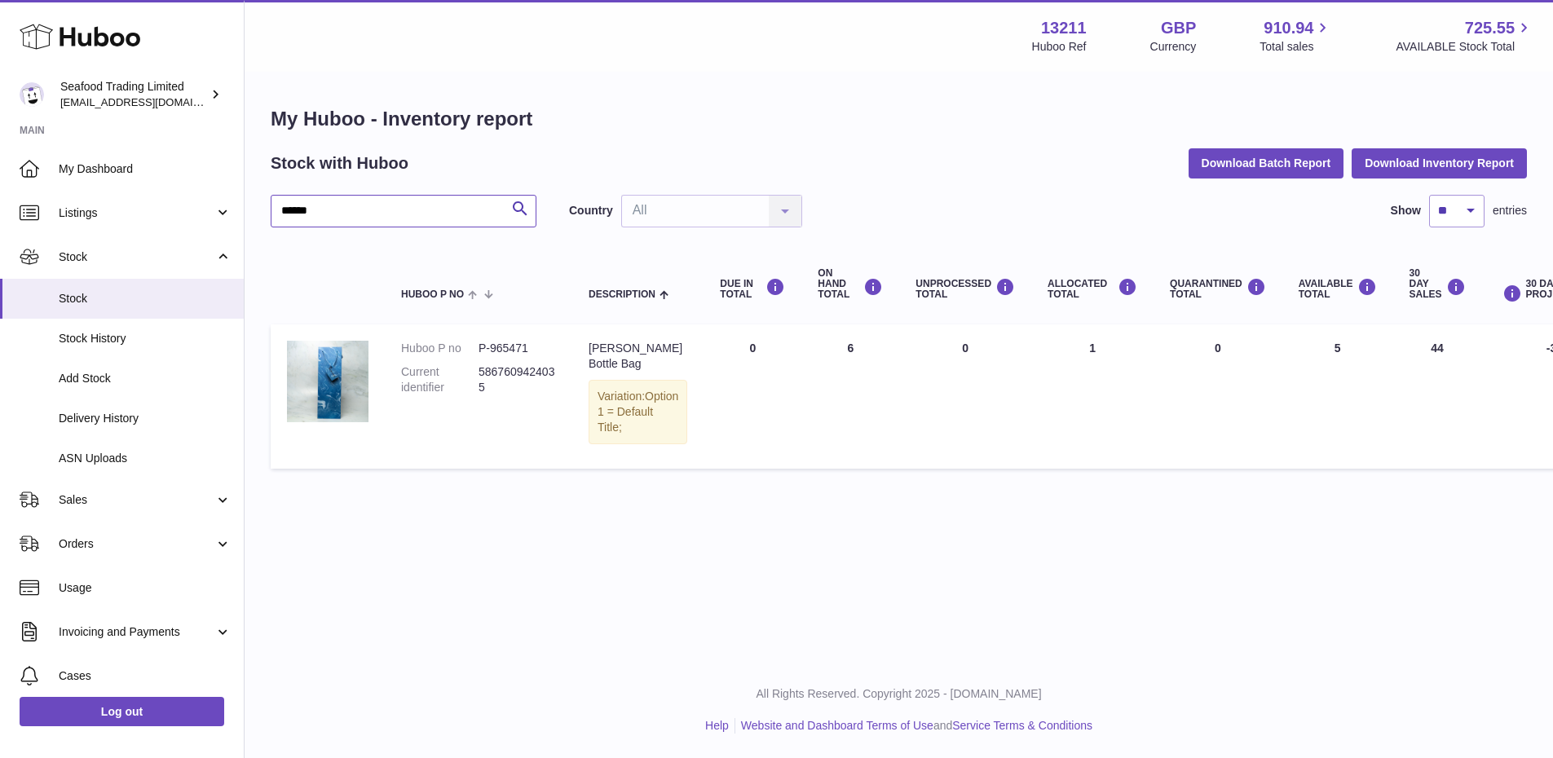
click at [259, 213] on div "My Huboo - Inventory report Stock with Huboo Download Batch Report Download Inv…" at bounding box center [899, 291] width 1308 height 436
paste input "text"
click at [485, 386] on dd "8233861218467" at bounding box center [516, 379] width 77 height 31
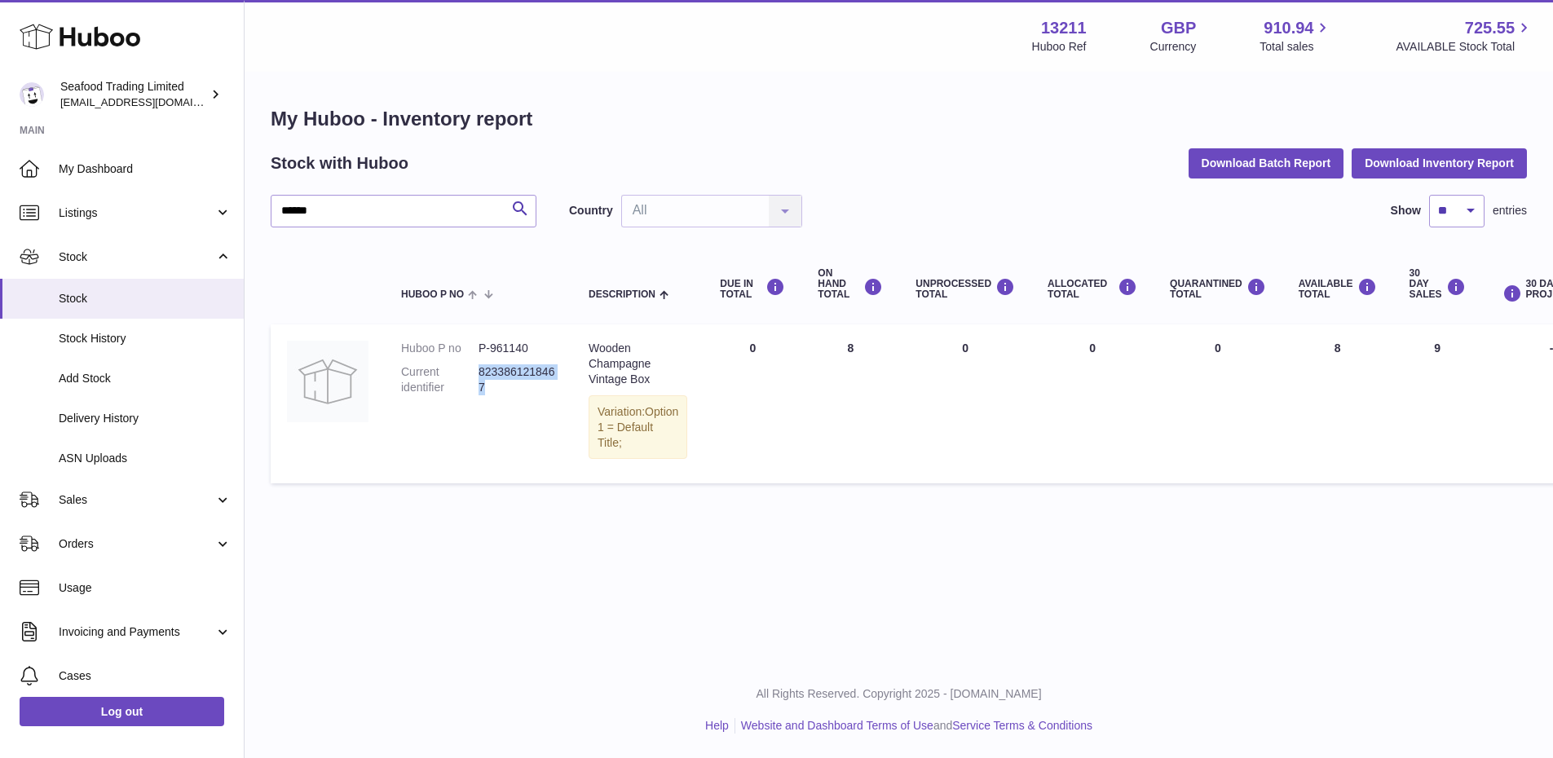
drag, startPoint x: 485, startPoint y: 385, endPoint x: 479, endPoint y: 376, distance: 10.6
click at [479, 376] on dd "8233861218467" at bounding box center [516, 379] width 77 height 31
copy dd "8233861218467"
drag, startPoint x: 337, startPoint y: 208, endPoint x: 323, endPoint y: 209, distance: 14.8
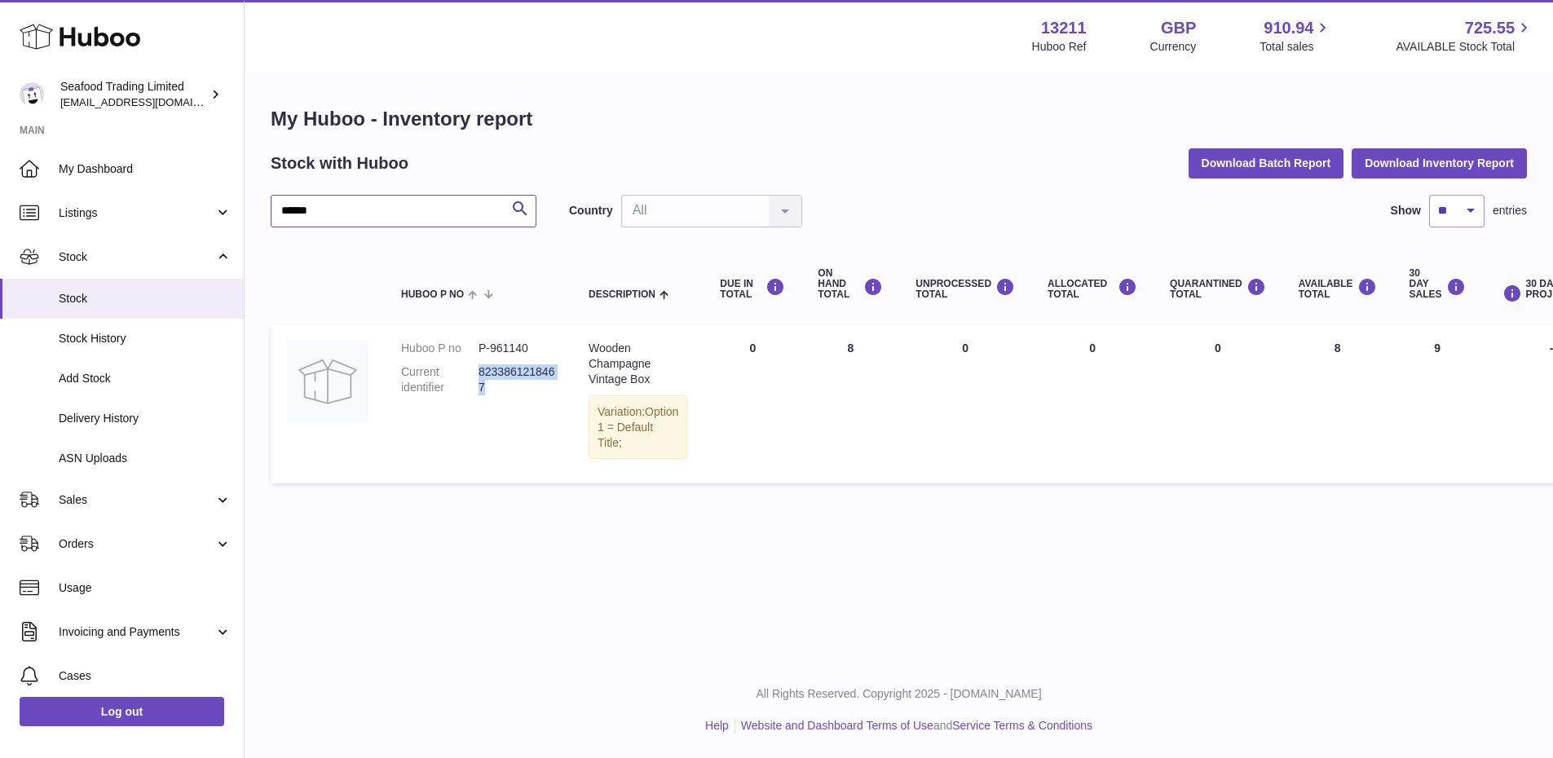
click at [285, 209] on input "******" at bounding box center [404, 211] width 266 height 33
click at [323, 209] on input "******" at bounding box center [404, 211] width 266 height 33
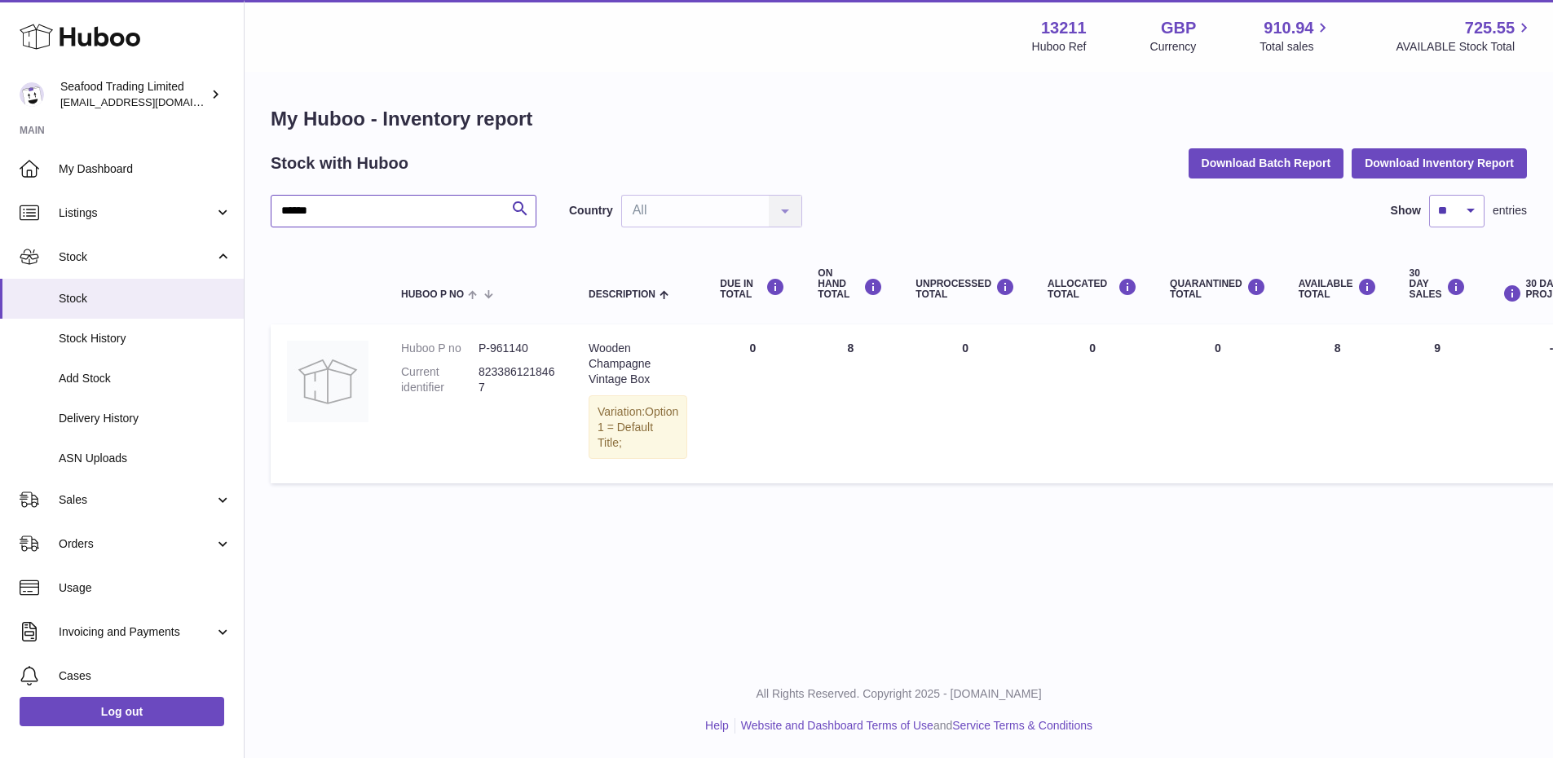
paste input "**********"
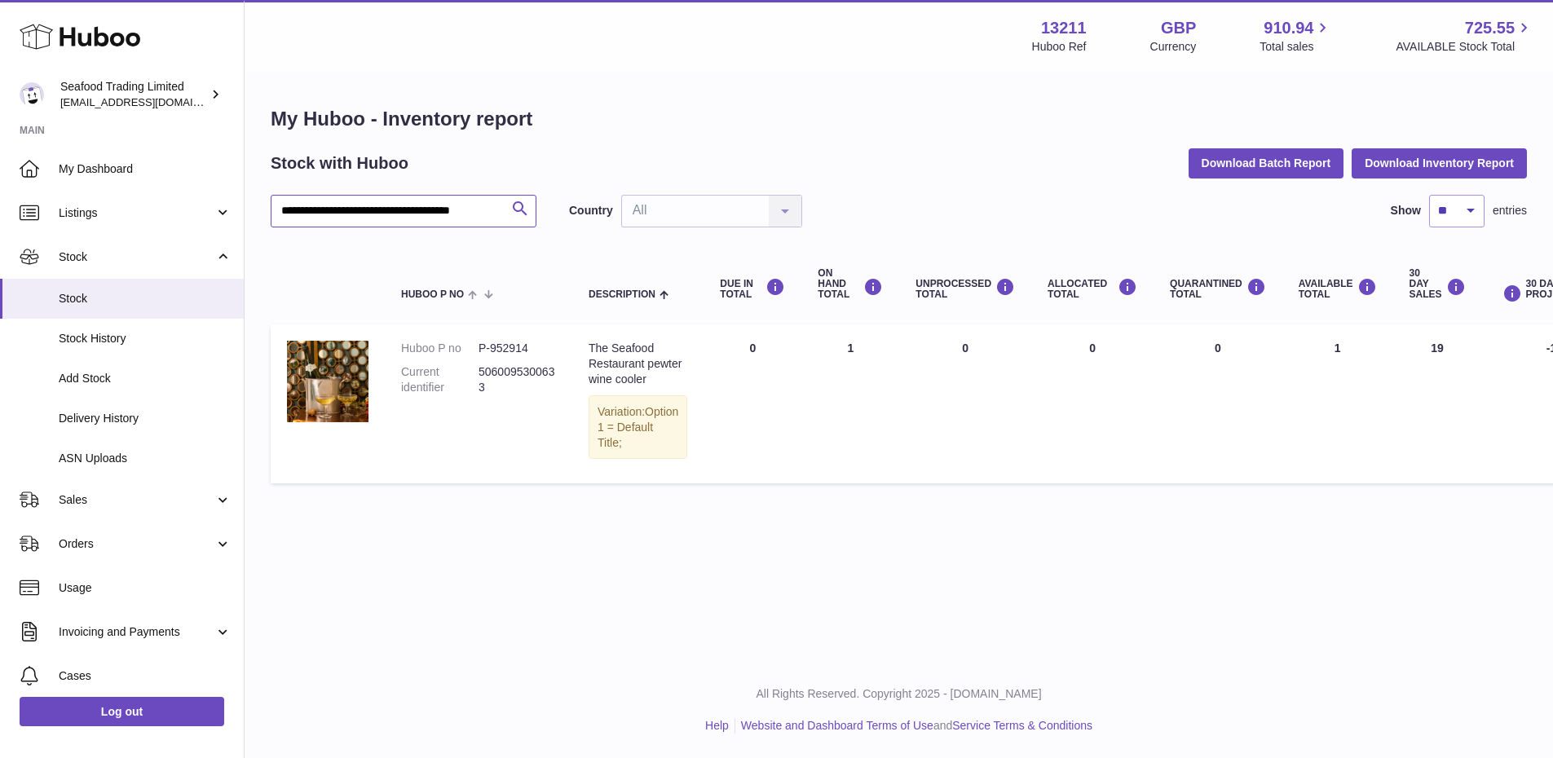
scroll to position [0, 1]
drag, startPoint x: 281, startPoint y: 211, endPoint x: 587, endPoint y: 226, distance: 306.0
click at [587, 226] on div "**********" at bounding box center [899, 211] width 1256 height 33
paste input "text"
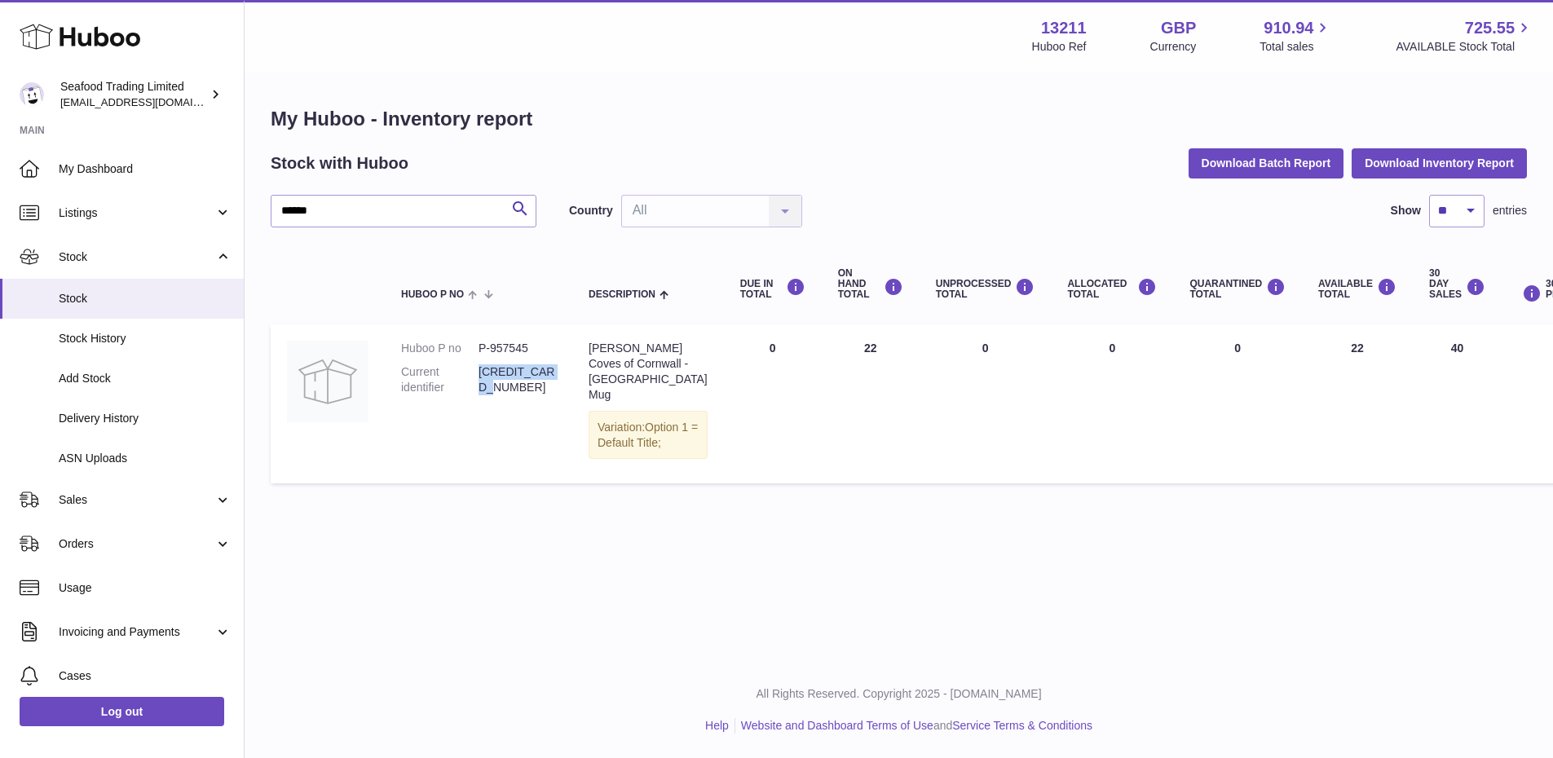
drag, startPoint x: 487, startPoint y: 385, endPoint x: 478, endPoint y: 376, distance: 12.7
click at [478, 376] on dd "5035130000731" at bounding box center [516, 379] width 77 height 31
copy dd "5035130000731"
click at [510, 436] on td "Huboo P no P-957545 Current identifier 5035130000731" at bounding box center [478, 403] width 187 height 159
drag, startPoint x: 669, startPoint y: 394, endPoint x: 589, endPoint y: 389, distance: 80.0
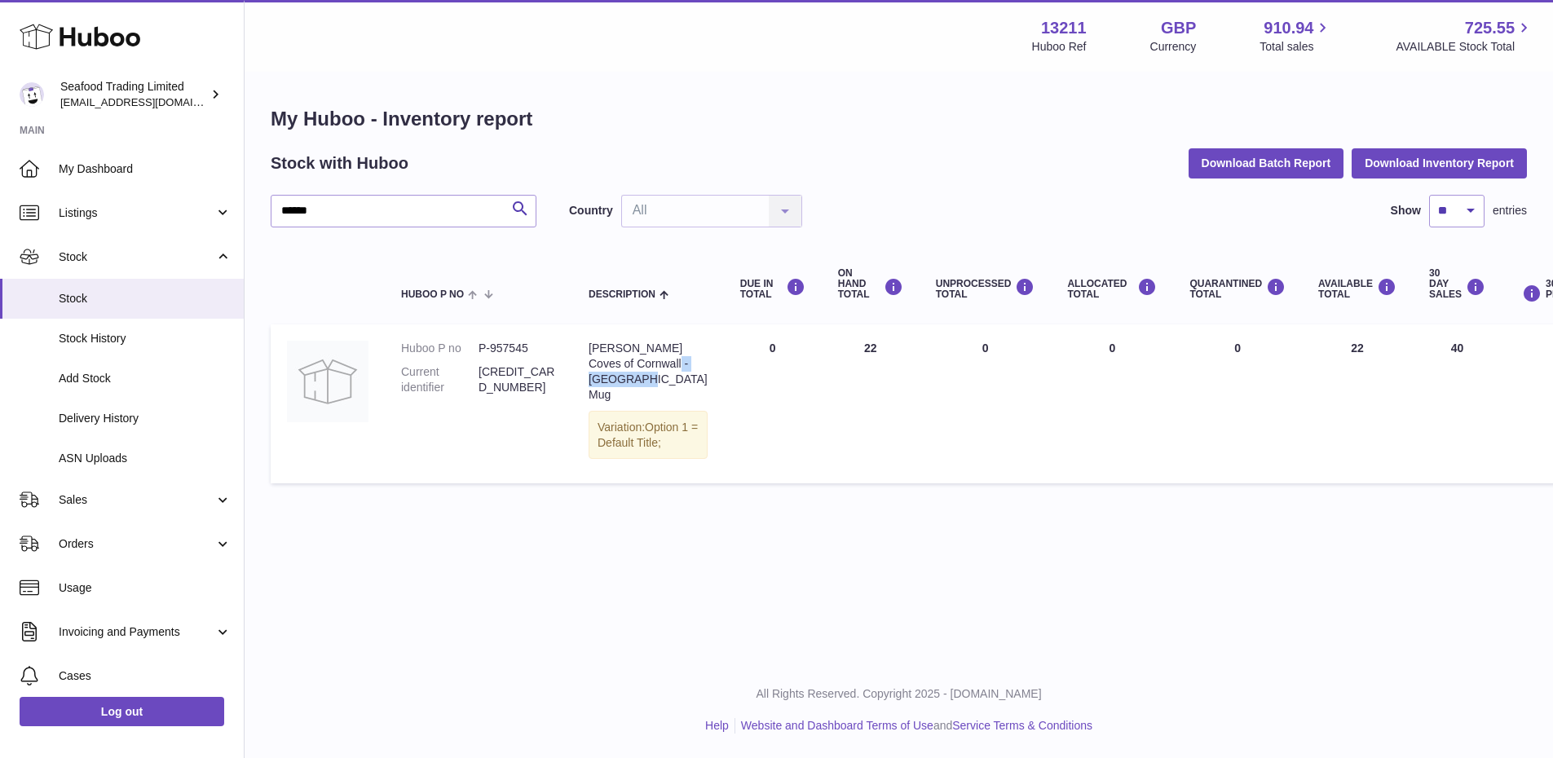
click at [589, 389] on div "Rick Stein Coves of Cornwall - Cadgwith Mug" at bounding box center [648, 372] width 119 height 62
copy div "Cadgwith Mug"
drag, startPoint x: 488, startPoint y: 384, endPoint x: 478, endPoint y: 369, distance: 17.6
click at [478, 369] on dd "5035130000731" at bounding box center [516, 379] width 77 height 31
copy dd "5035130000731"
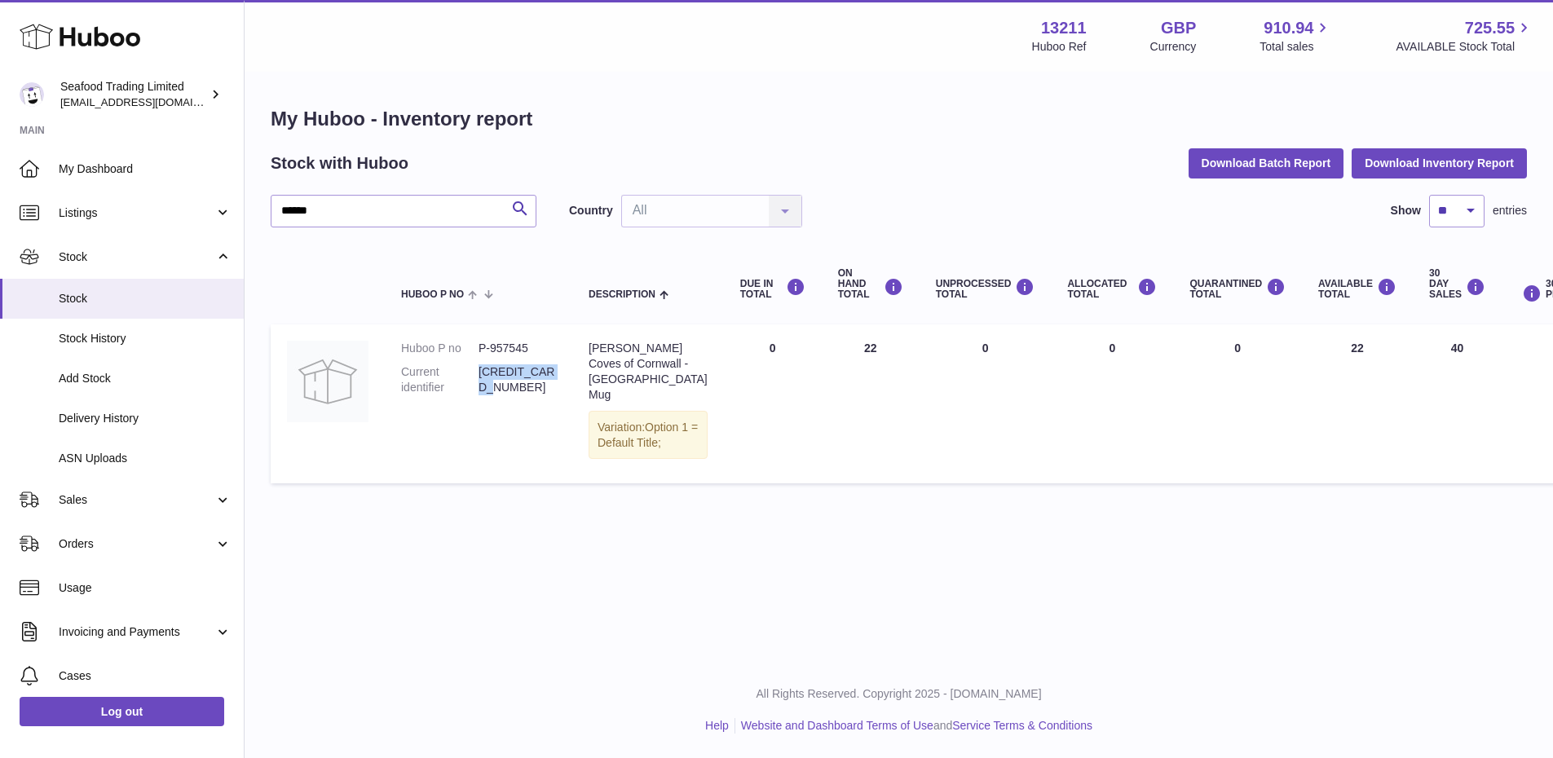
click at [724, 421] on td "DUE IN Total 0" at bounding box center [773, 403] width 98 height 159
click at [500, 396] on dl "Huboo P no P-957545 Current identifier 5035130000731" at bounding box center [478, 372] width 155 height 63
click at [502, 394] on dd "5035130000731" at bounding box center [516, 379] width 77 height 31
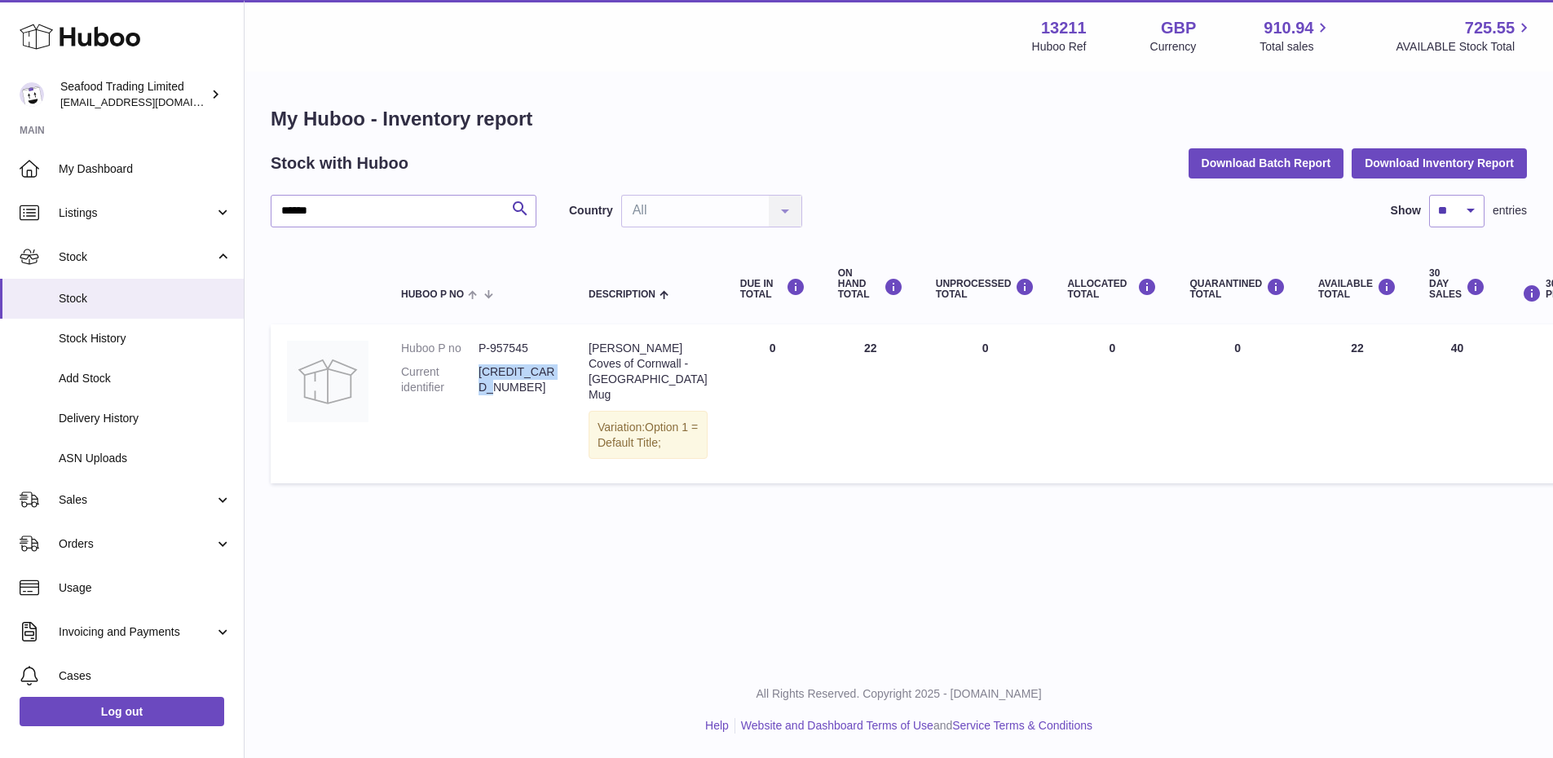
click at [502, 394] on dd "5035130000731" at bounding box center [516, 379] width 77 height 31
click at [724, 370] on td "DUE IN Total 0" at bounding box center [773, 403] width 98 height 159
click at [599, 381] on div "Rick Stein Coves of Cornwall - Cadgwith Mug" at bounding box center [648, 372] width 119 height 62
click at [588, 377] on td "Description Rick Stein Coves of Cornwall - Cadgwith Mug Variation: Option 1 = D…" at bounding box center [648, 403] width 152 height 159
click at [588, 378] on td "Description Rick Stein Coves of Cornwall - Cadgwith Mug Variation: Option 1 = D…" at bounding box center [648, 403] width 152 height 159
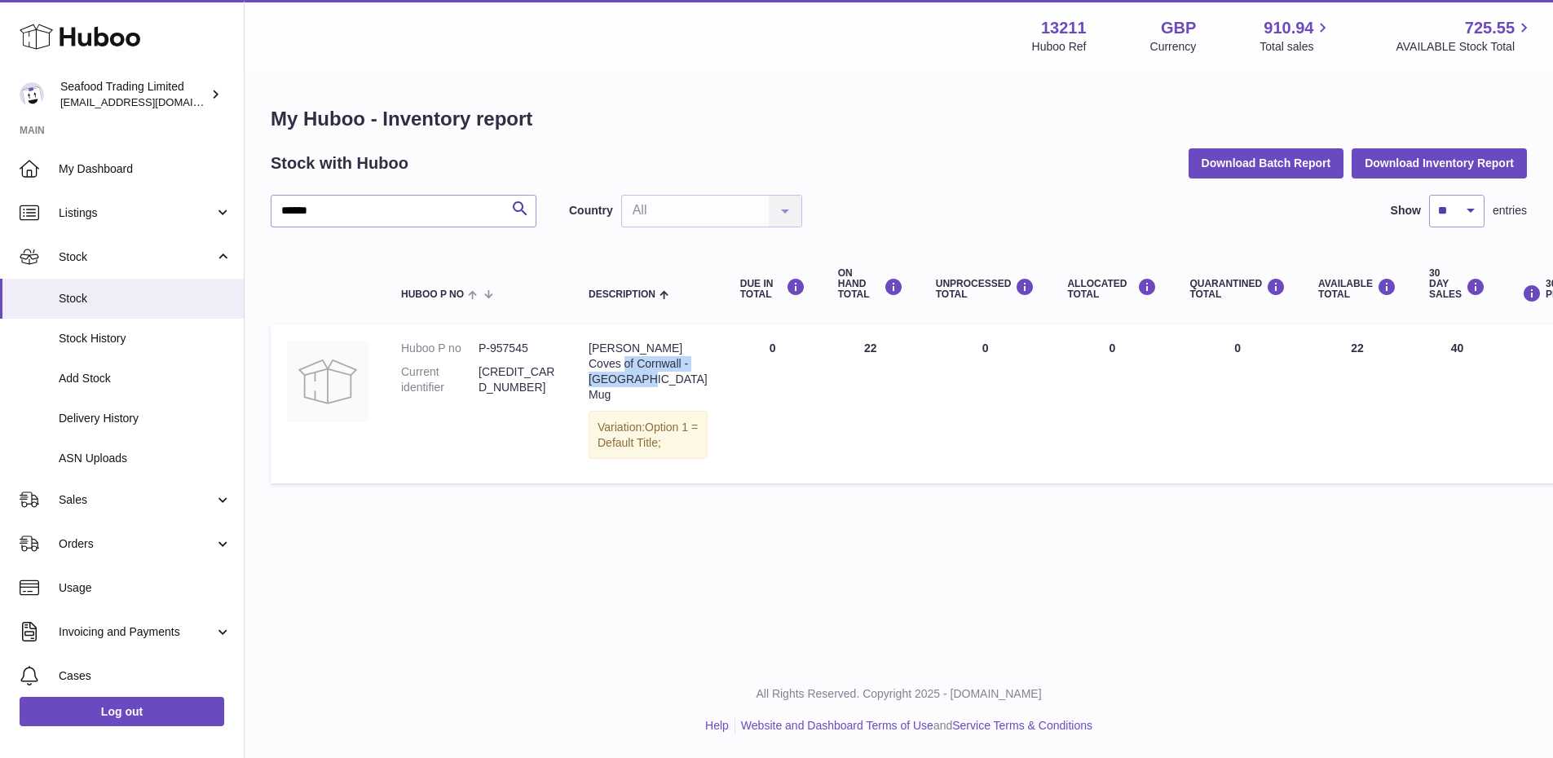
drag, startPoint x: 589, startPoint y: 379, endPoint x: 677, endPoint y: 394, distance: 88.4
click at [677, 394] on td "Description Rick Stein Coves of Cornwall - Cadgwith Mug Variation: Option 1 = D…" at bounding box center [648, 403] width 152 height 159
copy div "Cornwall - Cadgwith Mug"
drag, startPoint x: 337, startPoint y: 204, endPoint x: 257, endPoint y: 209, distance: 80.9
click at [257, 209] on div "My Huboo - Inventory report Stock with Huboo Download Batch Report Download Inv…" at bounding box center [899, 298] width 1308 height 451
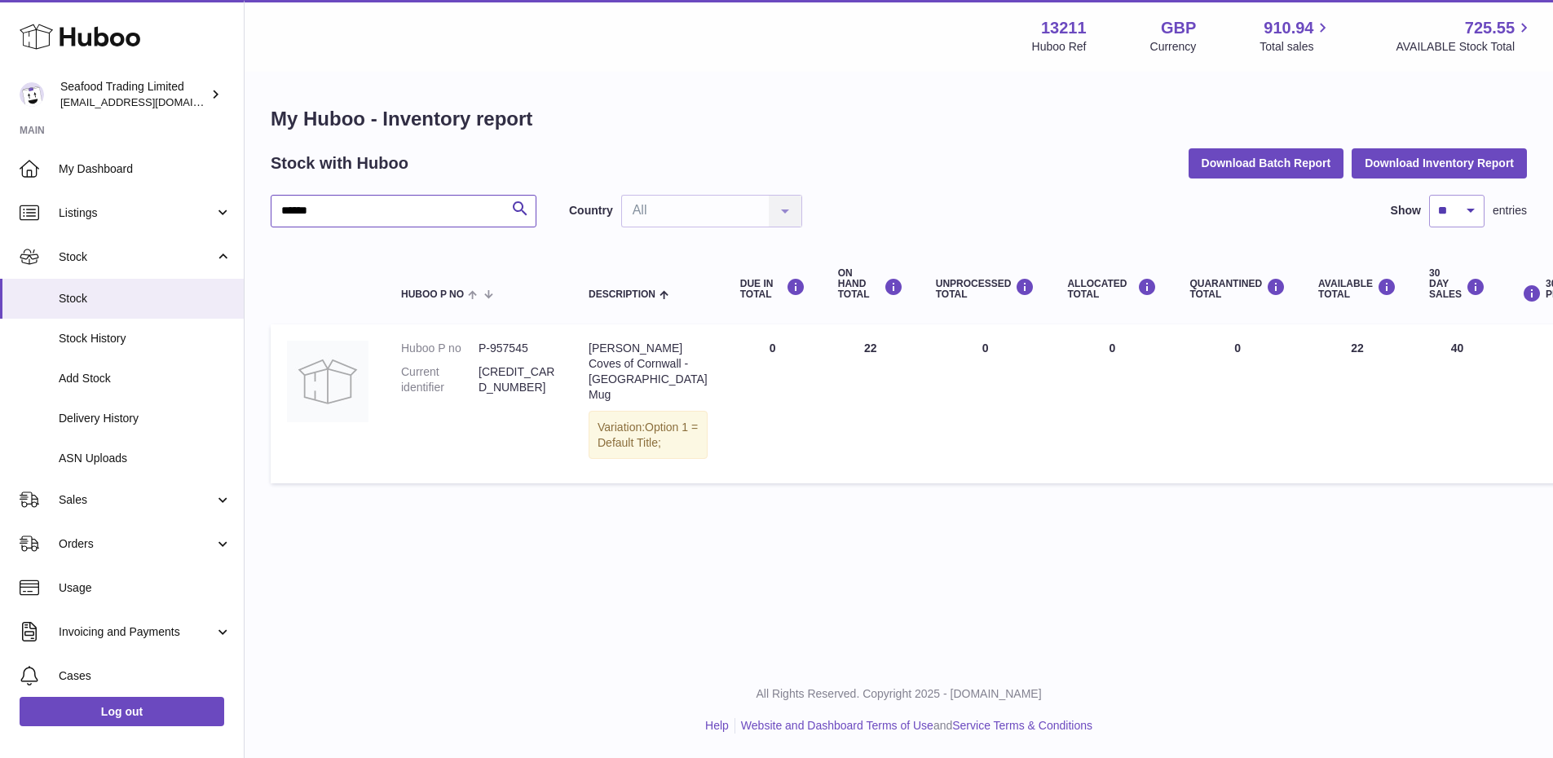
paste input "*********"
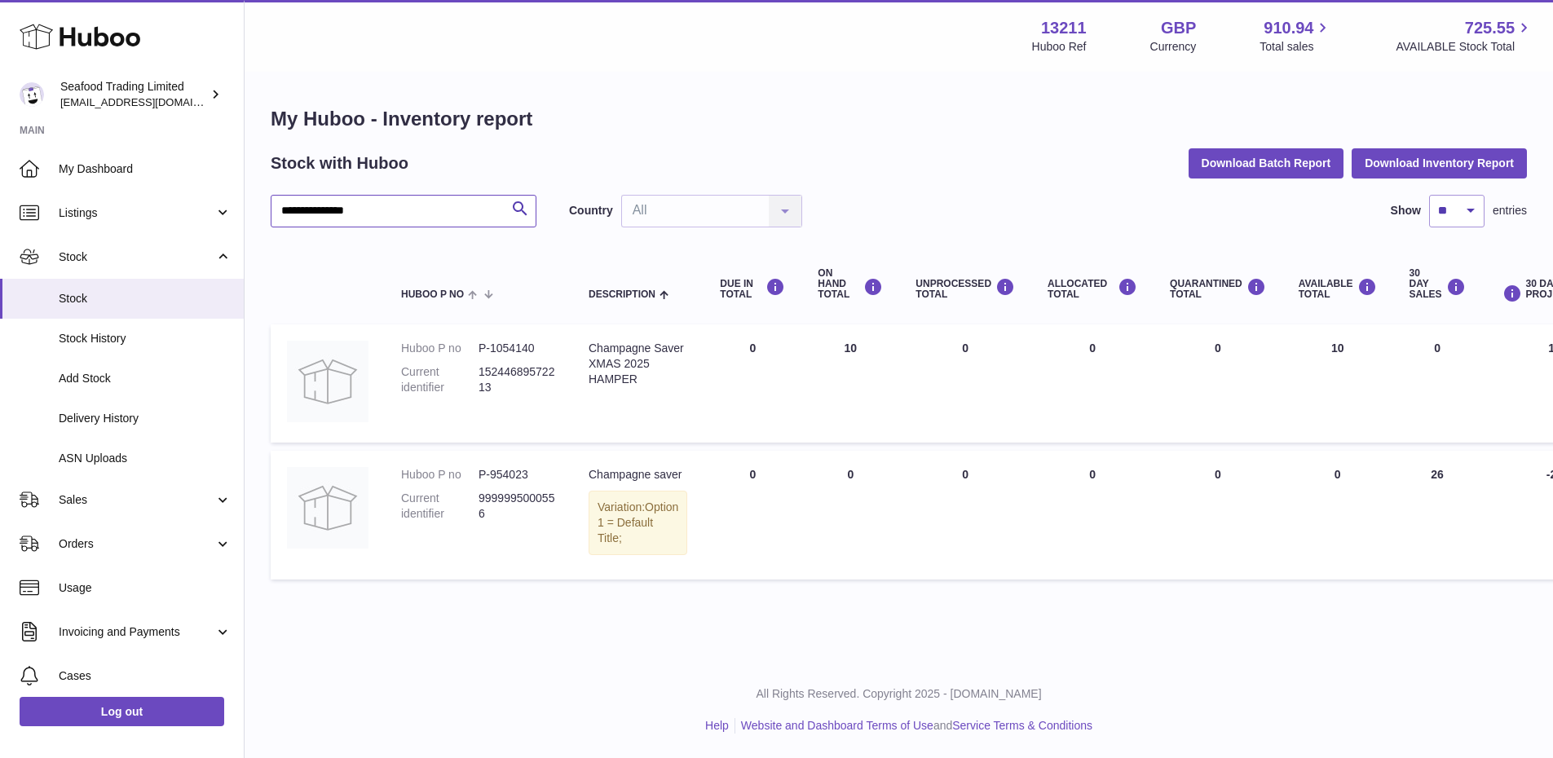
drag, startPoint x: 388, startPoint y: 205, endPoint x: 268, endPoint y: 215, distance: 120.2
click at [269, 214] on div "**********" at bounding box center [899, 346] width 1308 height 547
paste input "text"
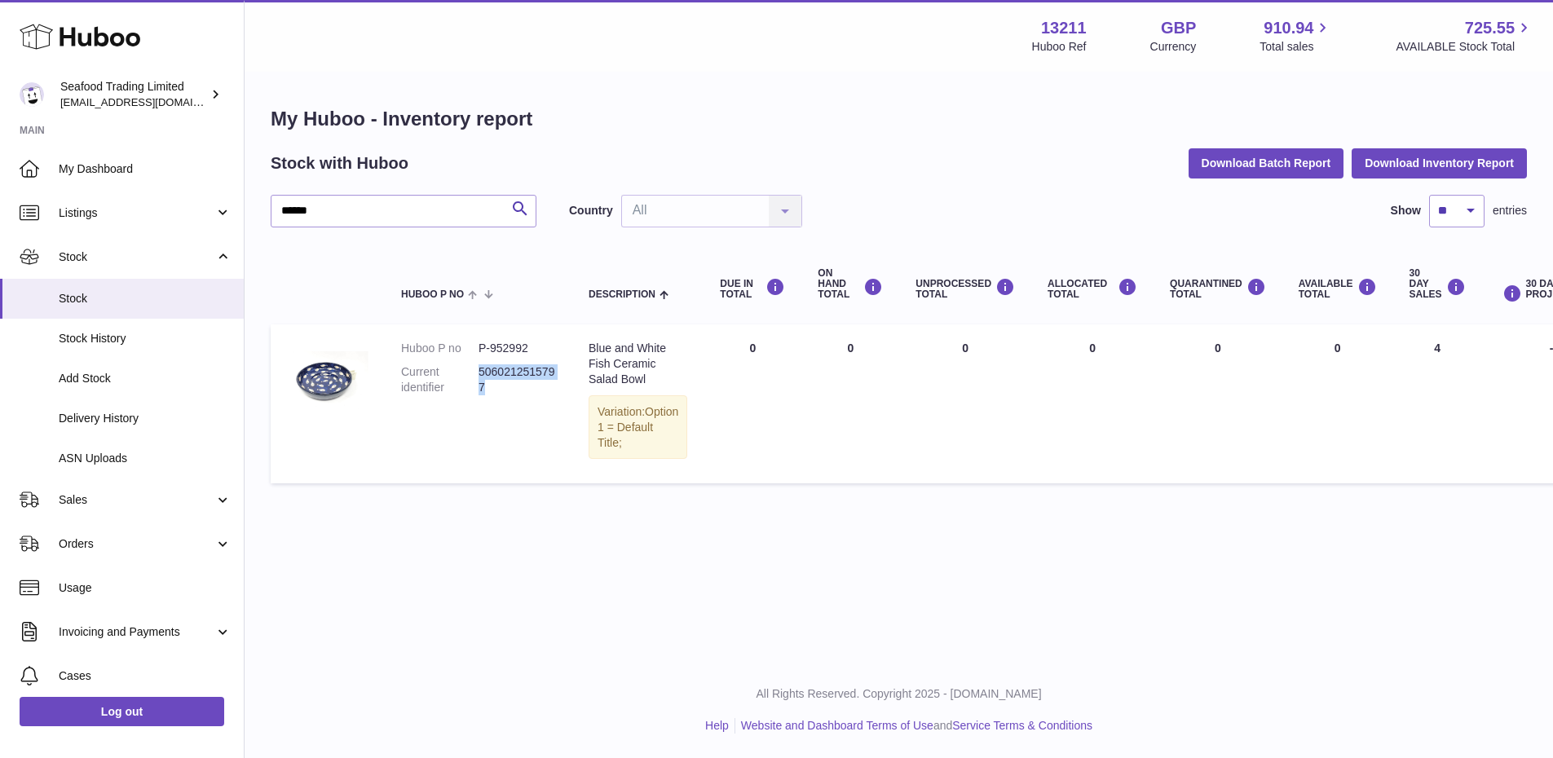
drag, startPoint x: 484, startPoint y: 390, endPoint x: 478, endPoint y: 369, distance: 21.2
click at [478, 369] on dd "5060212515797" at bounding box center [516, 379] width 77 height 31
copy dd "5060212515797"
drag, startPoint x: 333, startPoint y: 211, endPoint x: 279, endPoint y: 212, distance: 54.6
click at [279, 212] on input "******" at bounding box center [404, 211] width 266 height 33
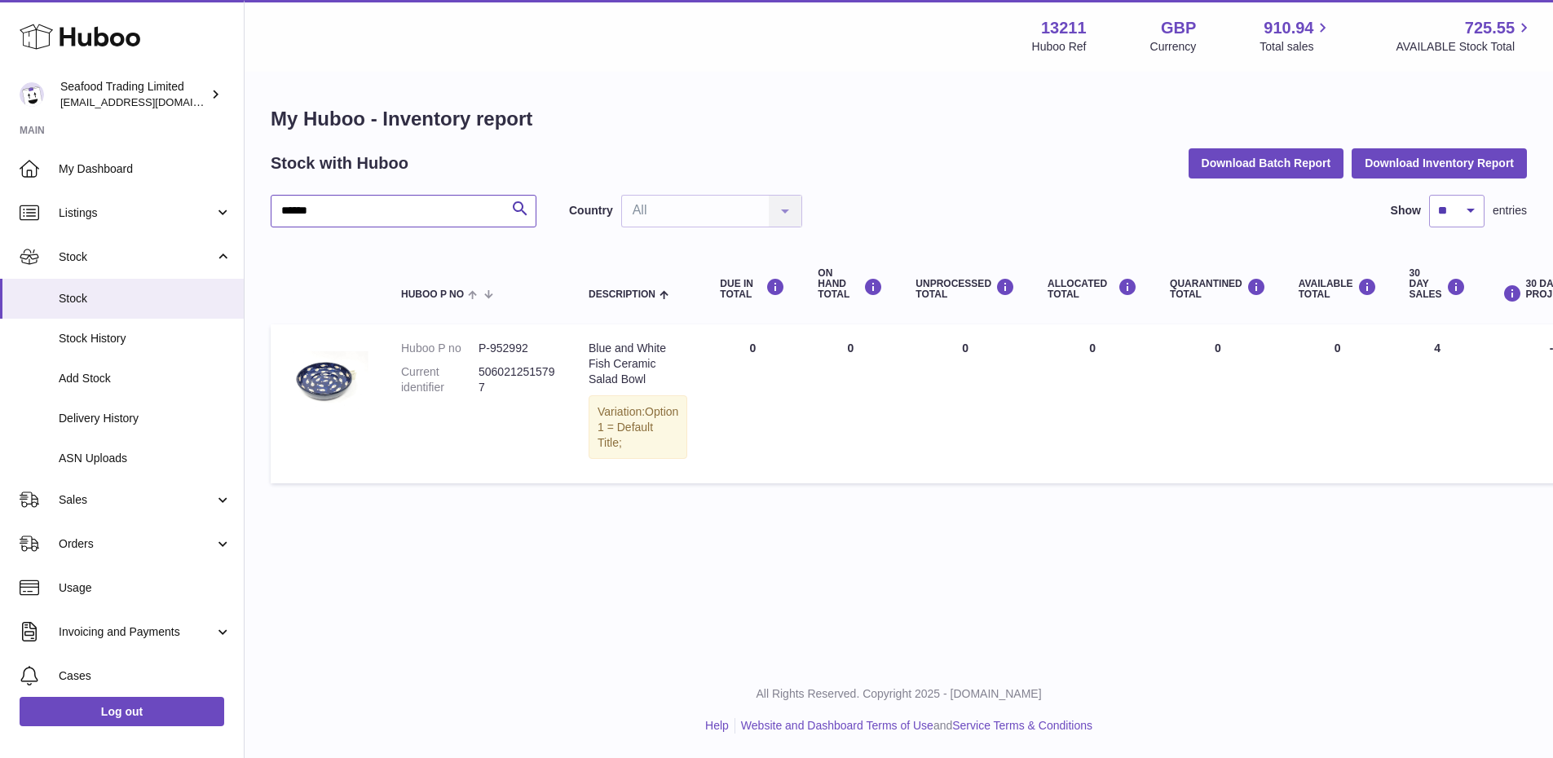
paste input "**********"
drag, startPoint x: 492, startPoint y: 386, endPoint x: 479, endPoint y: 368, distance: 21.0
click at [479, 368] on dd "5060212514608" at bounding box center [516, 379] width 77 height 31
copy dd "5060212514608"
drag, startPoint x: 483, startPoint y: 216, endPoint x: 282, endPoint y: 212, distance: 200.6
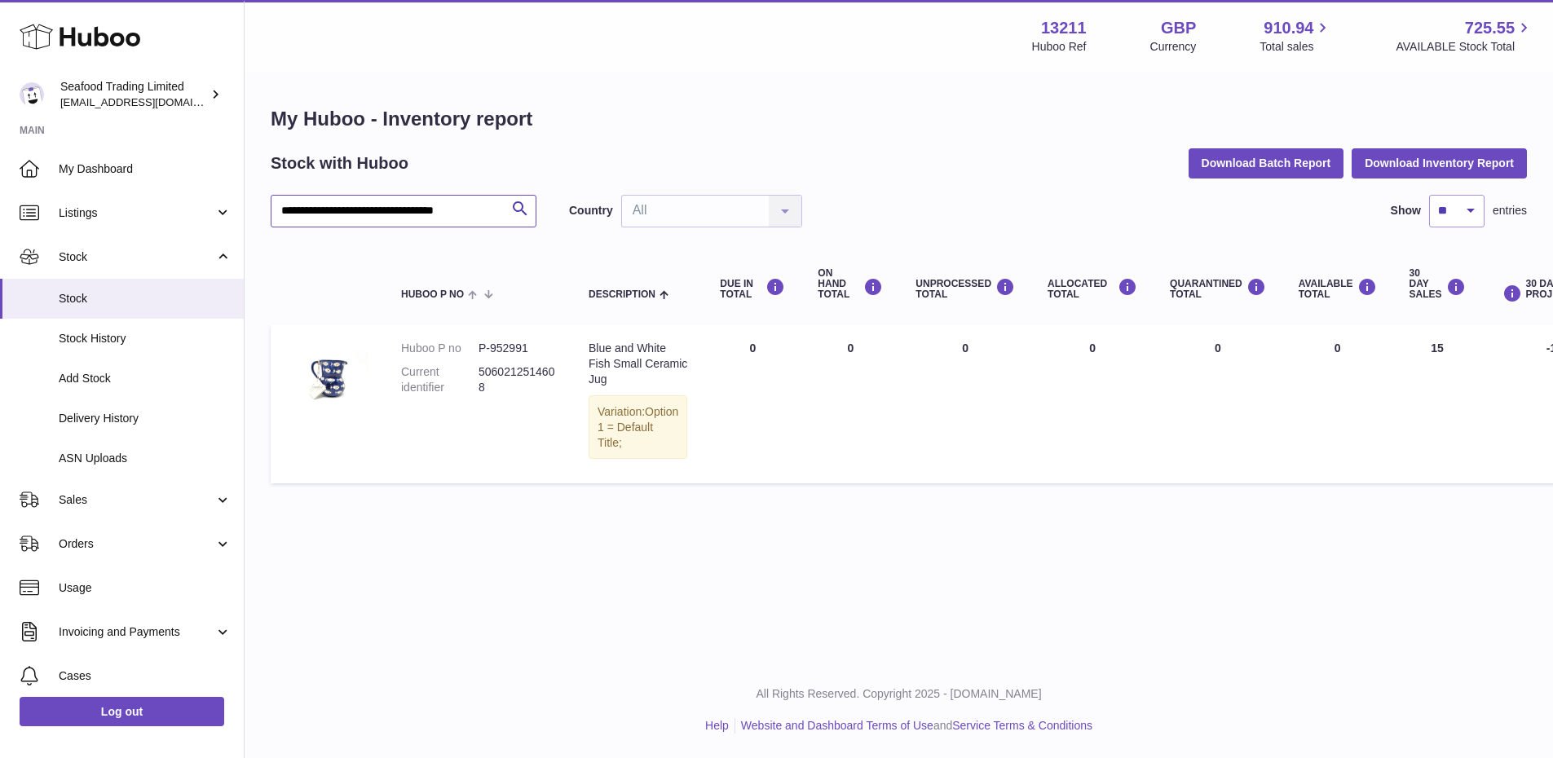
click at [282, 212] on input "**********" at bounding box center [404, 211] width 266 height 33
paste input "text"
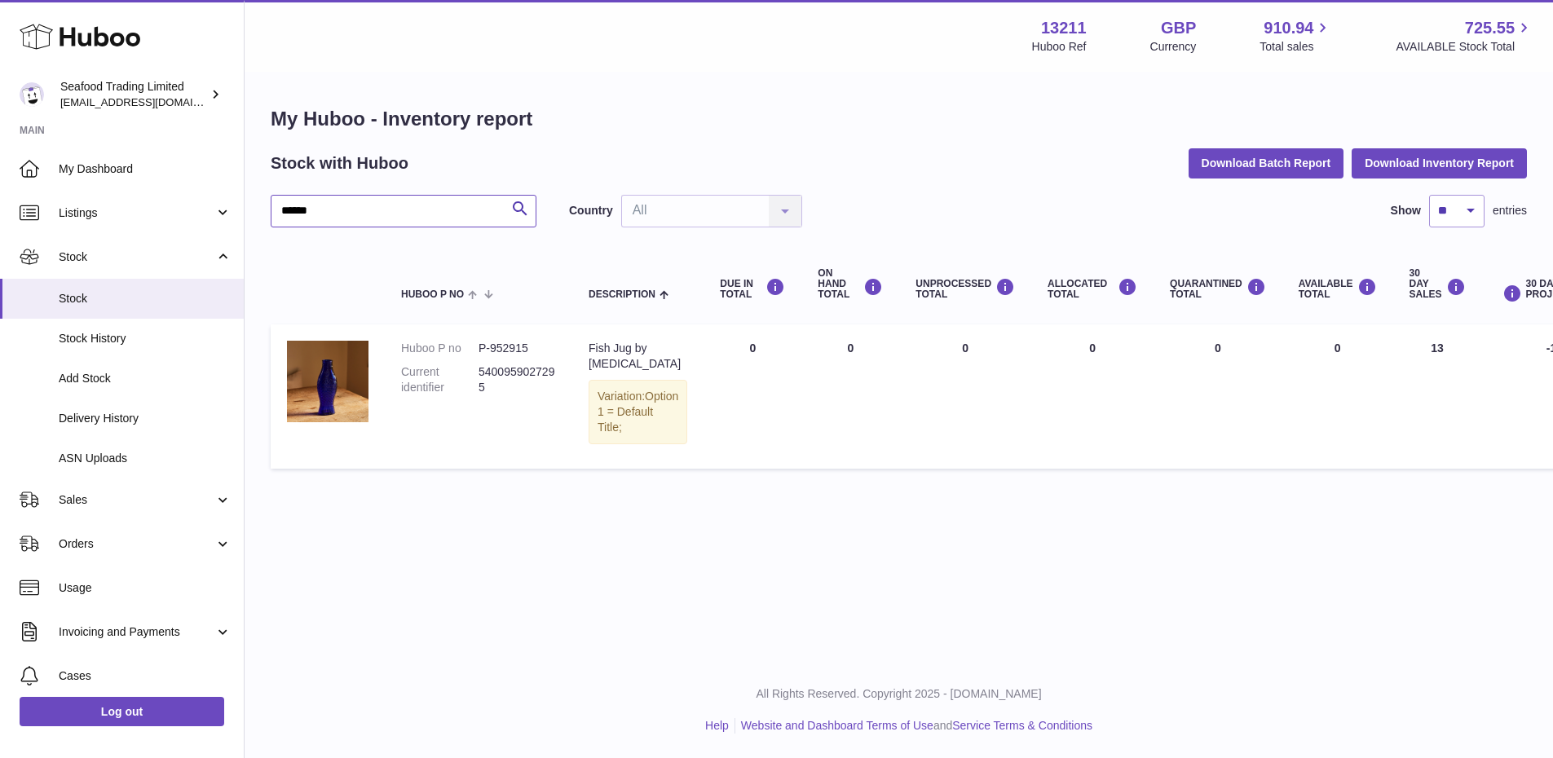
type input "******"
drag, startPoint x: 483, startPoint y: 390, endPoint x: 478, endPoint y: 371, distance: 19.4
click at [478, 371] on dl "Huboo P no P-952915 Current identifier 5400959027295" at bounding box center [478, 372] width 155 height 63
copy dl "identifier 5400959027295"
drag, startPoint x: 359, startPoint y: 222, endPoint x: 251, endPoint y: 202, distance: 110.2
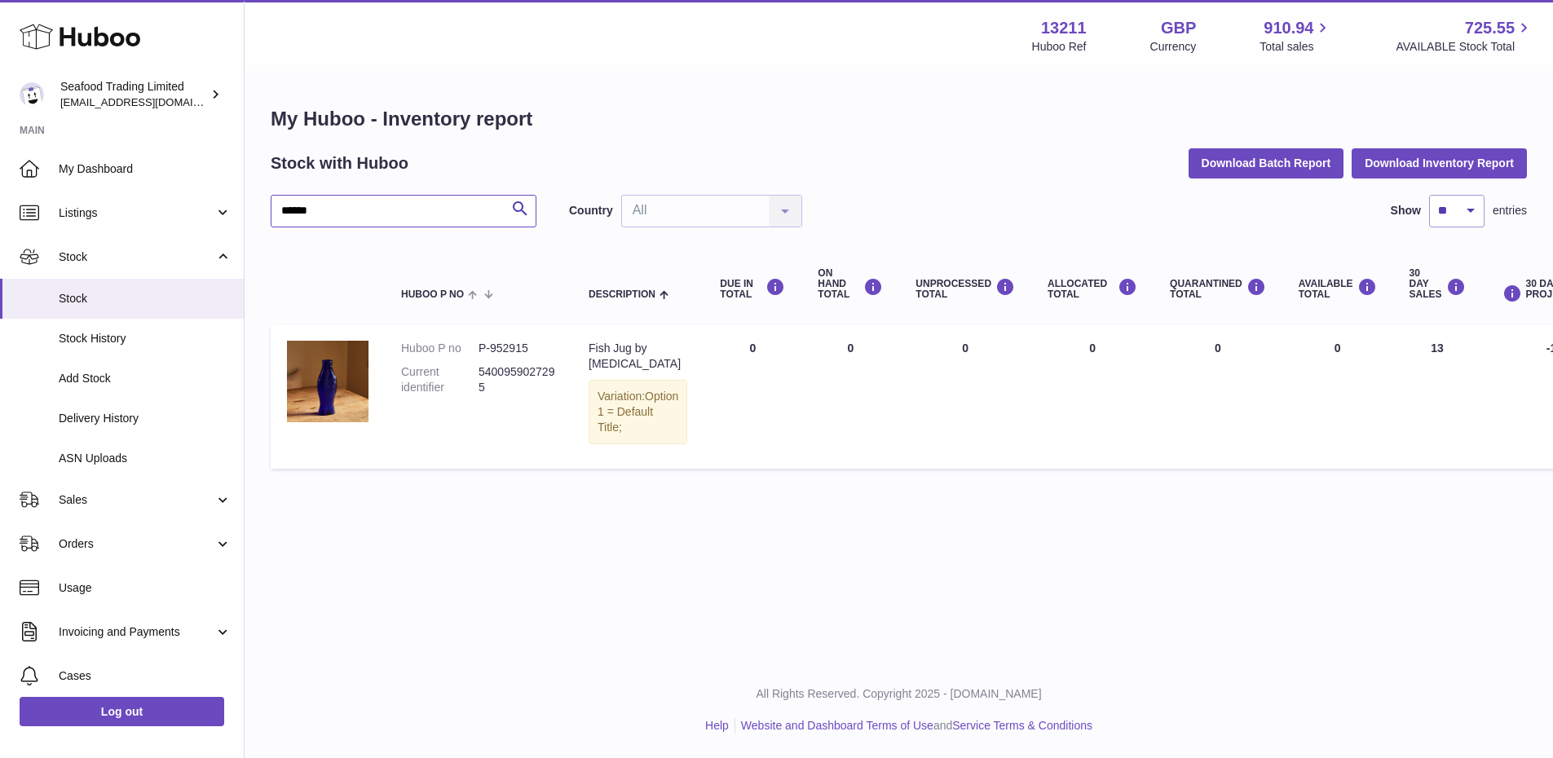
click at [251, 202] on div "My Huboo - Inventory report Stock with Huboo Download Batch Report Download Inv…" at bounding box center [899, 291] width 1308 height 436
paste input "text"
type input "******"
click at [480, 349] on dd "5400959027295" at bounding box center [516, 379] width 77 height 31
copy dd "5400959027295"
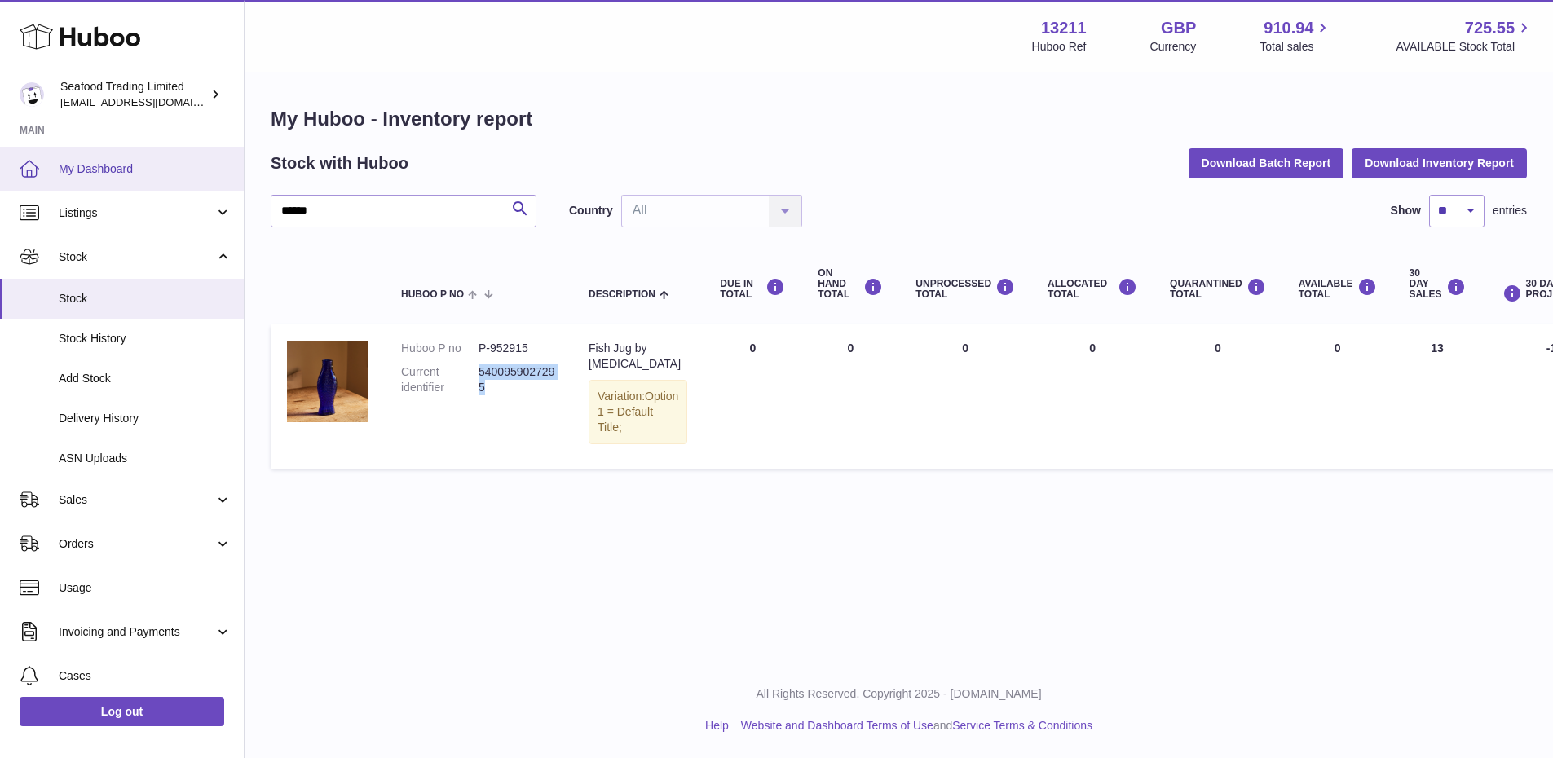
click at [55, 167] on link "My Dashboard" at bounding box center [122, 169] width 244 height 44
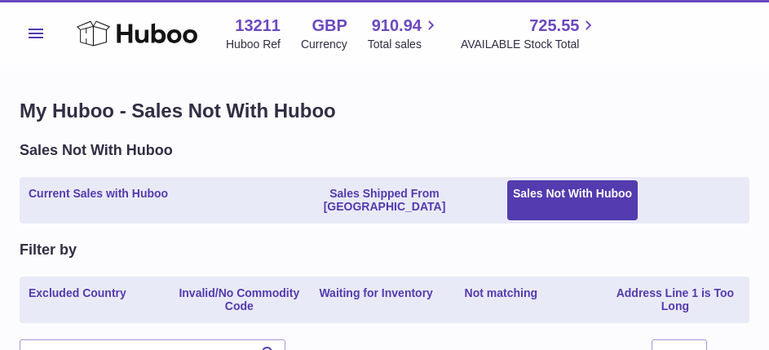
select select "**"
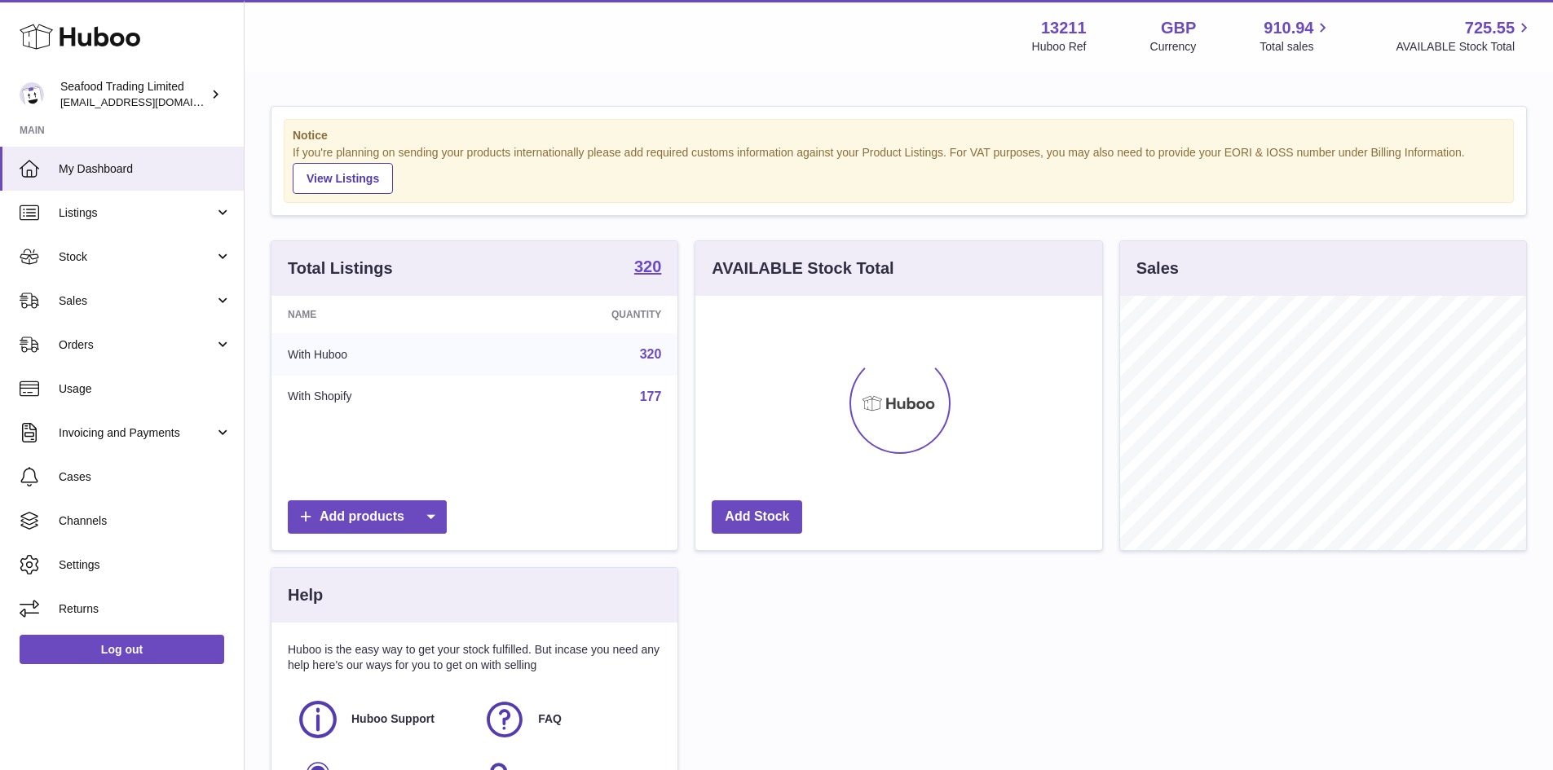
scroll to position [254, 407]
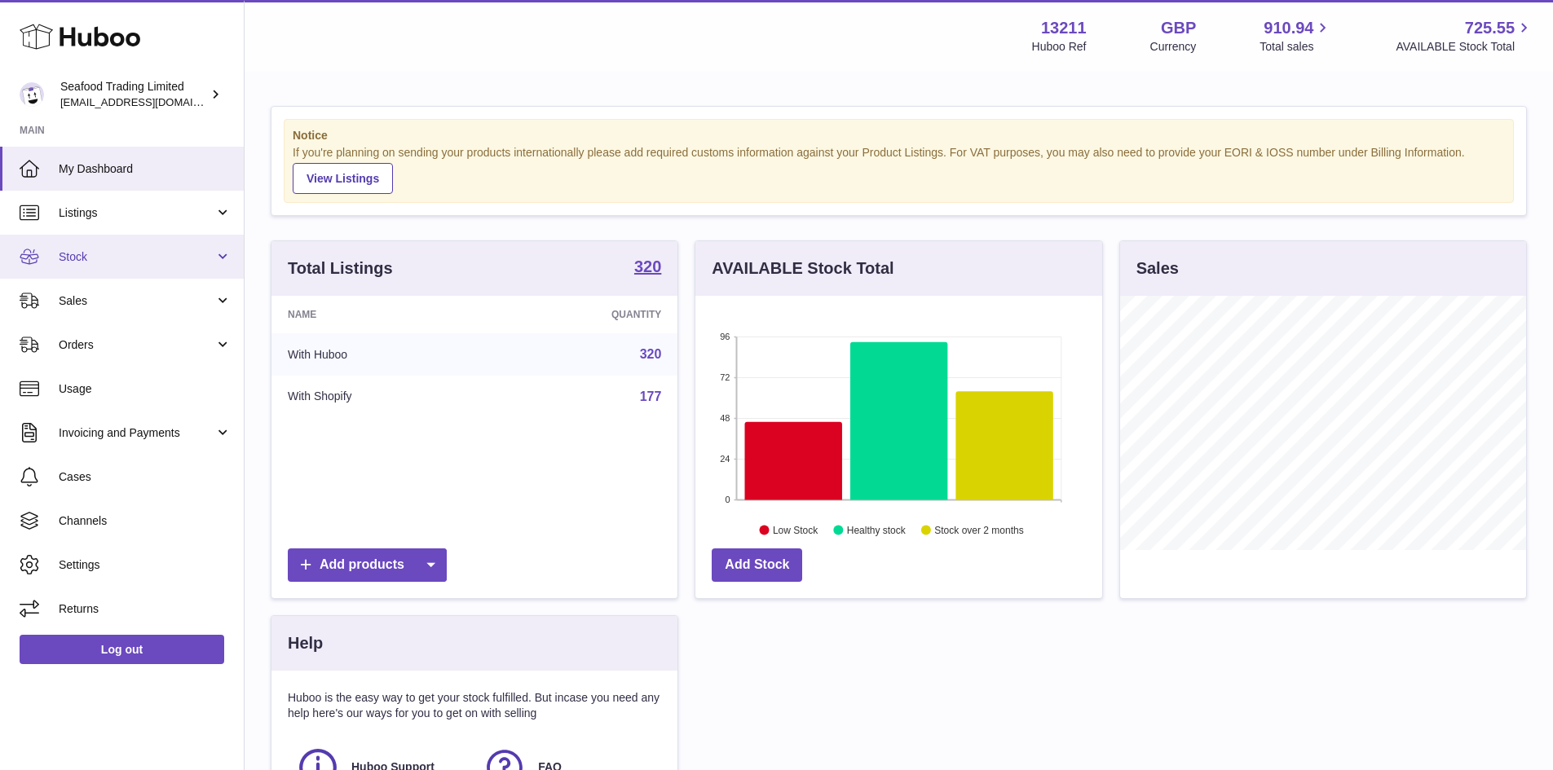
click at [131, 258] on span "Stock" at bounding box center [137, 256] width 156 height 15
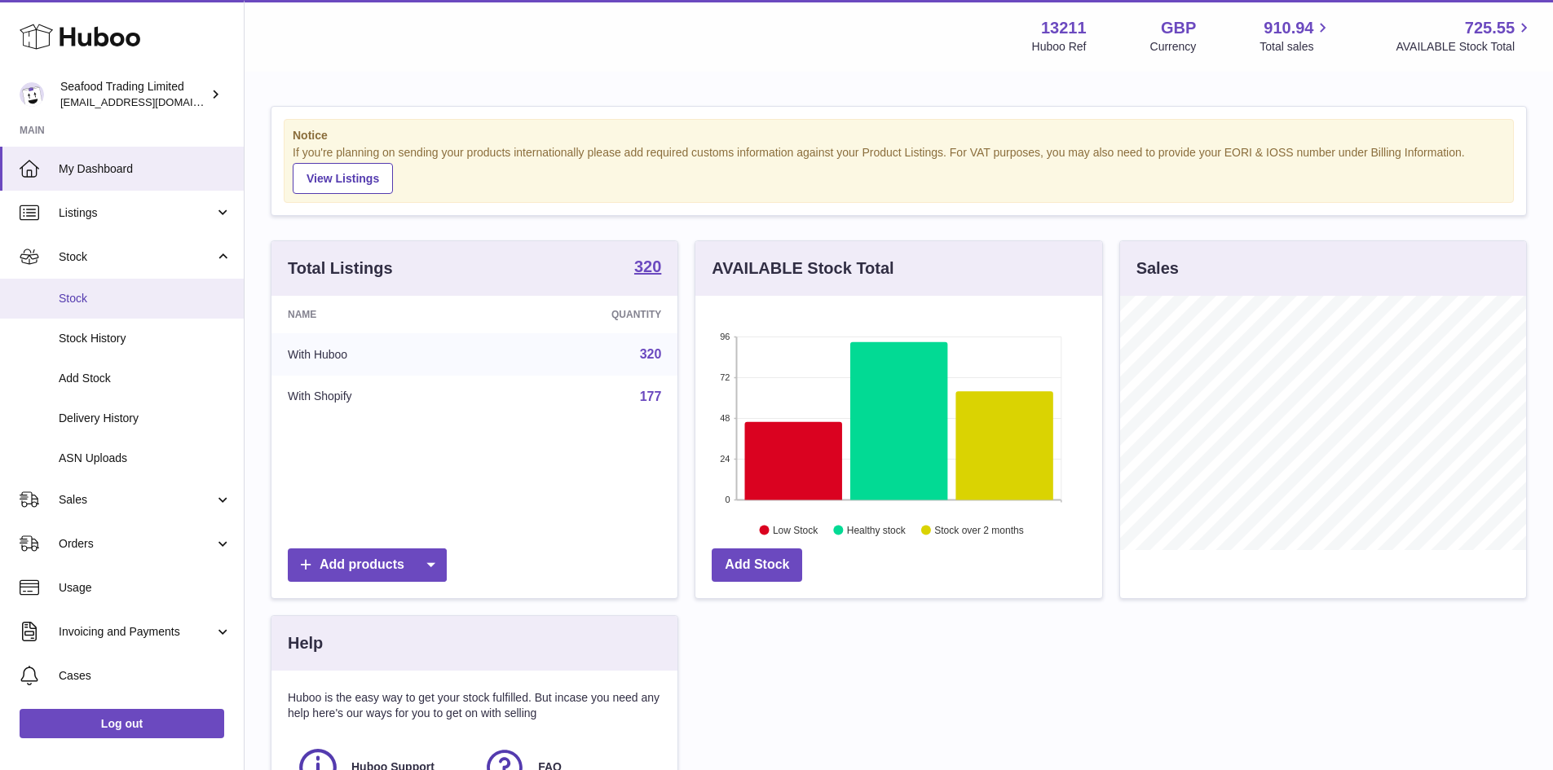
click at [106, 293] on span "Stock" at bounding box center [145, 298] width 173 height 15
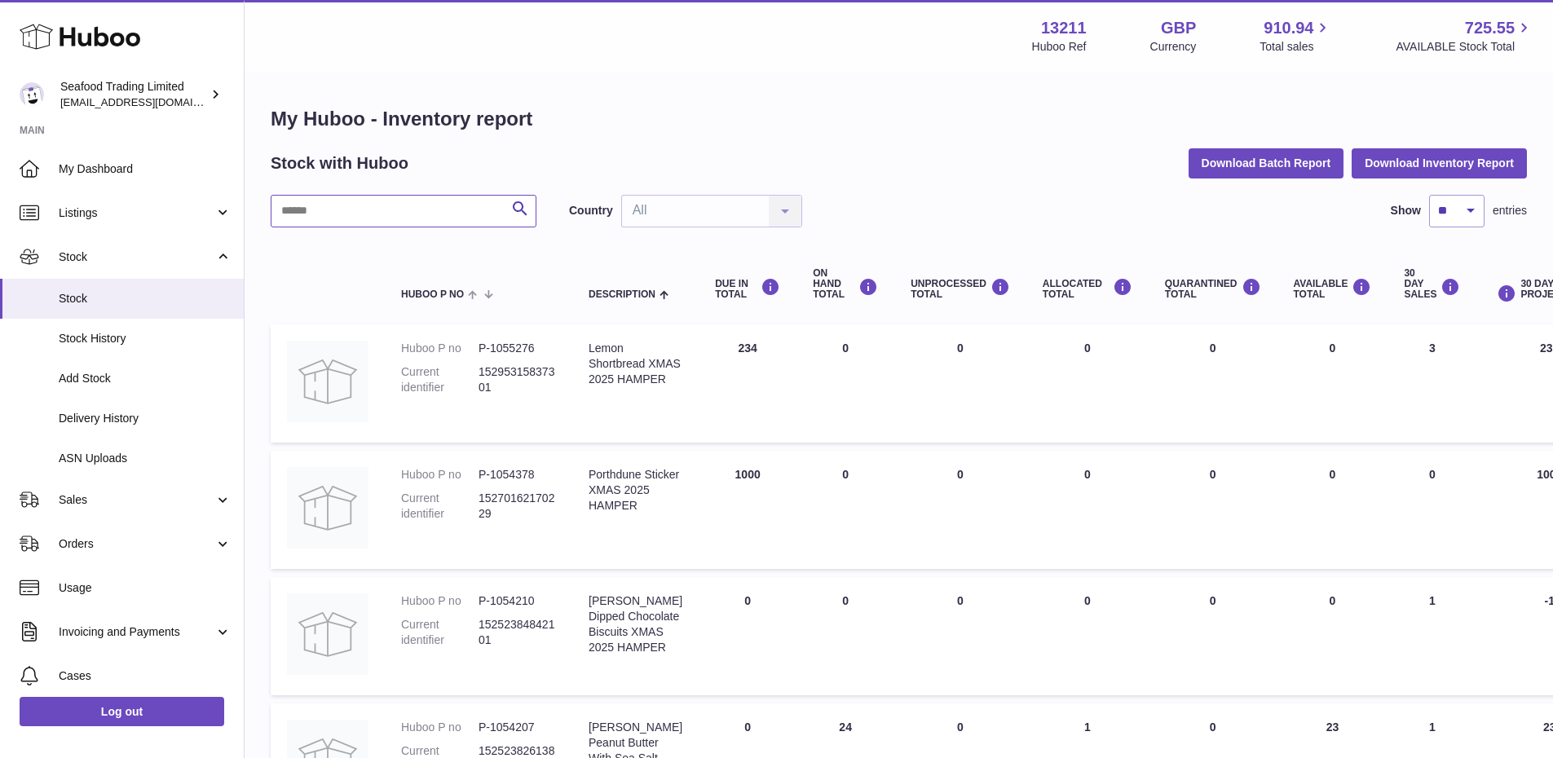
click at [402, 218] on input "text" at bounding box center [404, 211] width 266 height 33
paste input "**********"
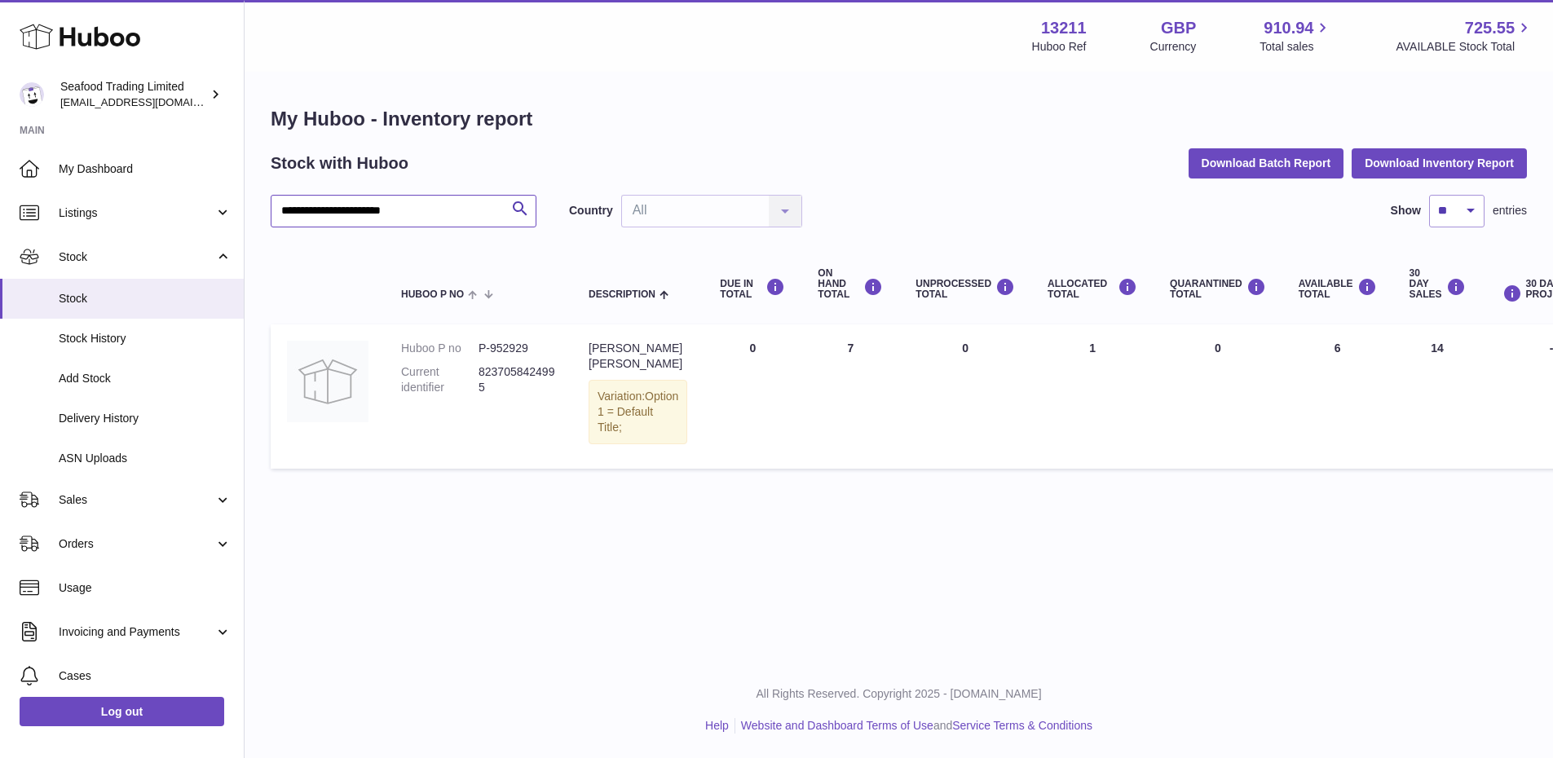
drag, startPoint x: 430, startPoint y: 209, endPoint x: 248, endPoint y: 224, distance: 183.2
click at [248, 224] on div "**********" at bounding box center [899, 291] width 1308 height 436
paste input "text"
click at [488, 383] on dd "8237281247395" at bounding box center [516, 379] width 77 height 31
drag, startPoint x: 488, startPoint y: 383, endPoint x: 479, endPoint y: 374, distance: 12.7
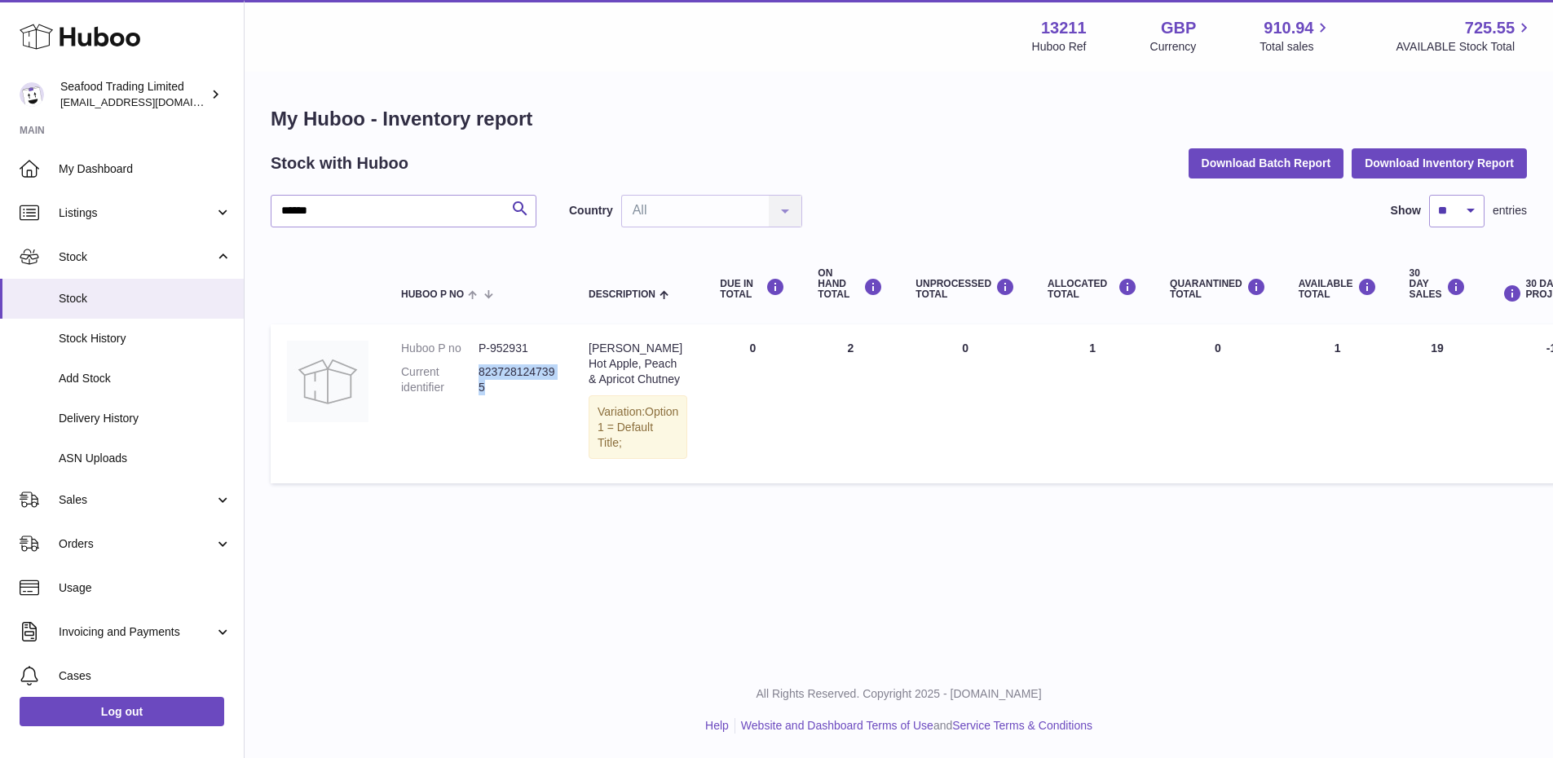
click at [479, 374] on dd "8237281247395" at bounding box center [516, 379] width 77 height 31
copy dd "8237281247395"
drag, startPoint x: 340, startPoint y: 207, endPoint x: 253, endPoint y: 208, distance: 87.2
click at [251, 206] on div "My Huboo - Inventory report Stock with Huboo Download Batch Report Download Inv…" at bounding box center [899, 298] width 1308 height 451
paste input "**********"
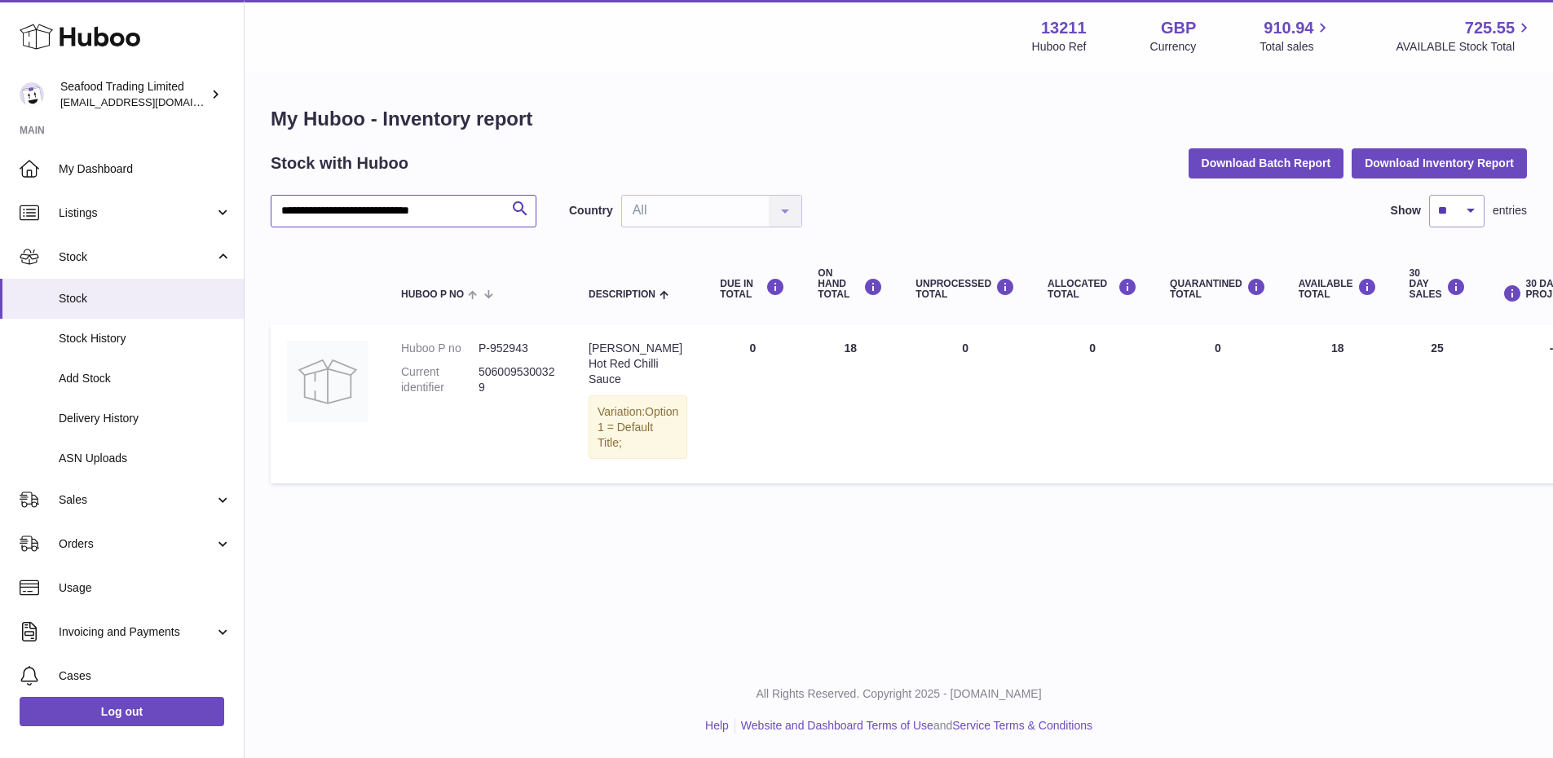
drag, startPoint x: 461, startPoint y: 216, endPoint x: 265, endPoint y: 212, distance: 196.5
click at [265, 212] on div "**********" at bounding box center [899, 298] width 1308 height 451
paste input "text"
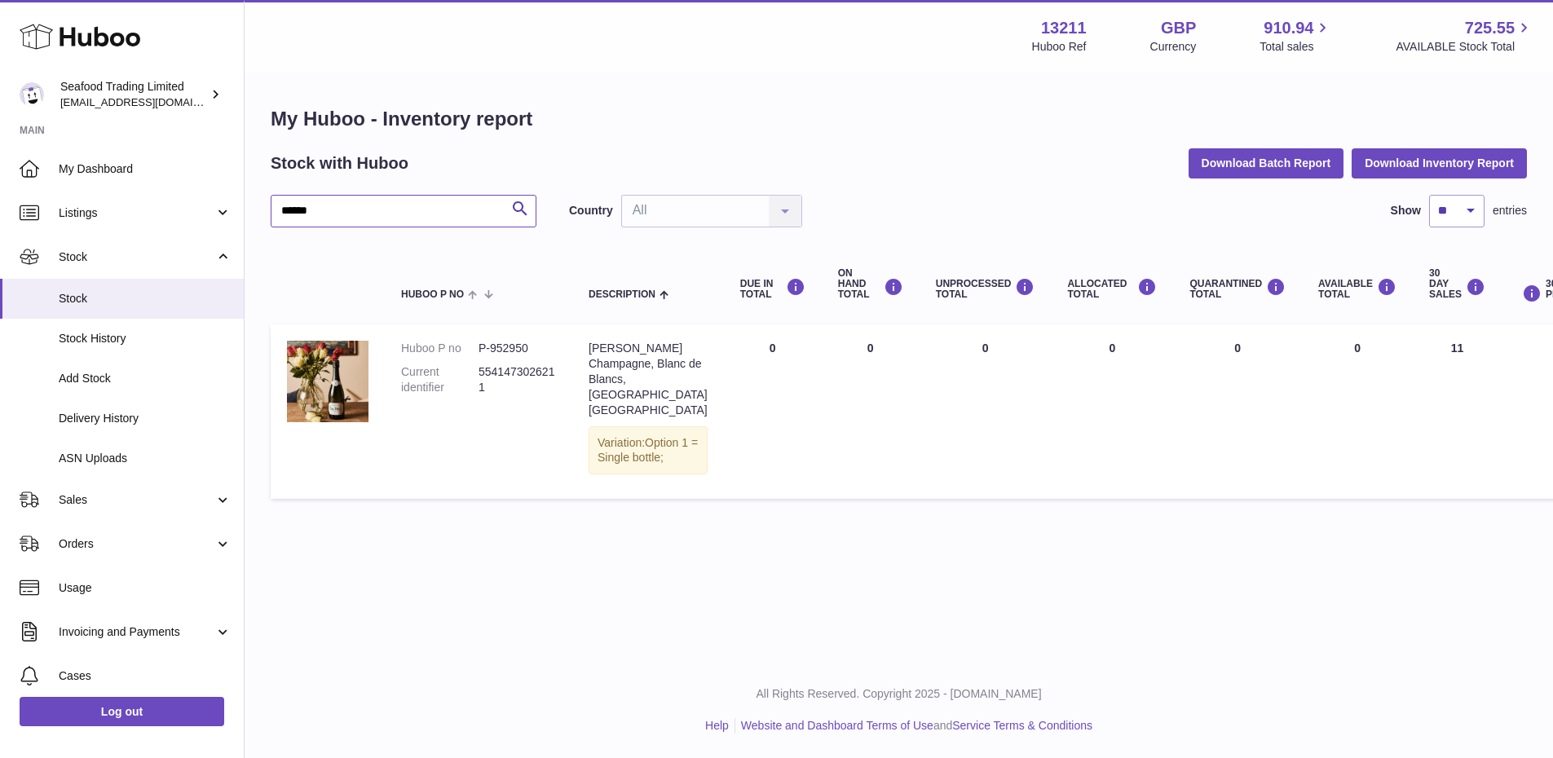
drag, startPoint x: 358, startPoint y: 208, endPoint x: 271, endPoint y: 213, distance: 86.5
click at [271, 213] on input "******" at bounding box center [404, 211] width 266 height 33
paste input "**********"
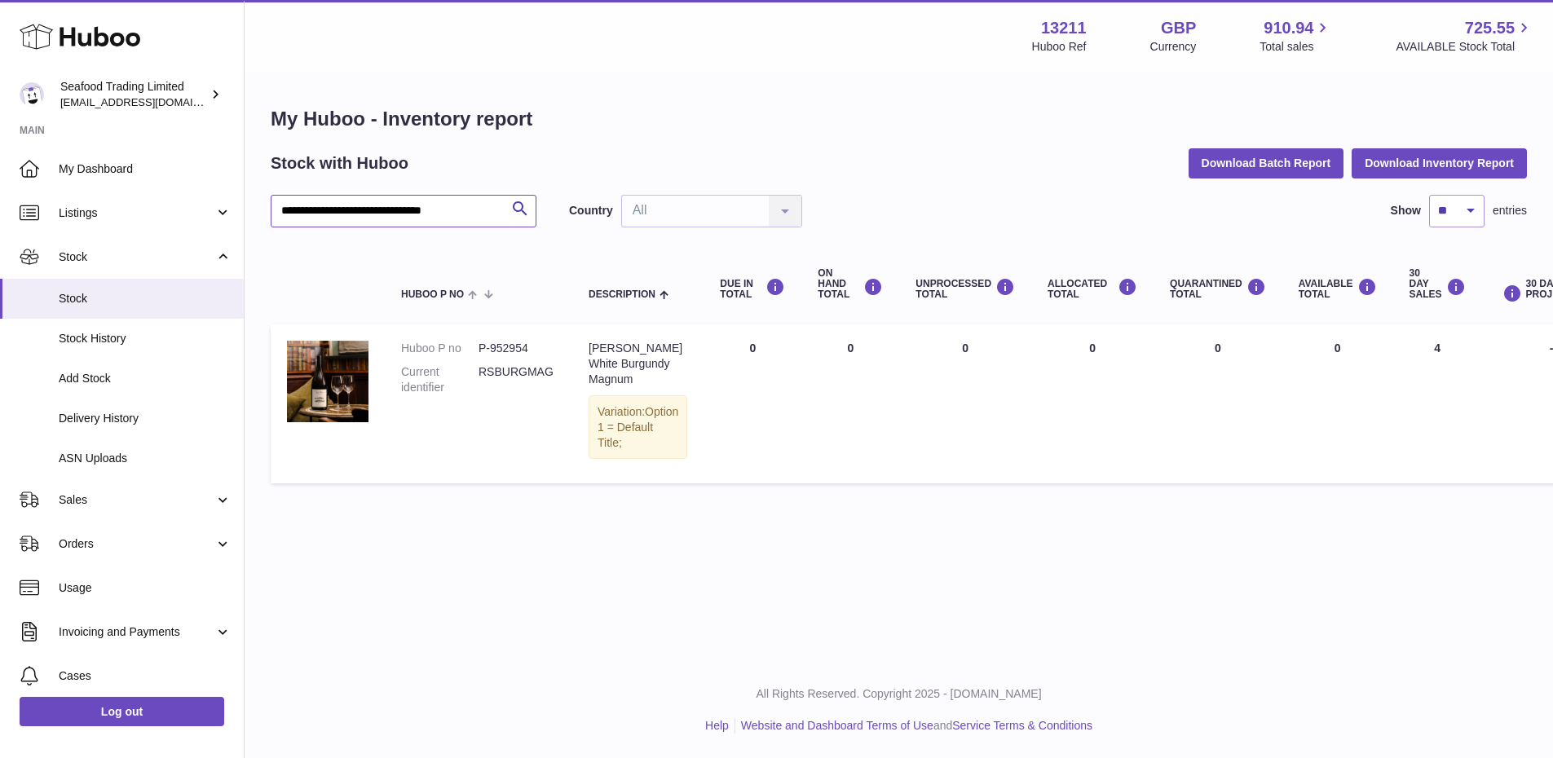
drag, startPoint x: 481, startPoint y: 209, endPoint x: 263, endPoint y: 203, distance: 217.7
click at [263, 203] on div "**********" at bounding box center [899, 298] width 1308 height 451
paste input "text"
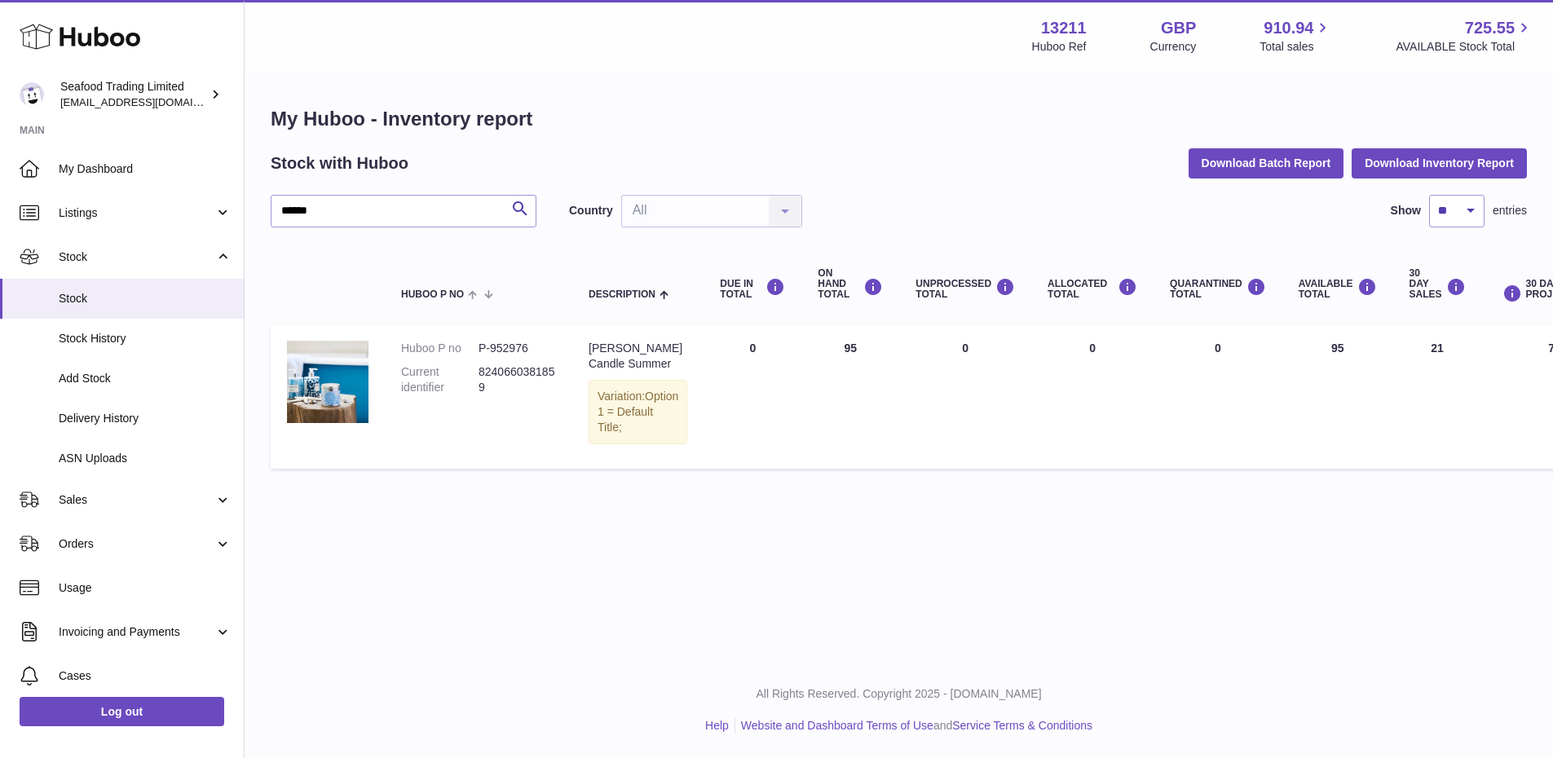
click at [493, 386] on dd "8240660381859" at bounding box center [516, 379] width 77 height 31
drag, startPoint x: 487, startPoint y: 386, endPoint x: 479, endPoint y: 375, distance: 14.0
click at [479, 375] on dd "8240660381859" at bounding box center [516, 379] width 77 height 31
copy dd "8240660381859"
drag, startPoint x: 361, startPoint y: 208, endPoint x: 271, endPoint y: 213, distance: 89.8
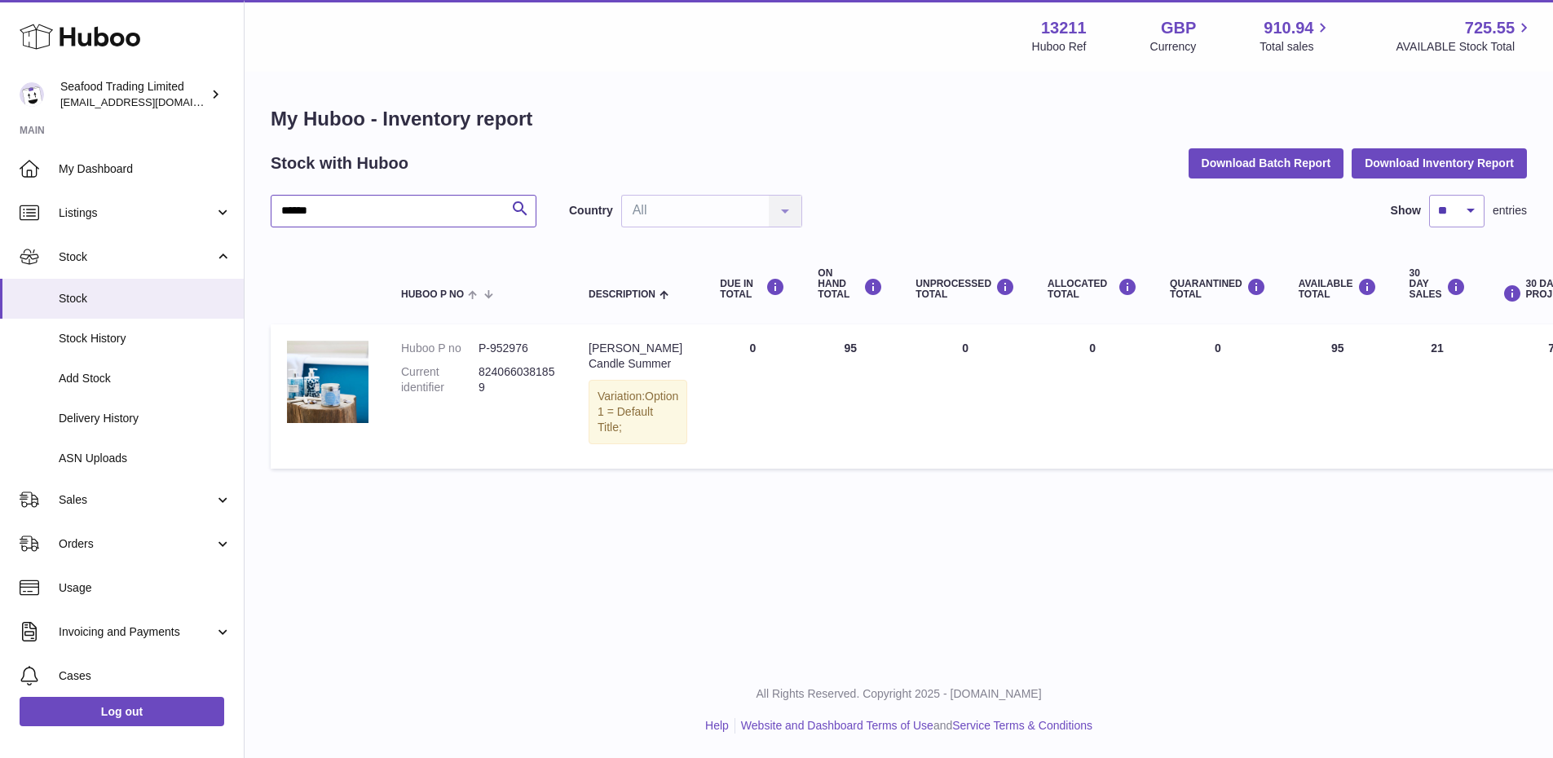
click at [271, 213] on input "******" at bounding box center [404, 211] width 266 height 33
paste input "text"
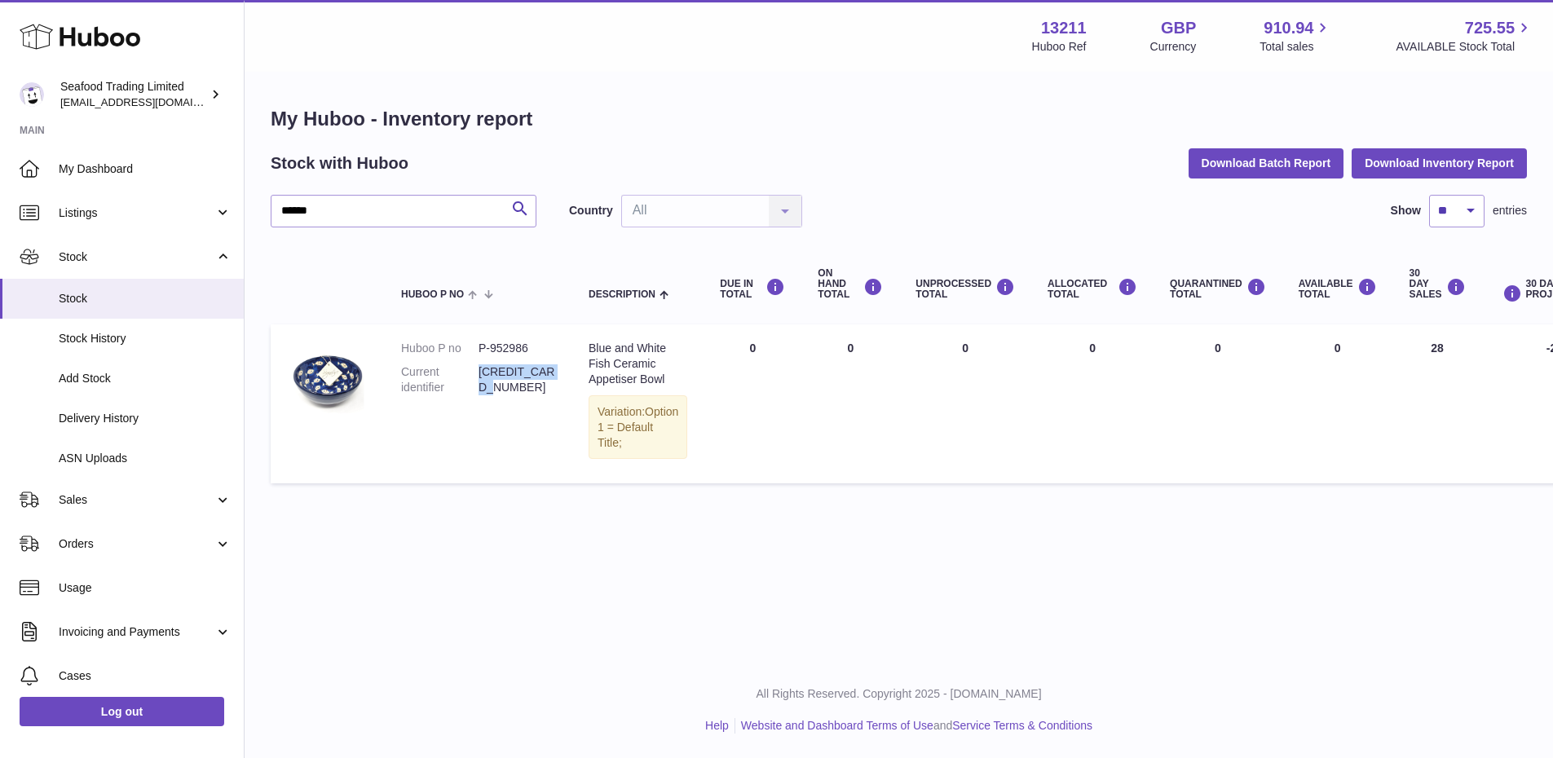
drag, startPoint x: 489, startPoint y: 384, endPoint x: 478, endPoint y: 375, distance: 13.9
click at [478, 375] on dd "[CREDIT_CARD_NUMBER]" at bounding box center [516, 379] width 77 height 31
copy dd "[CREDIT_CARD_NUMBER]"
drag, startPoint x: 346, startPoint y: 216, endPoint x: 248, endPoint y: 217, distance: 98.6
click at [248, 217] on div "My Huboo - Inventory report Stock with Huboo Download Batch Report Download Inv…" at bounding box center [899, 298] width 1308 height 451
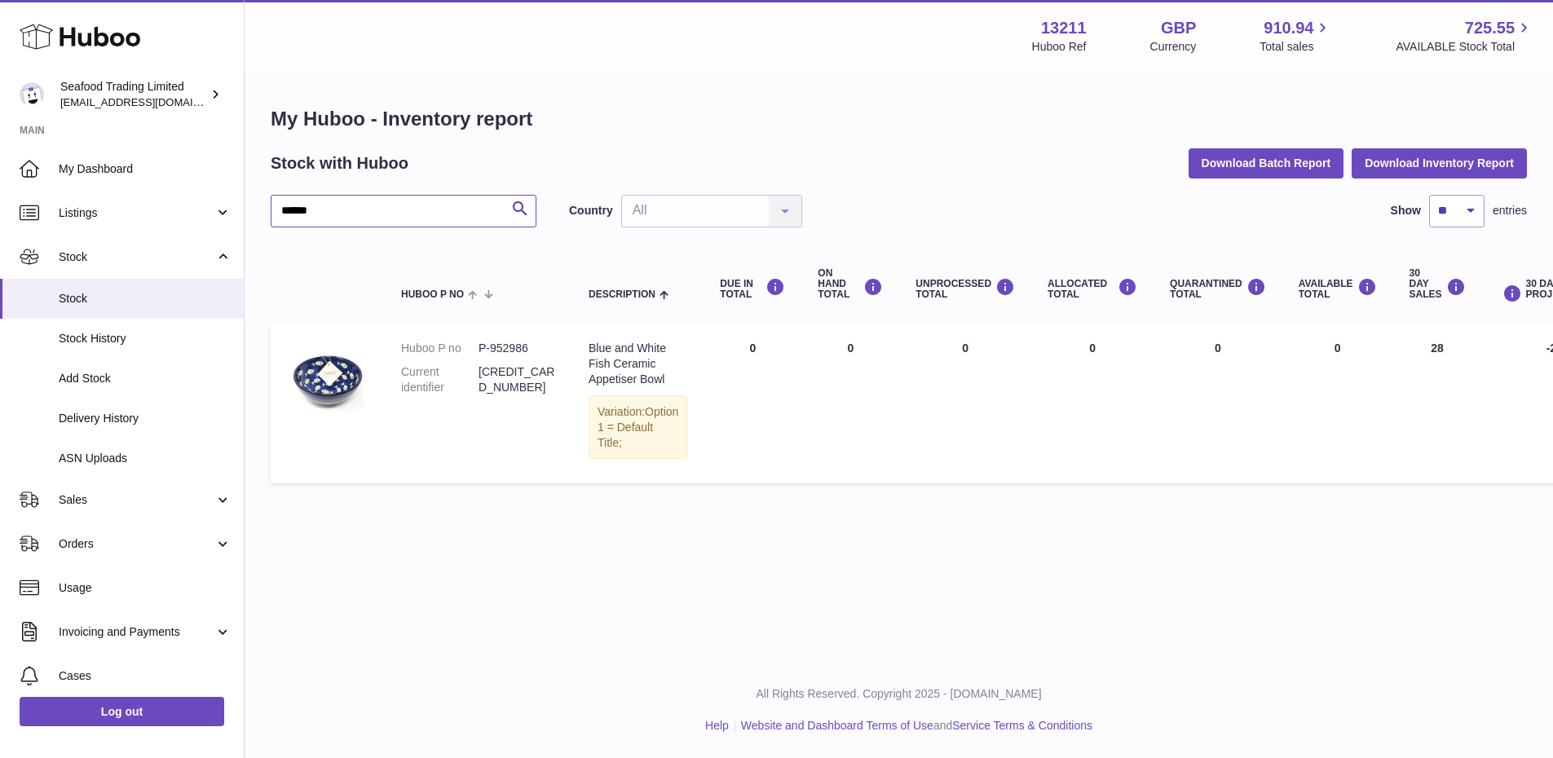
paste input "text"
type input "******"
drag, startPoint x: 492, startPoint y: 384, endPoint x: 479, endPoint y: 377, distance: 14.6
click at [479, 377] on dd "5060212514554" at bounding box center [516, 379] width 77 height 31
copy dd "5060212514554"
